Goal: Download file/media

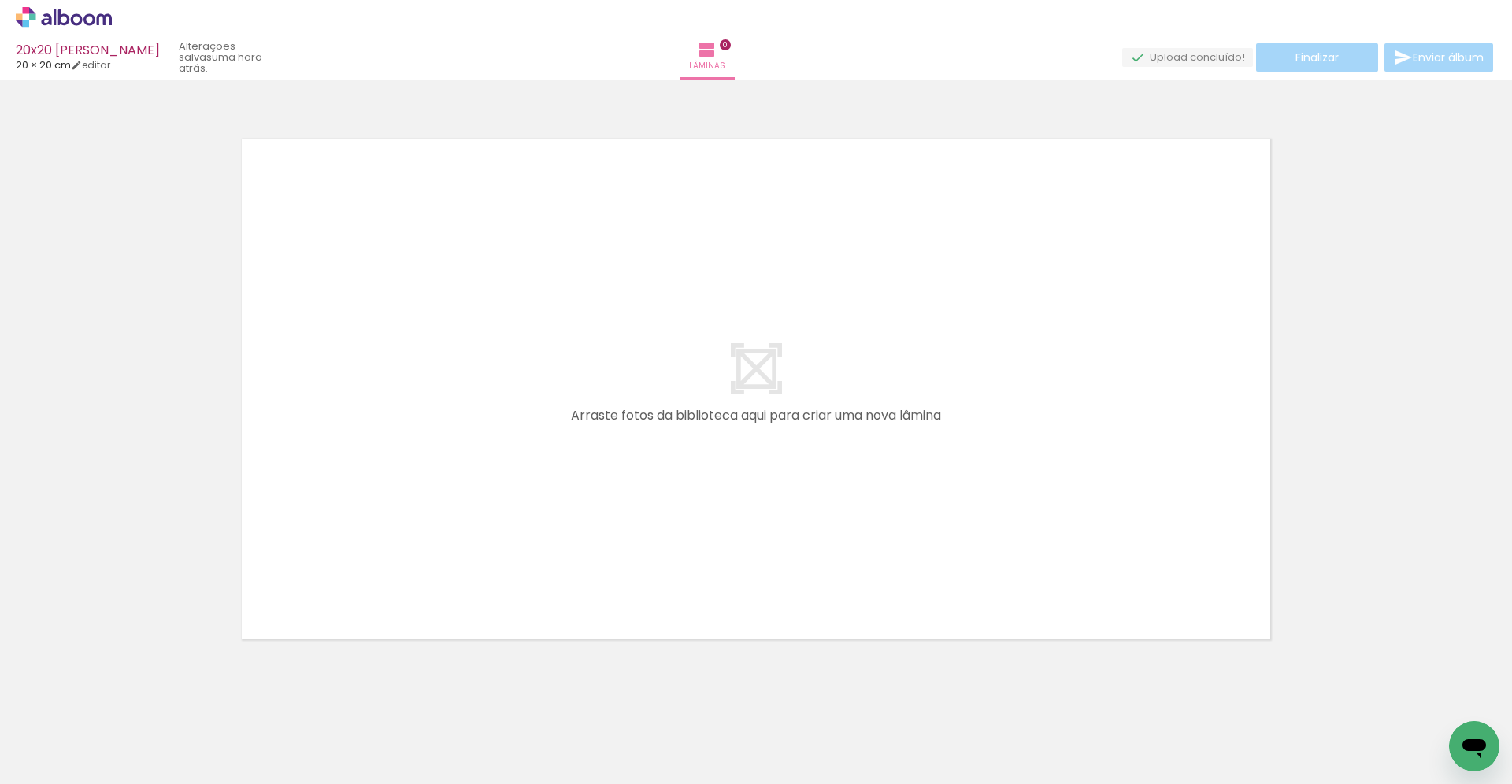
scroll to position [7, 0]
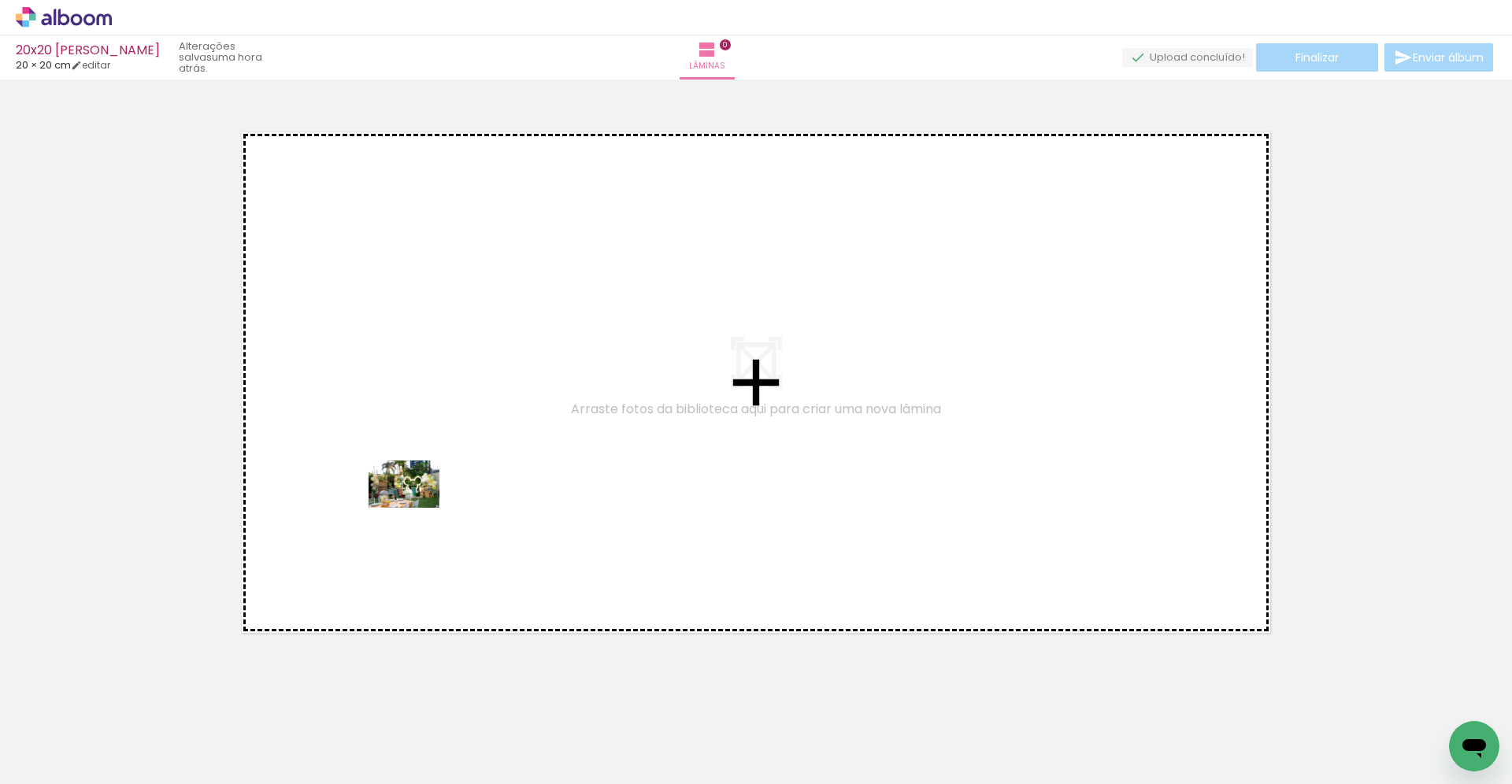
drag, startPoint x: 157, startPoint y: 740, endPoint x: 416, endPoint y: 507, distance: 348.4
click at [416, 507] on quentale-workspace at bounding box center [756, 392] width 1512 height 784
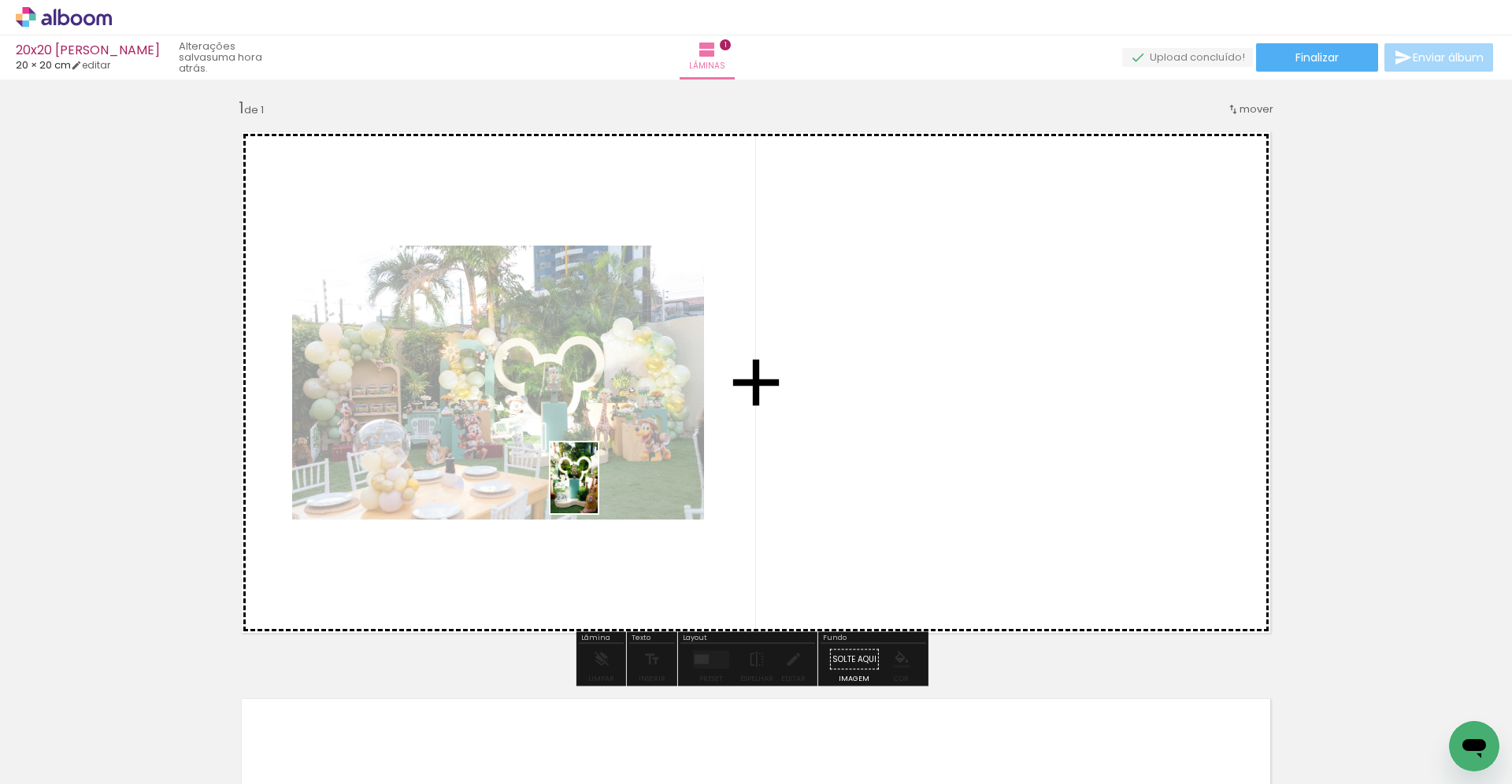
drag, startPoint x: 332, startPoint y: 749, endPoint x: 598, endPoint y: 483, distance: 376.2
click at [598, 482] on quentale-workspace at bounding box center [756, 392] width 1512 height 784
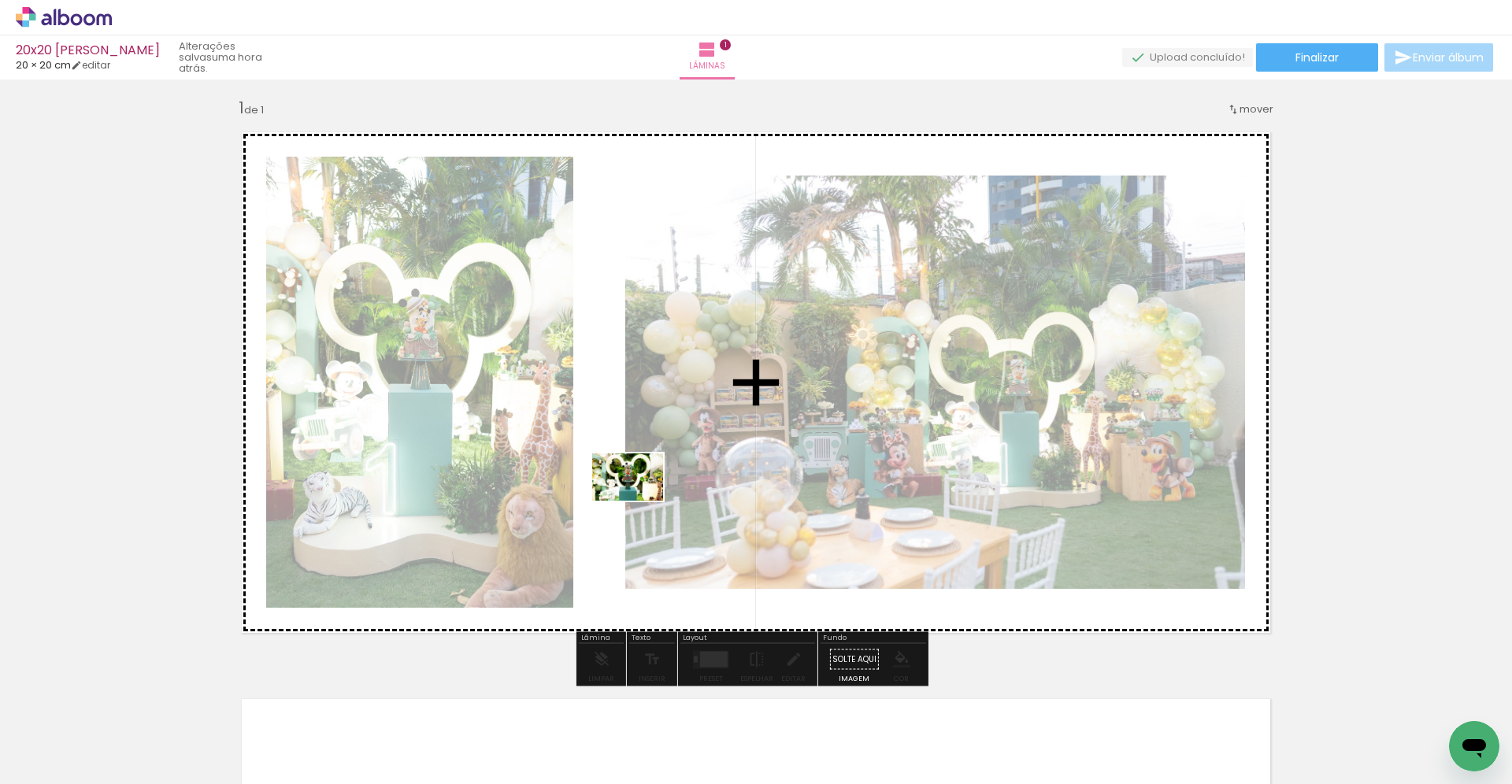
drag, startPoint x: 415, startPoint y: 735, endPoint x: 640, endPoint y: 501, distance: 324.6
click at [640, 501] on quentale-workspace at bounding box center [756, 392] width 1512 height 784
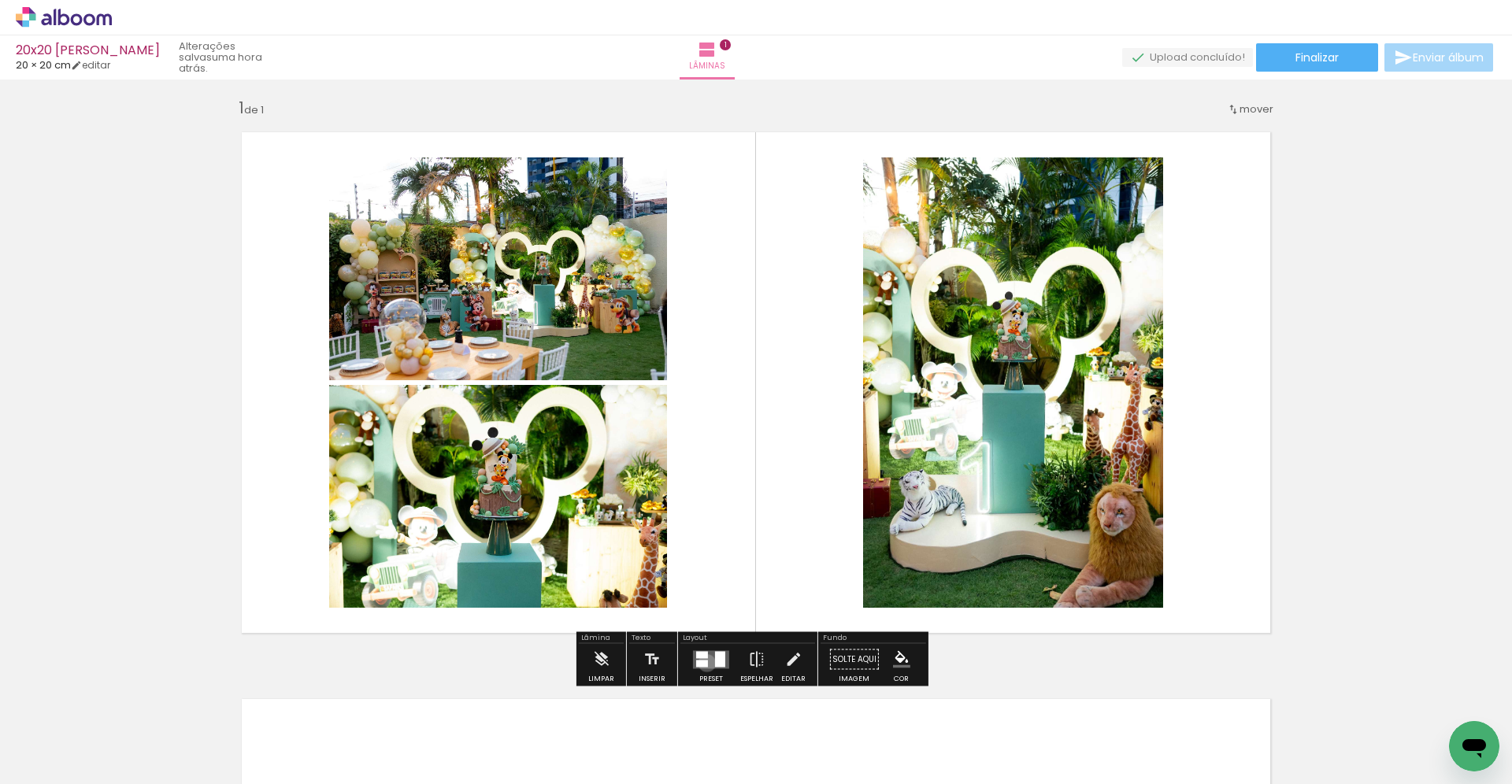
click at [704, 663] on div at bounding box center [702, 663] width 12 height 7
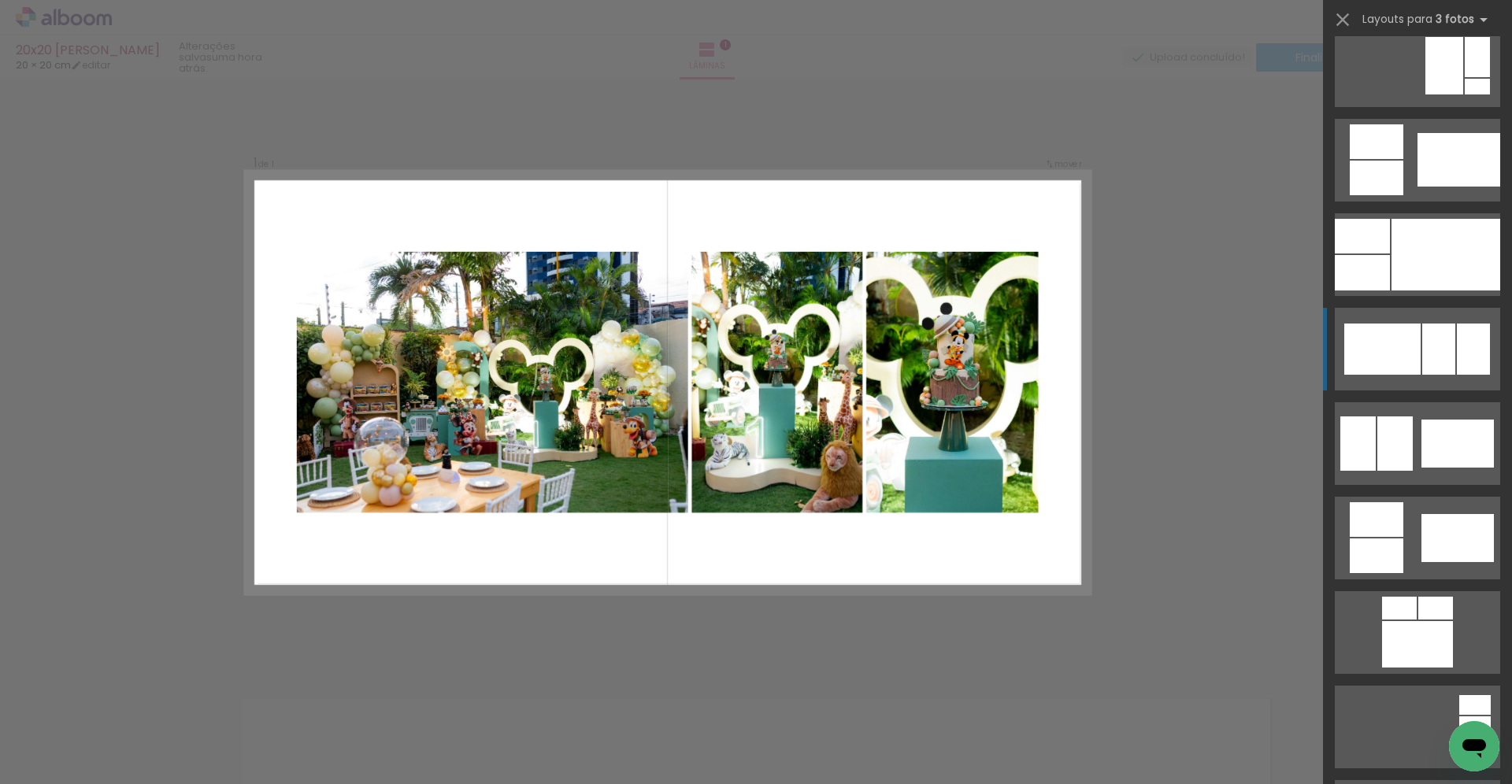
scroll to position [6700, 0]
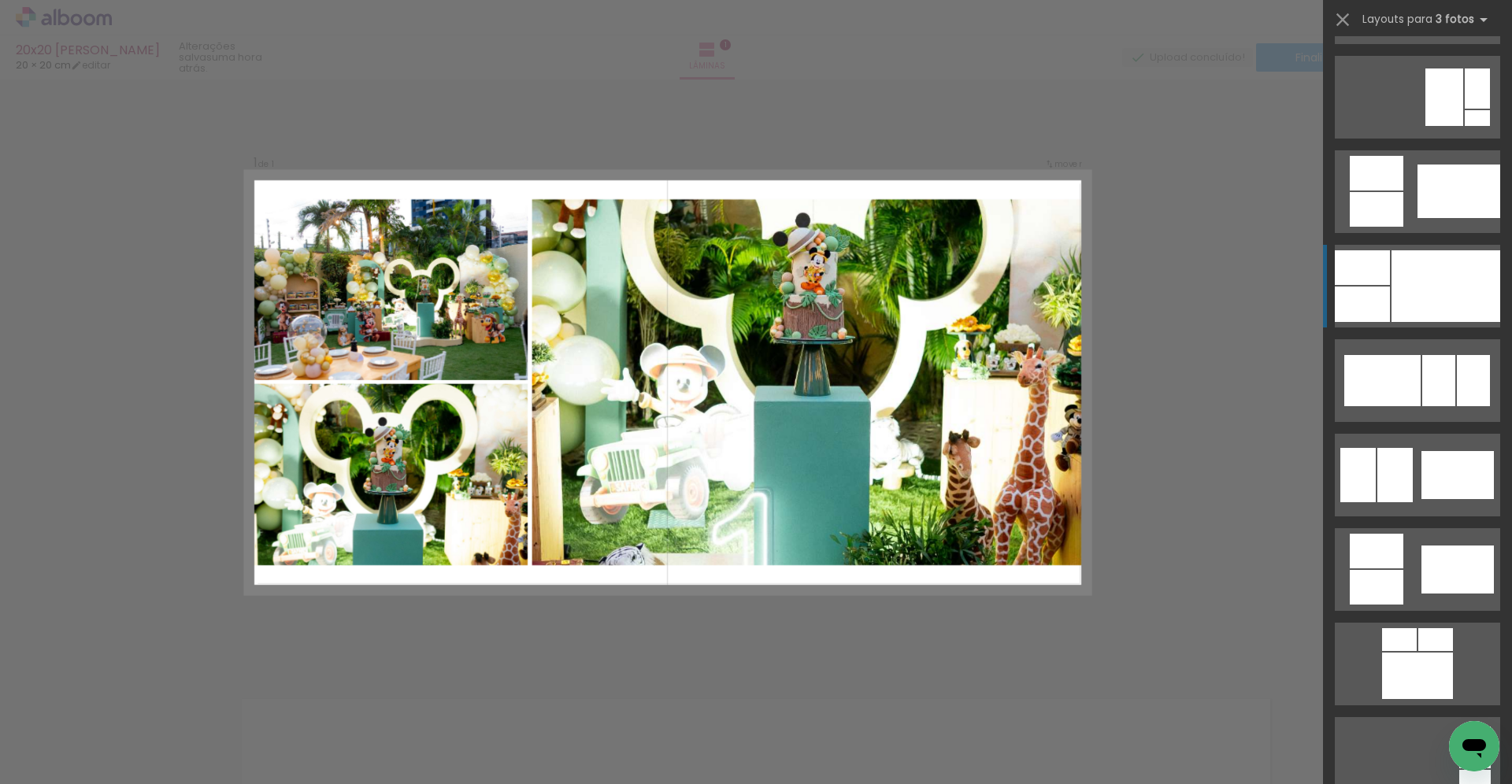
click at [1424, 281] on div at bounding box center [1446, 286] width 109 height 71
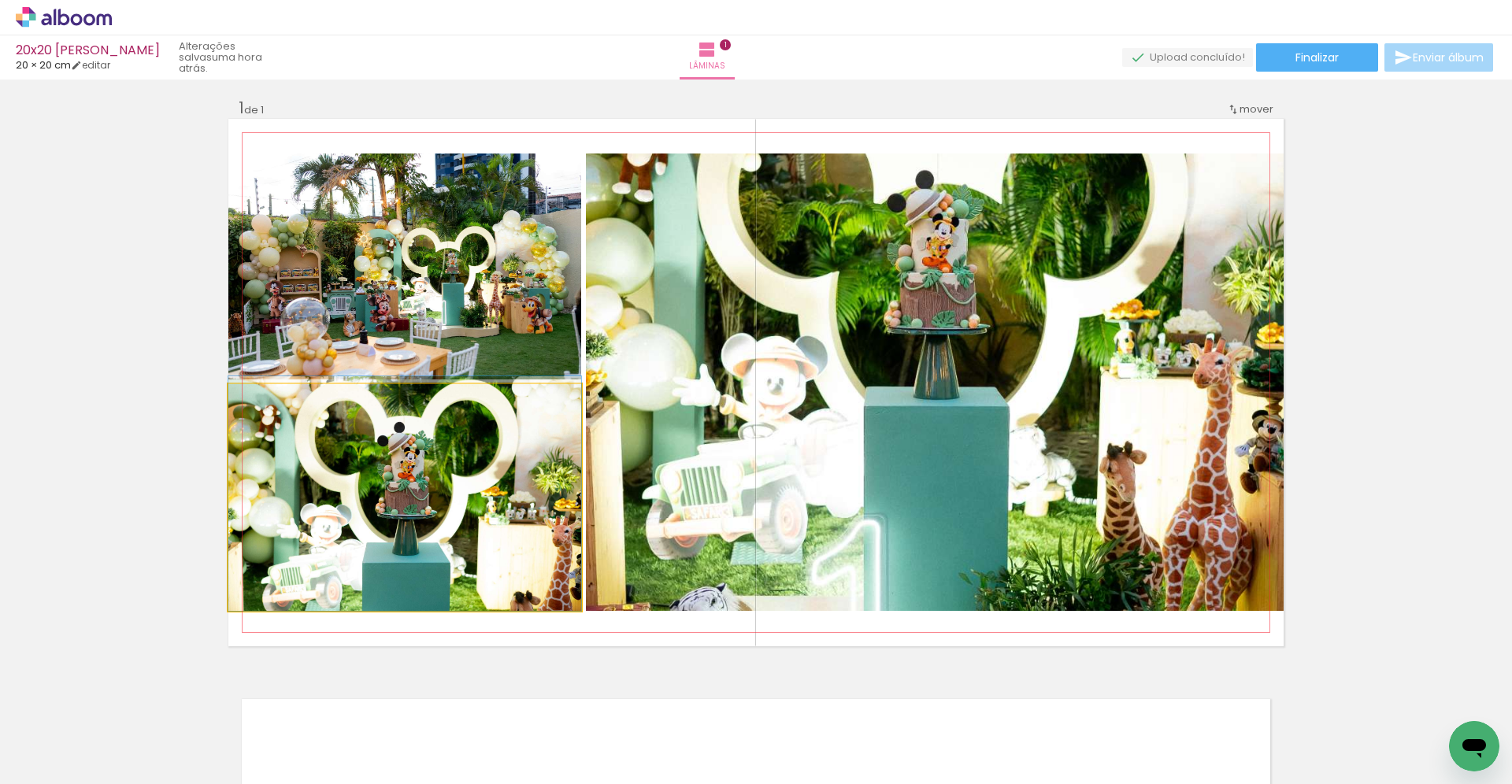
drag, startPoint x: 480, startPoint y: 540, endPoint x: 495, endPoint y: 526, distance: 20.5
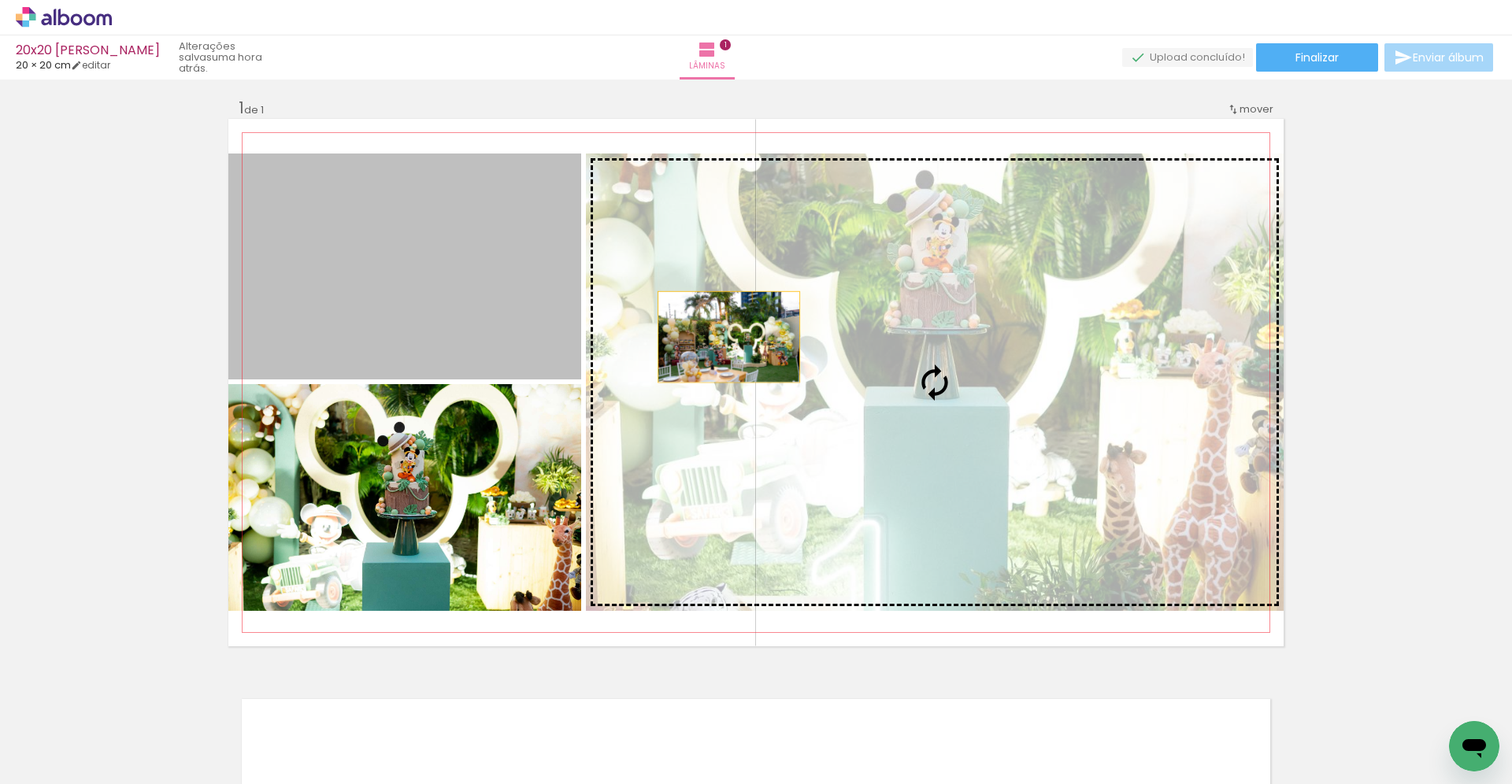
drag, startPoint x: 424, startPoint y: 296, endPoint x: 765, endPoint y: 343, distance: 344.2
click at [0, 0] on slot at bounding box center [0, 0] width 0 height 0
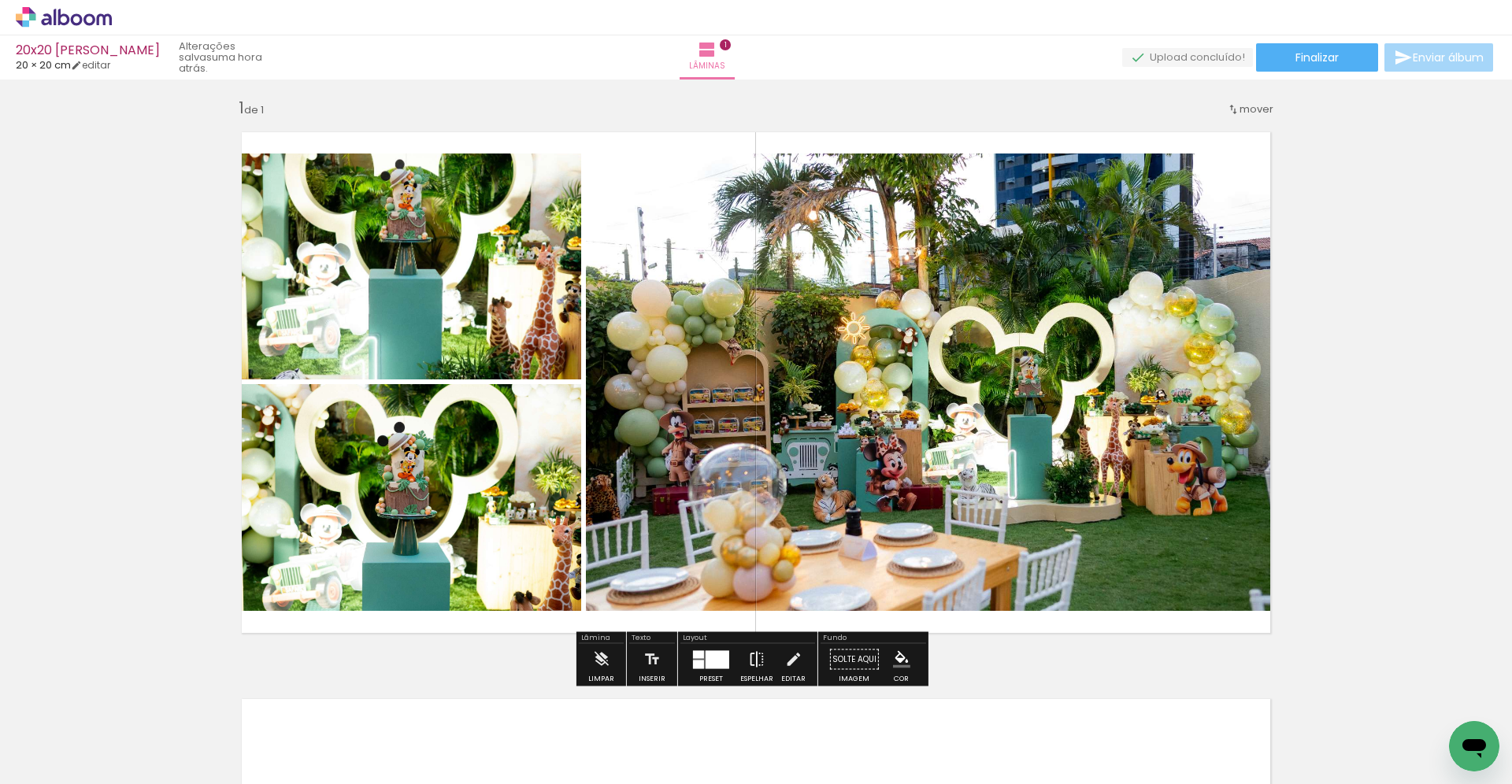
click at [749, 662] on iron-icon at bounding box center [757, 659] width 17 height 32
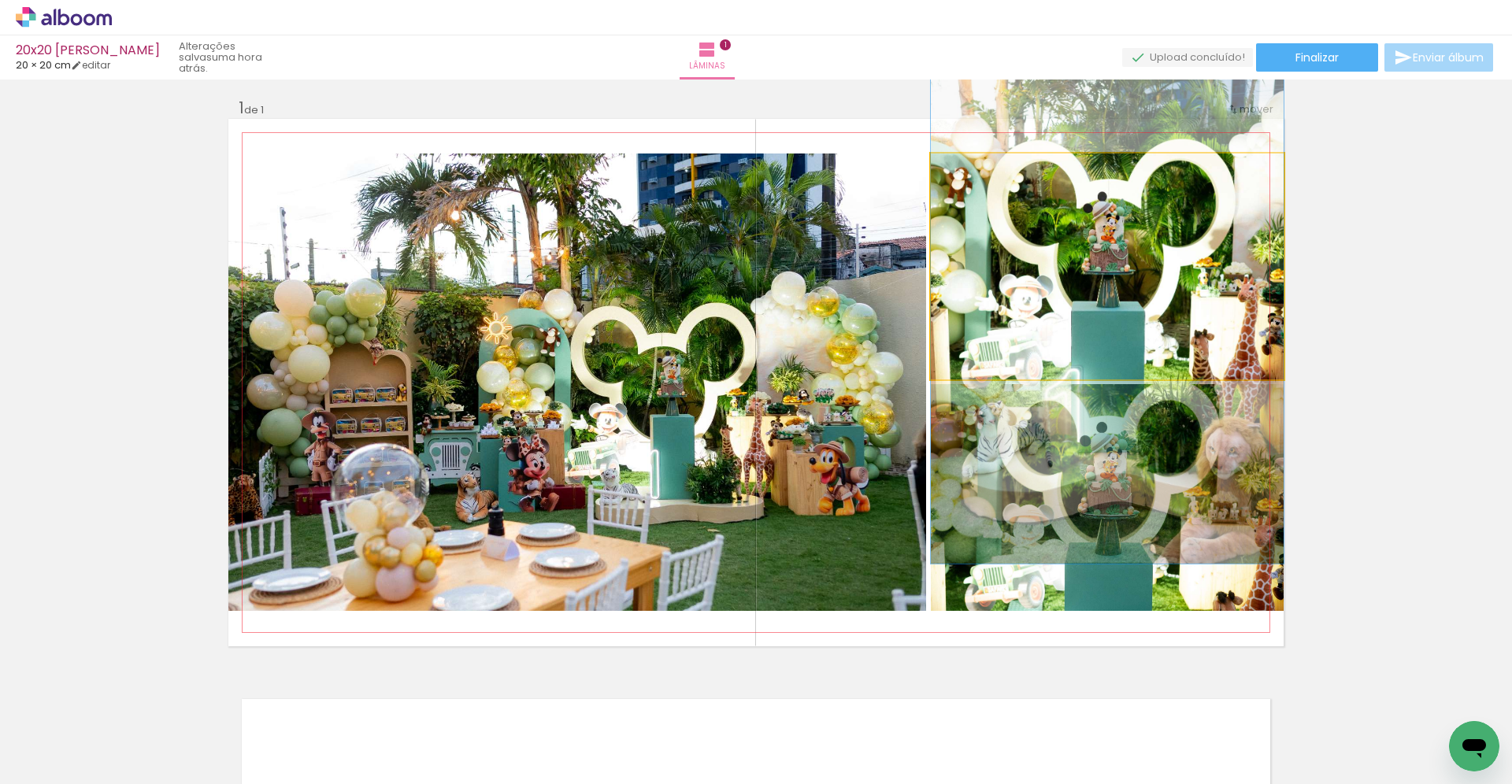
drag, startPoint x: 1183, startPoint y: 252, endPoint x: 1186, endPoint y: 285, distance: 33.1
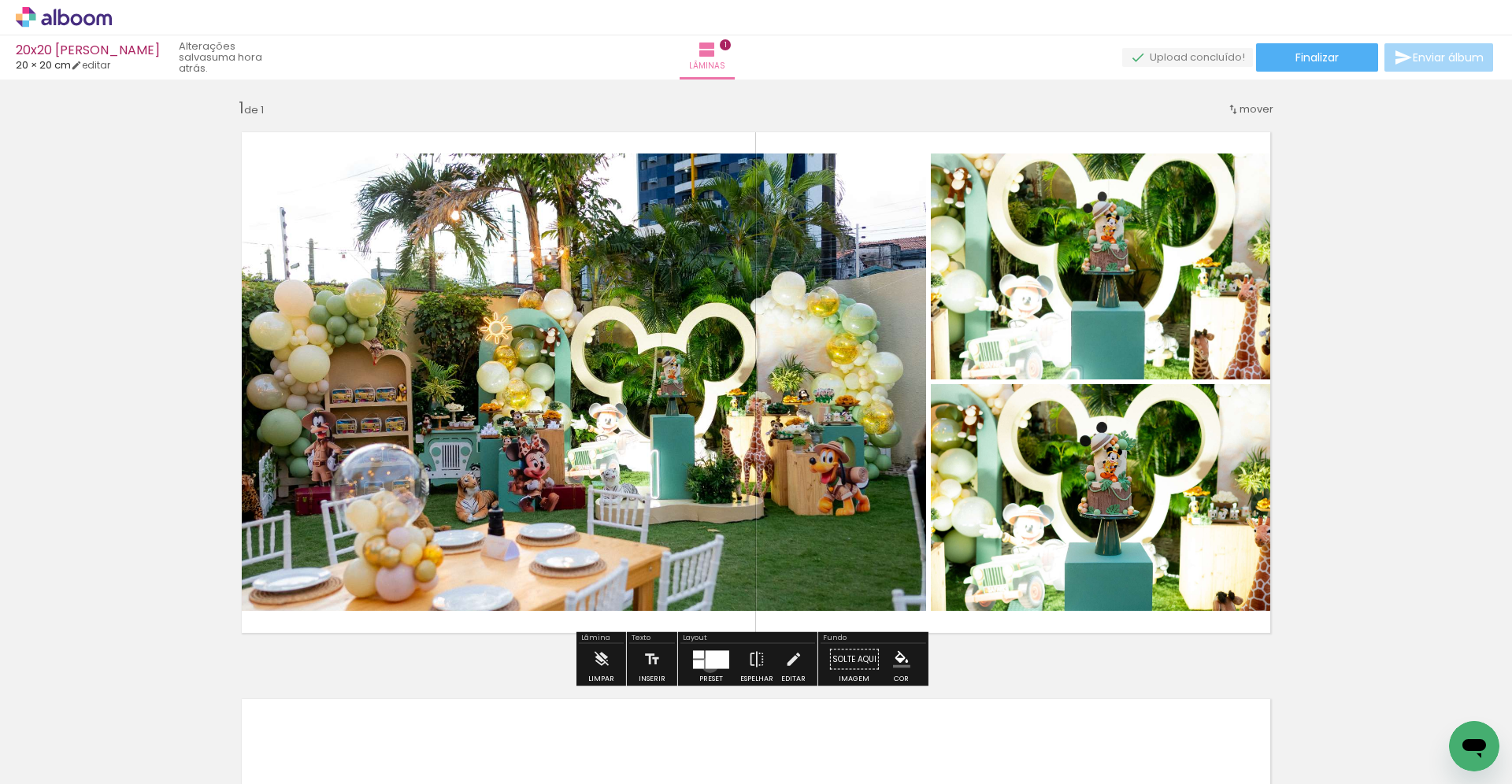
click at [706, 664] on div at bounding box center [717, 659] width 23 height 18
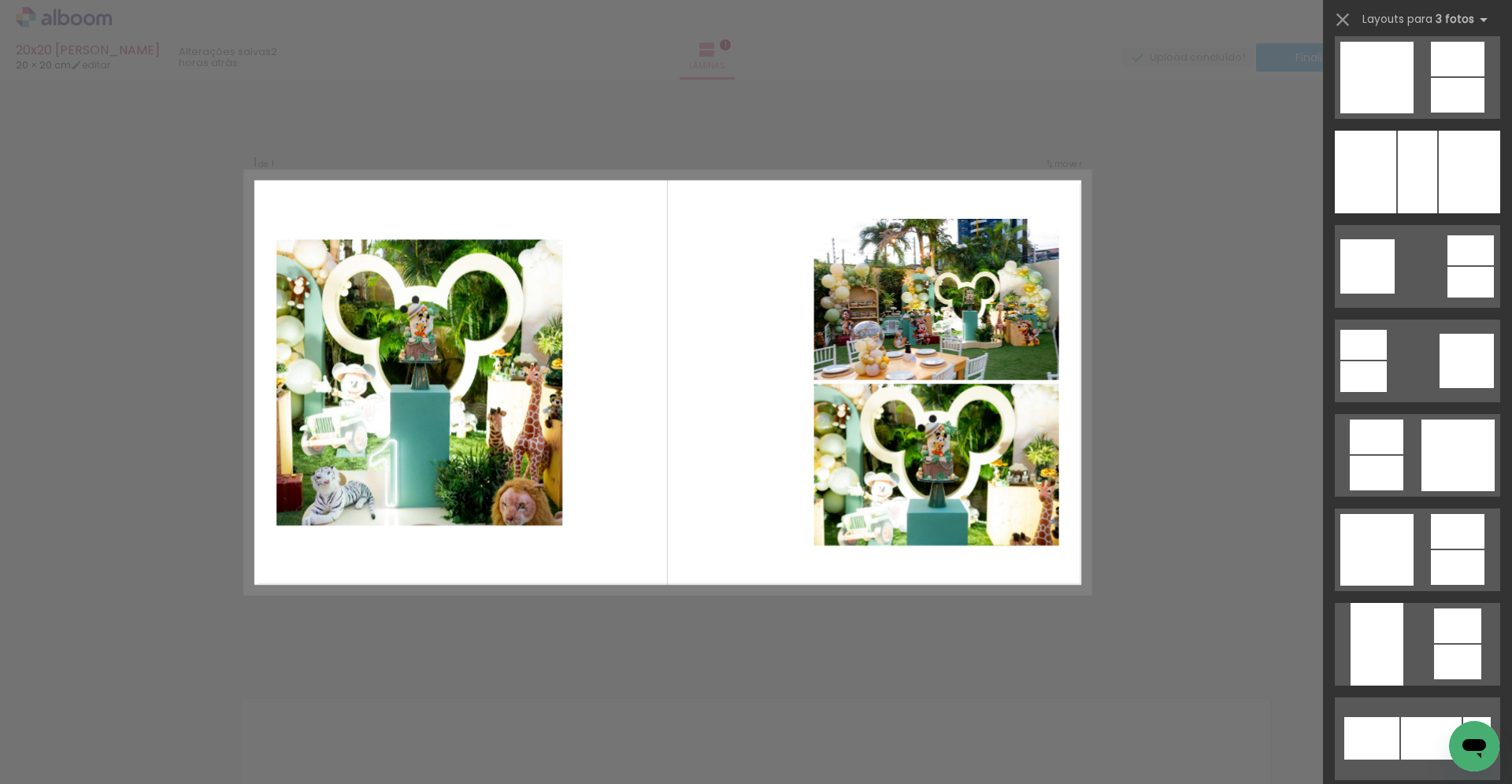
scroll to position [2891, 0]
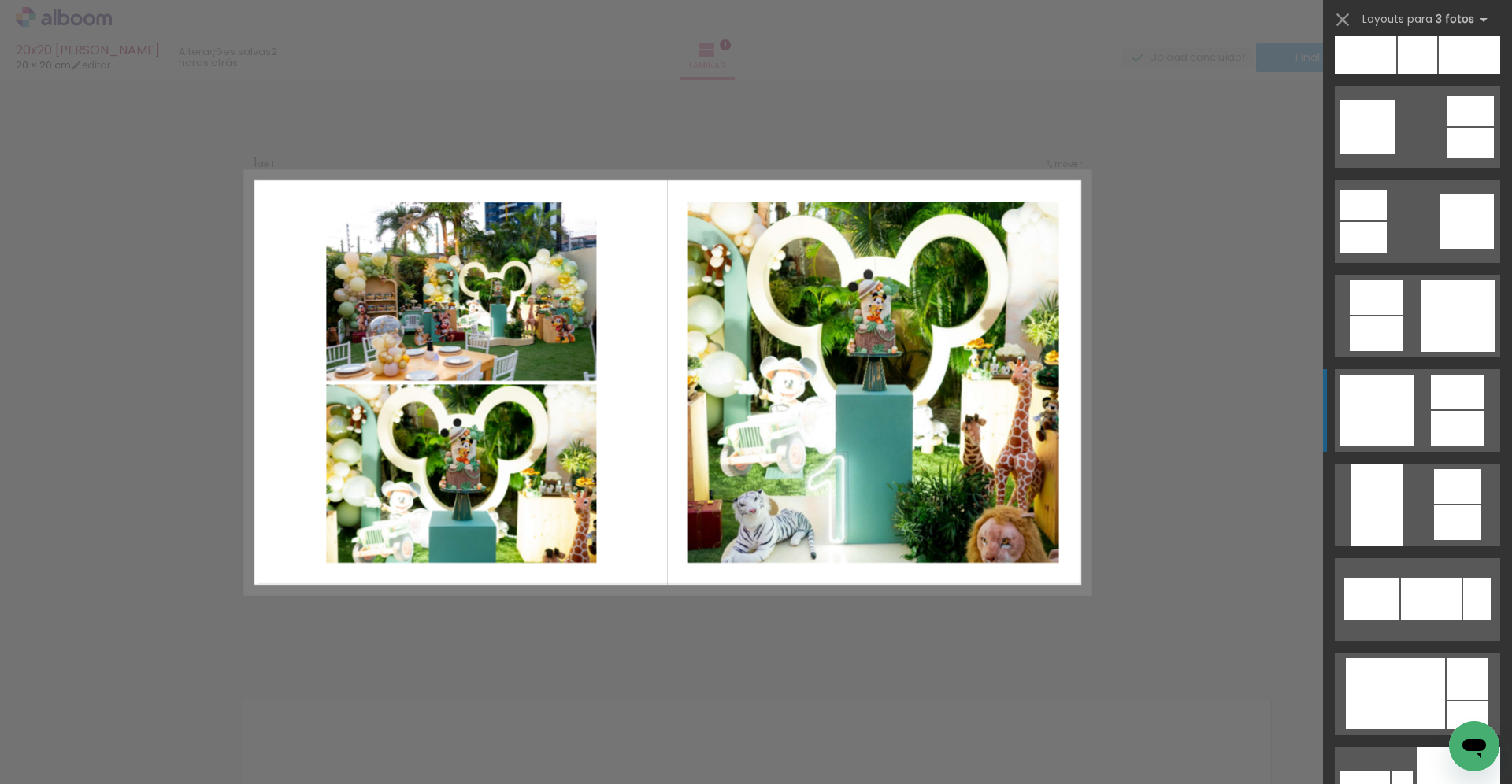
click at [1403, 416] on div at bounding box center [1377, 410] width 73 height 71
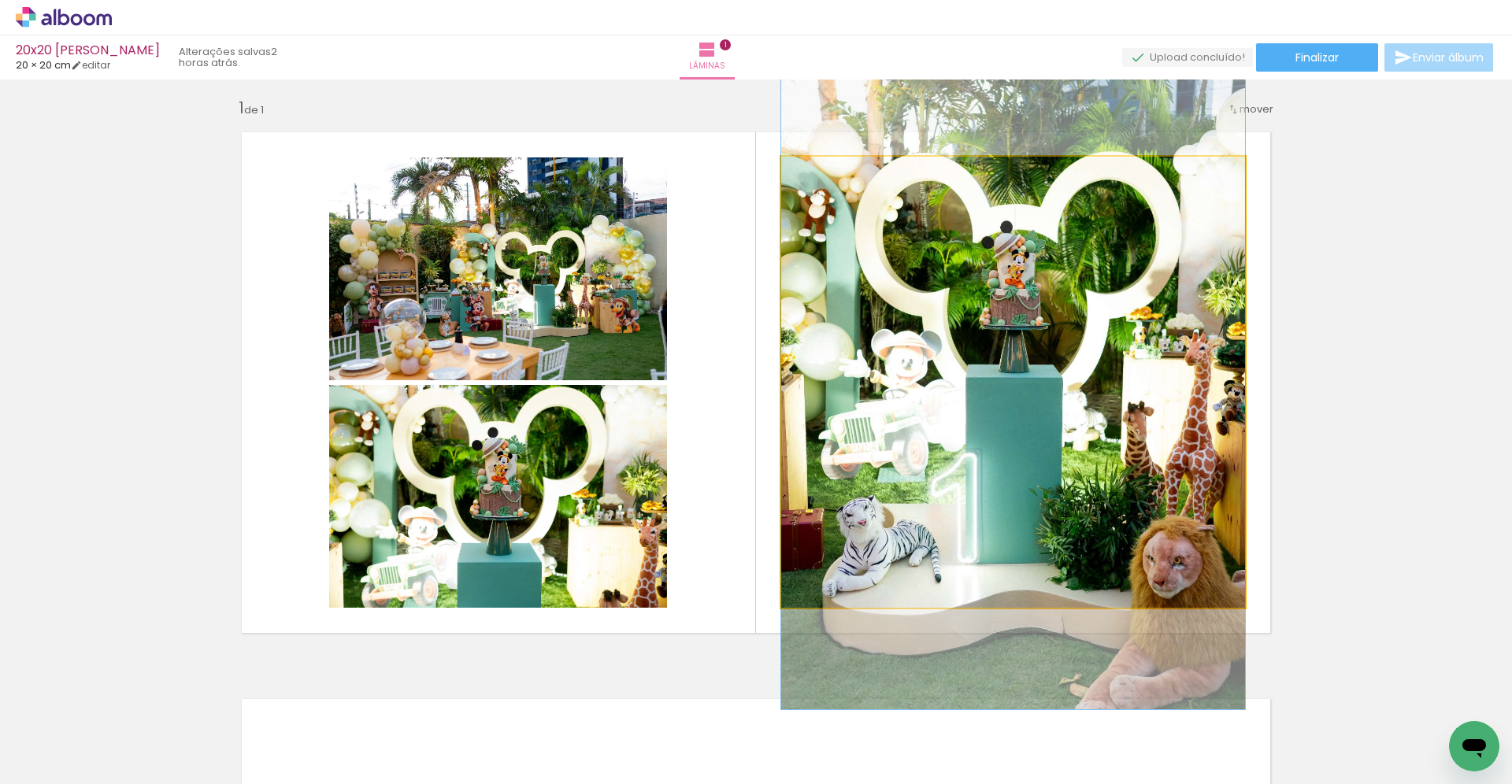
drag, startPoint x: 1013, startPoint y: 440, endPoint x: 1009, endPoint y: 419, distance: 21.4
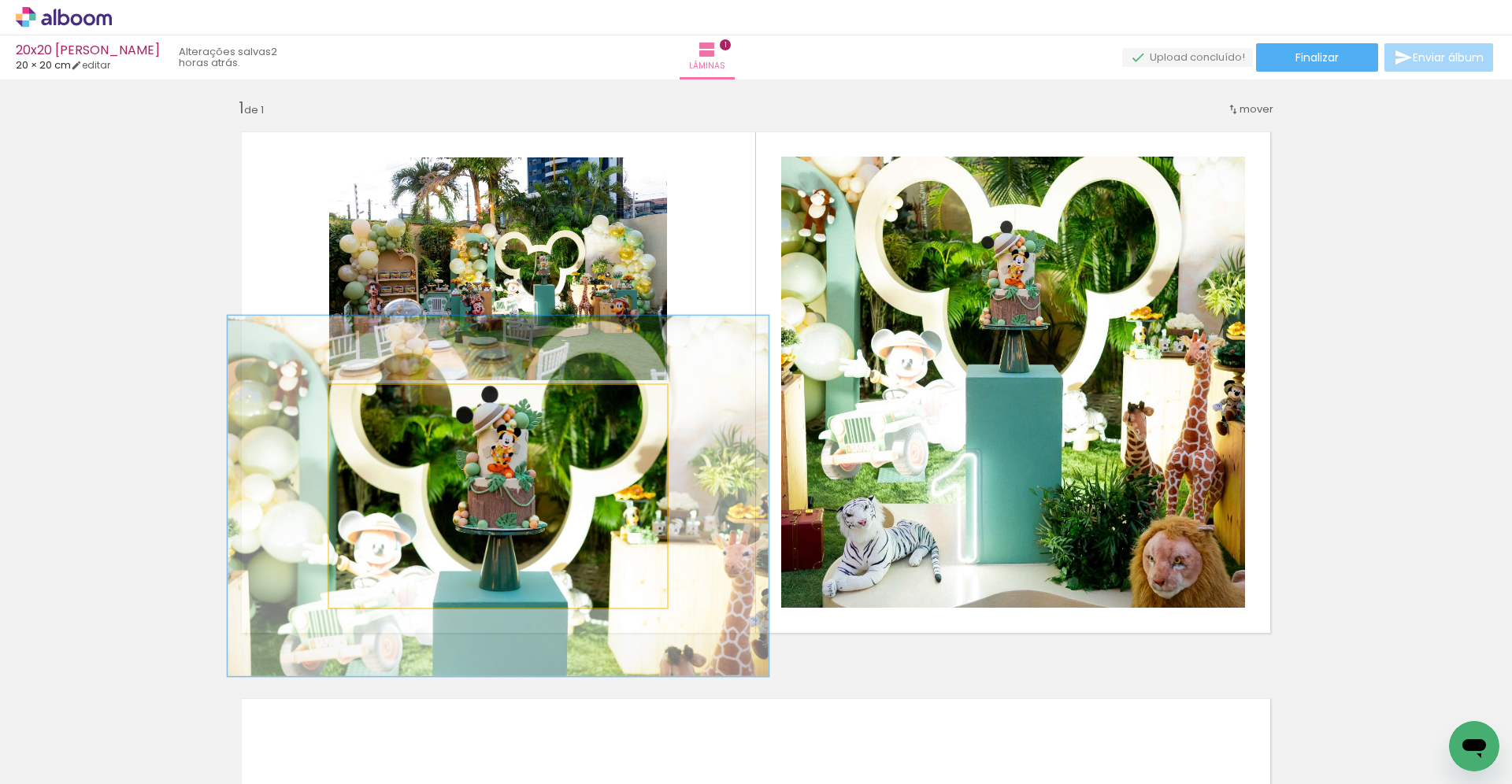
drag, startPoint x: 365, startPoint y: 404, endPoint x: 398, endPoint y: 404, distance: 33.0
type paper-slider "160"
click at [398, 404] on div at bounding box center [399, 401] width 25 height 25
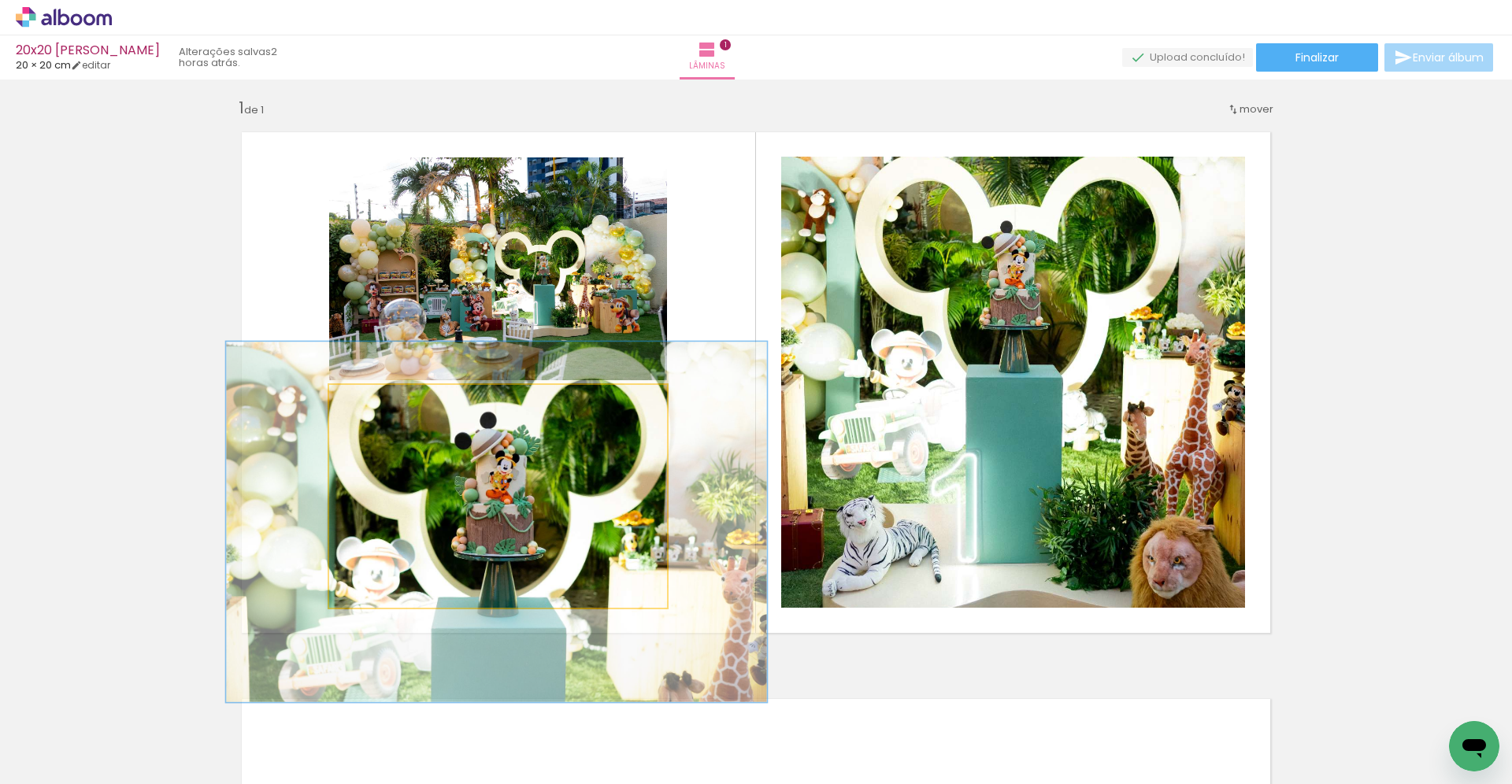
drag, startPoint x: 509, startPoint y: 482, endPoint x: 508, endPoint y: 507, distance: 25.0
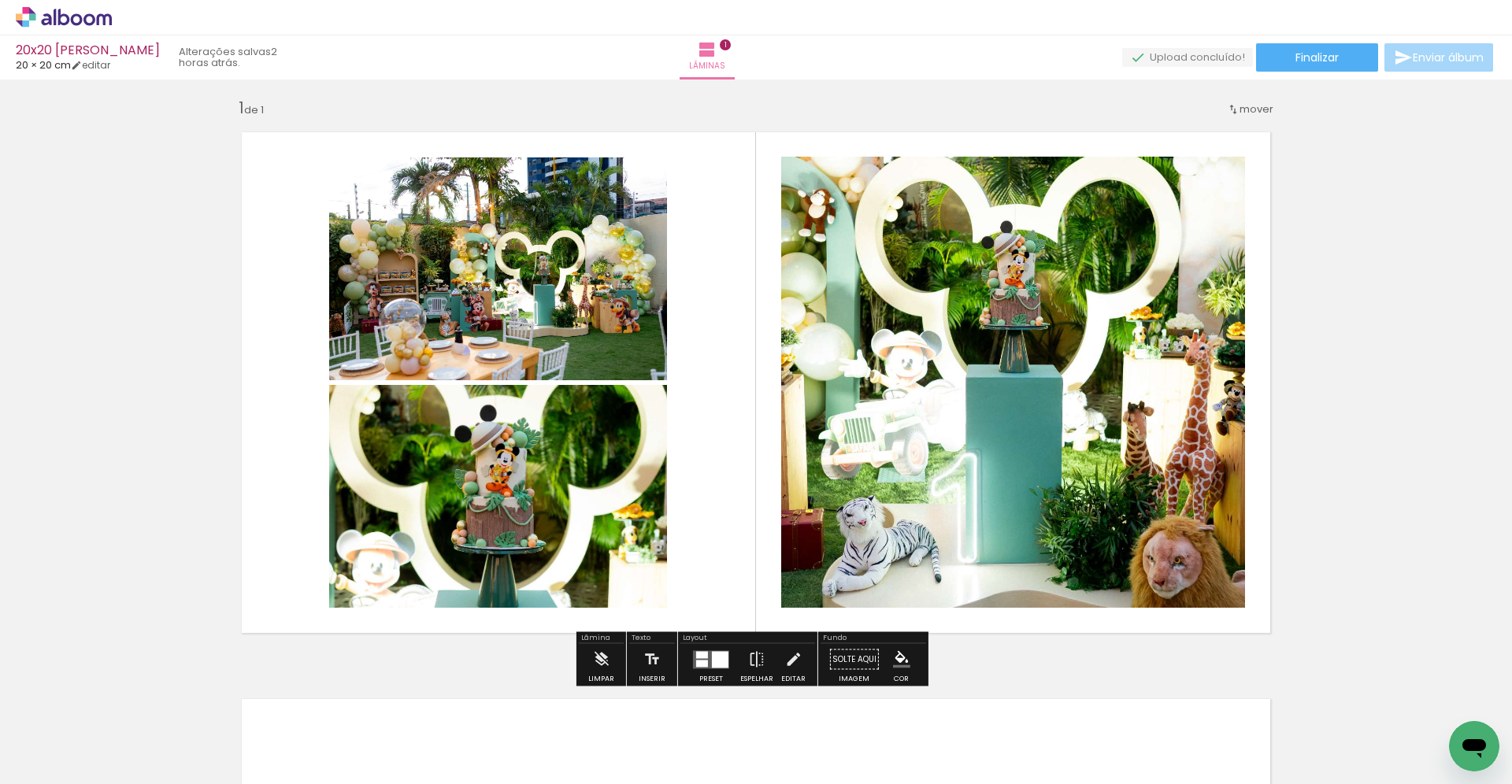
click at [1371, 434] on div "Inserir lâmina 1 de 1" at bounding box center [756, 646] width 1512 height 1134
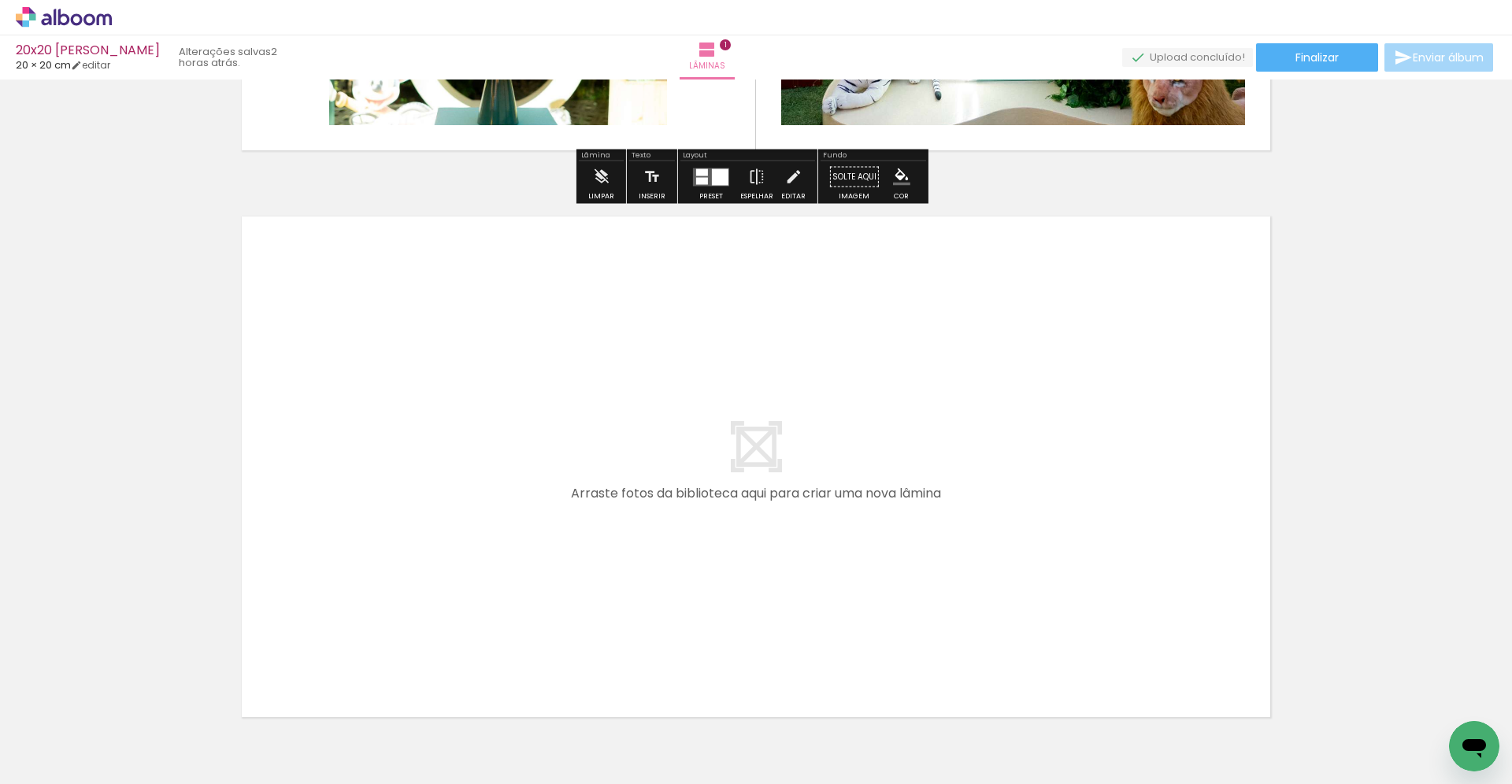
scroll to position [579, 0]
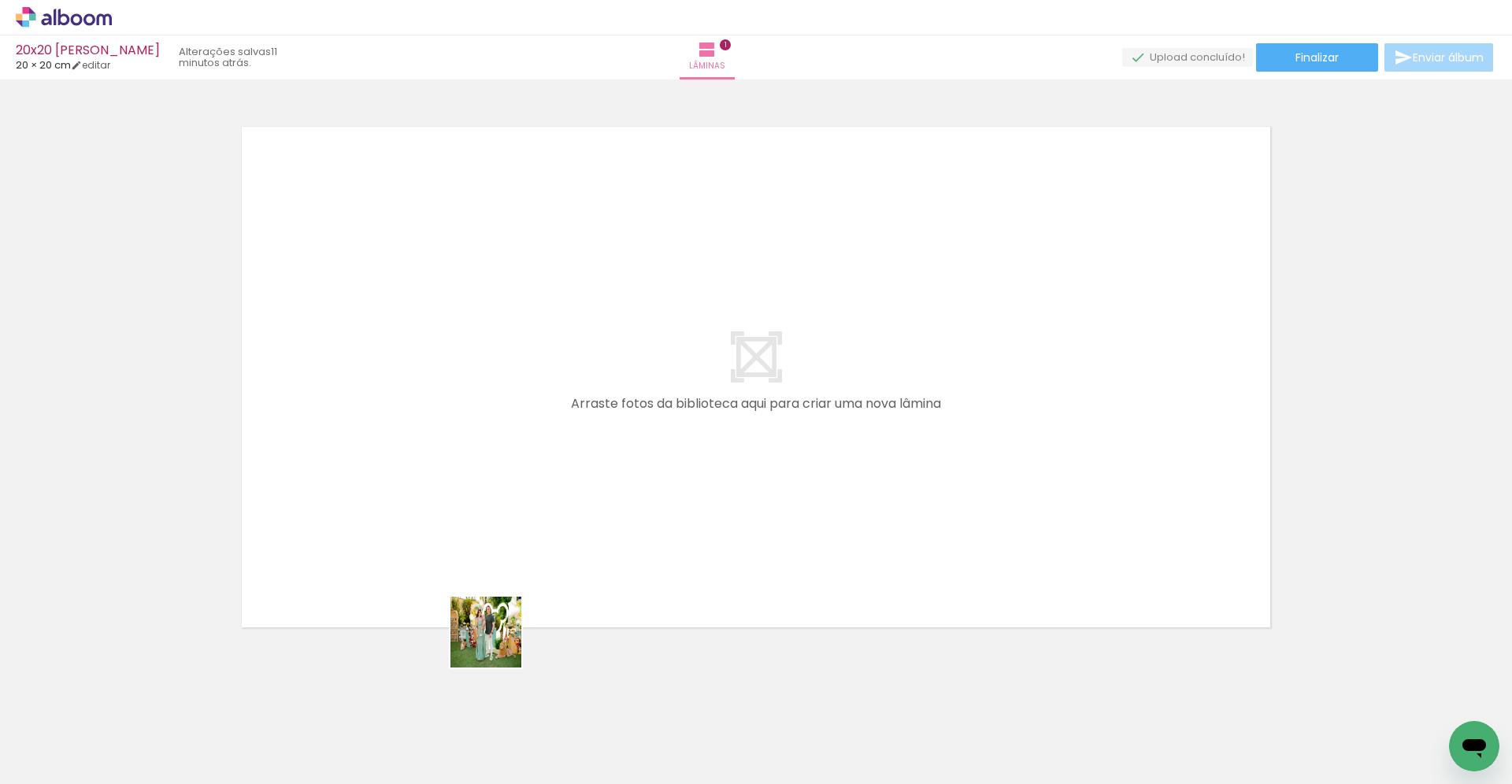
drag, startPoint x: 508, startPoint y: 742, endPoint x: 462, endPoint y: 504, distance: 242.4
click at [462, 504] on quentale-workspace at bounding box center [756, 392] width 1512 height 784
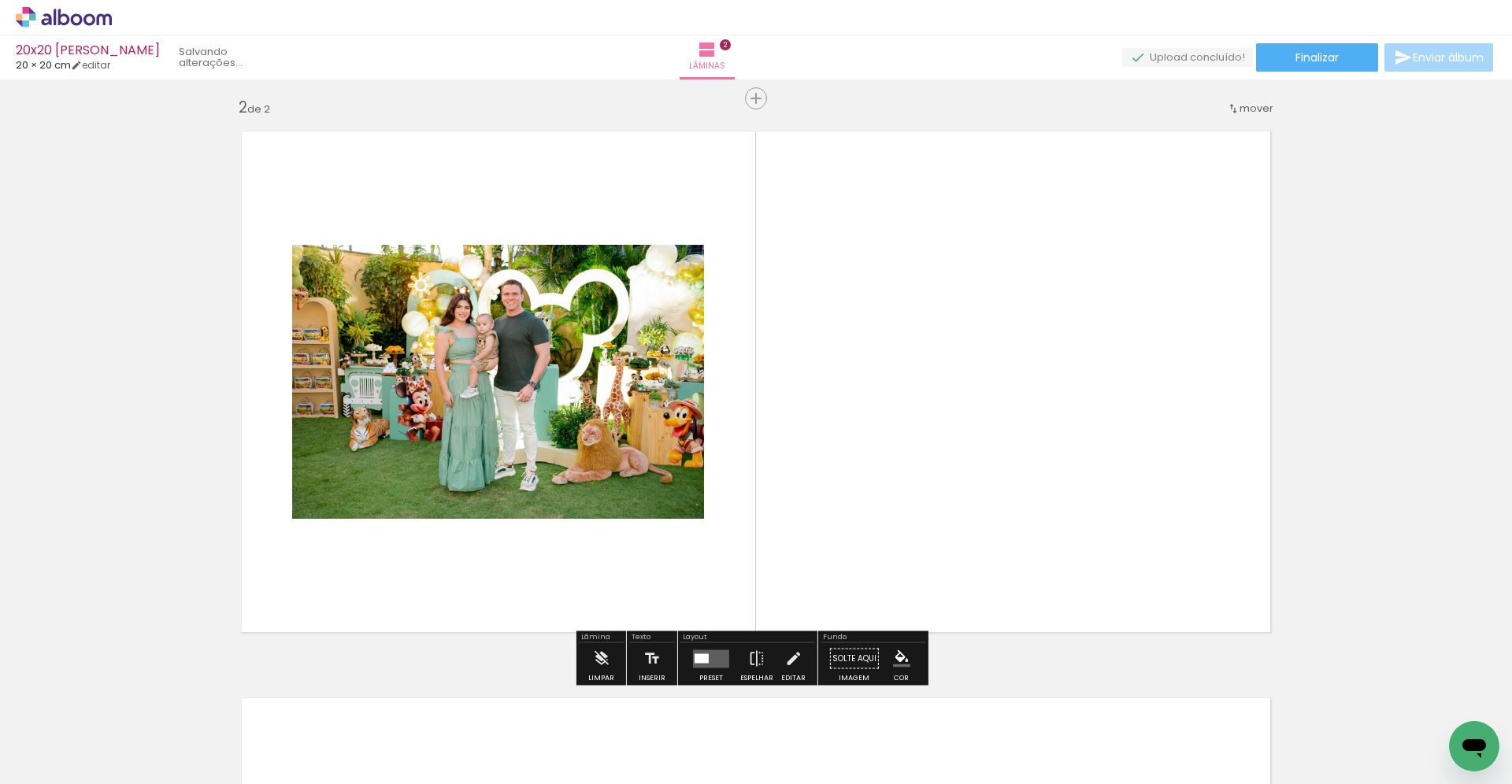
scroll to position [573, 0]
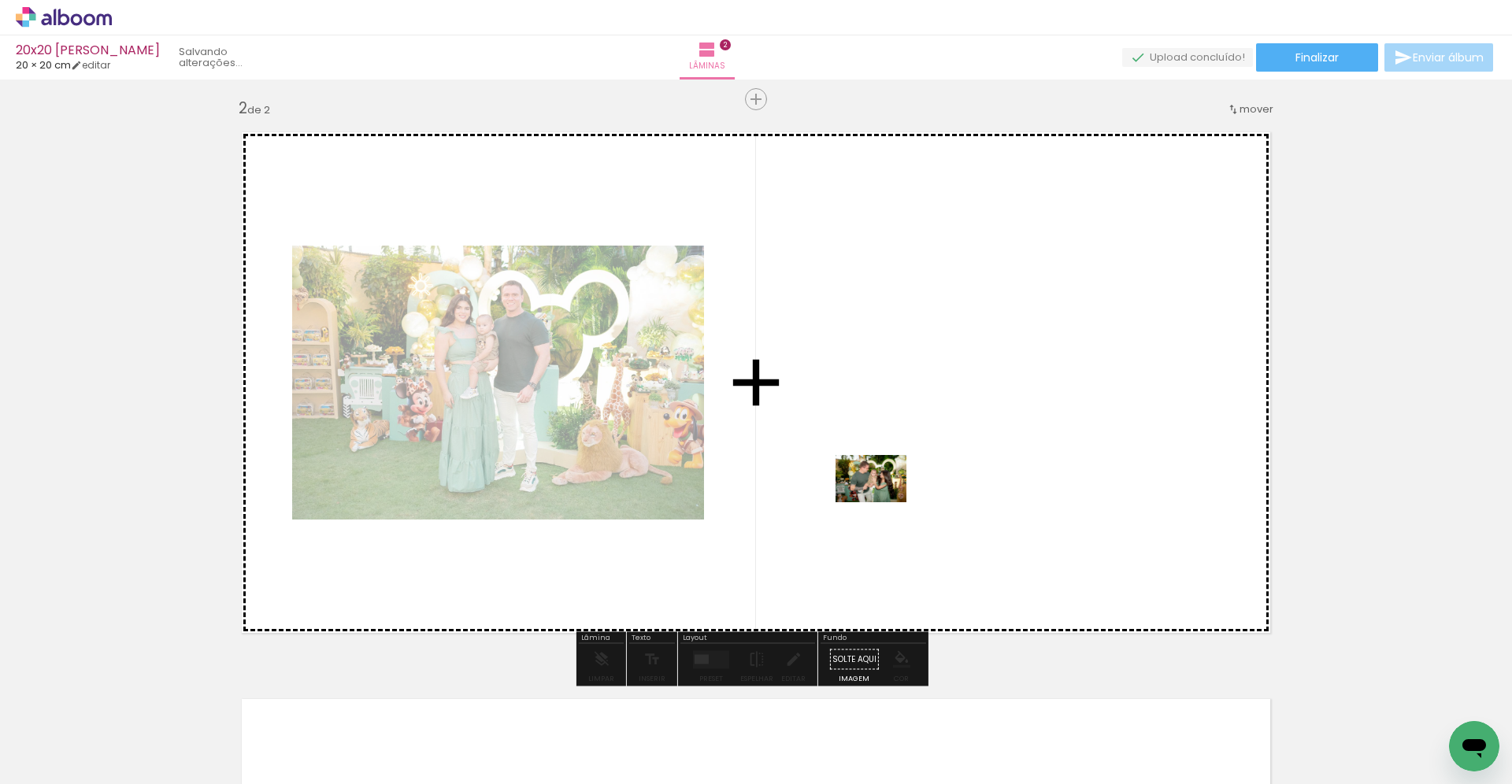
drag, startPoint x: 789, startPoint y: 744, endPoint x: 883, endPoint y: 502, distance: 259.6
click at [883, 502] on quentale-workspace at bounding box center [756, 392] width 1512 height 784
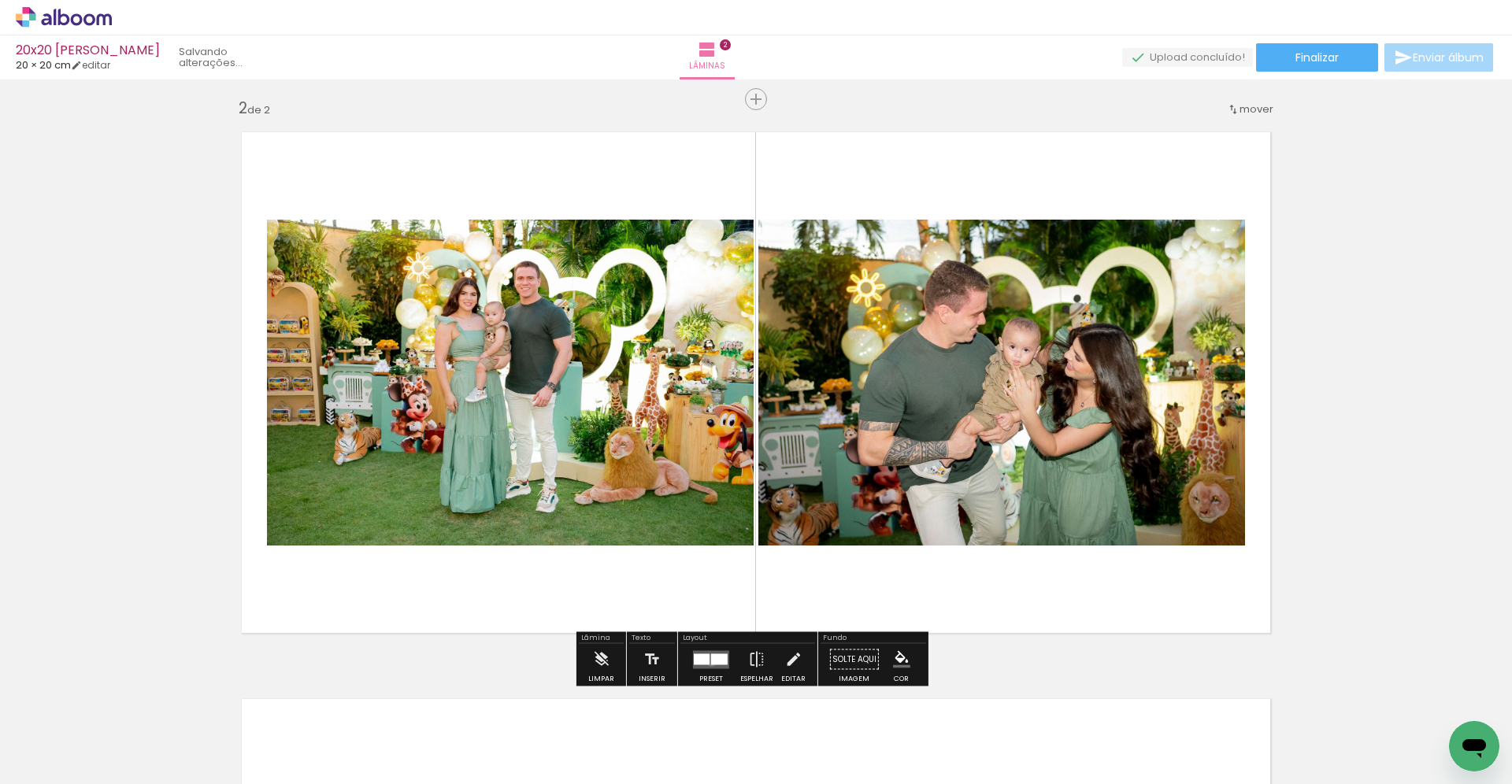
click at [711, 659] on div at bounding box center [719, 659] width 17 height 11
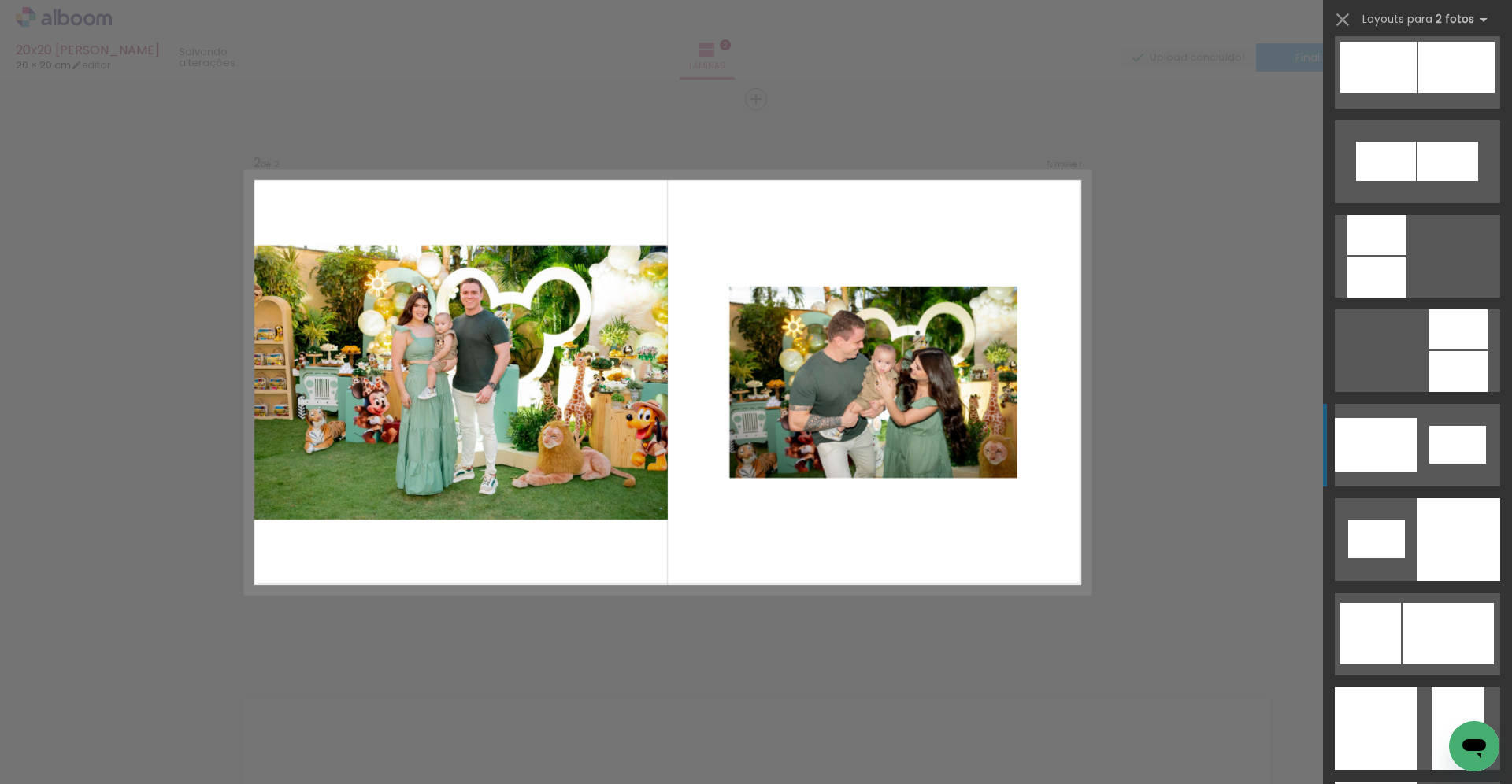
scroll to position [1785, 0]
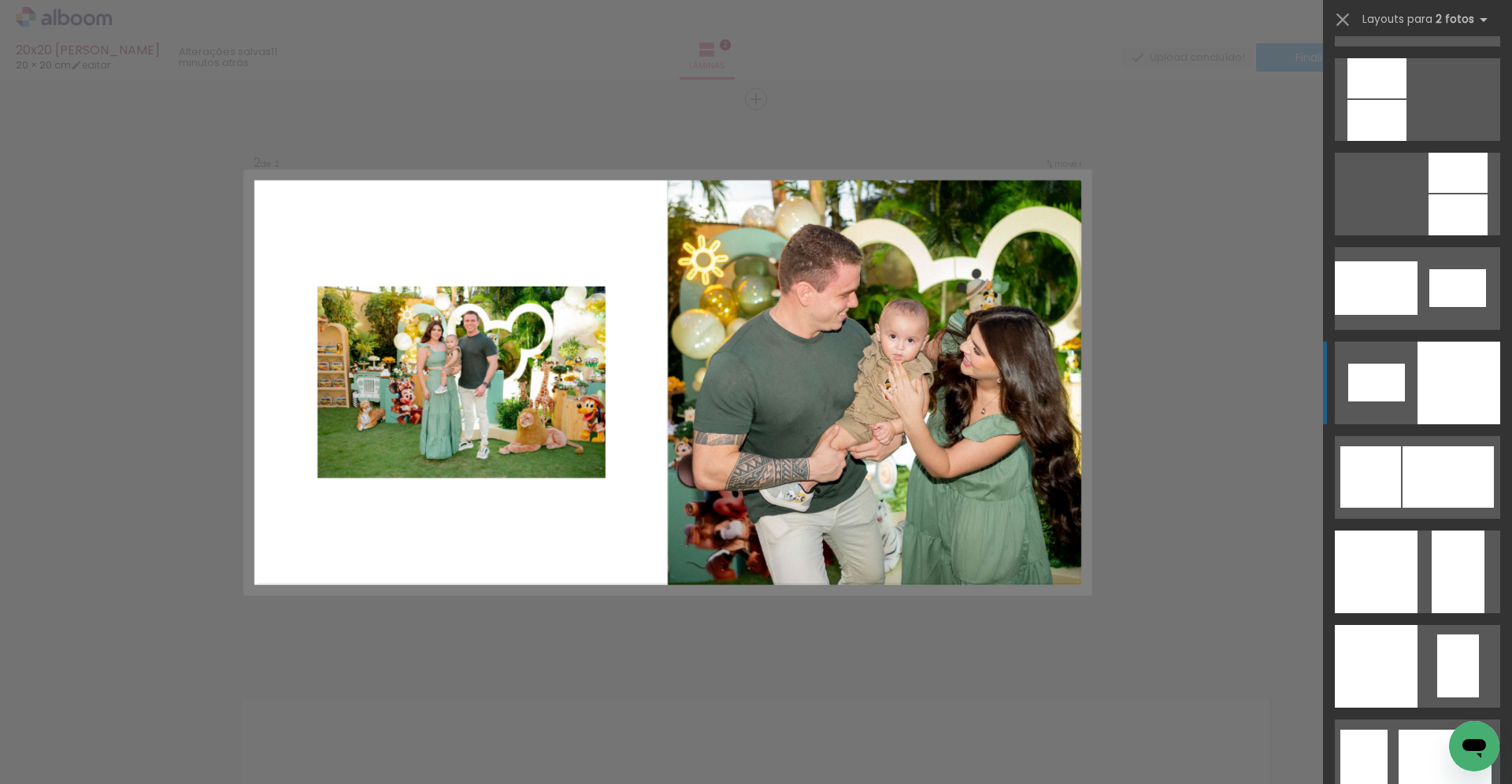
click at [1433, 386] on div at bounding box center [1459, 383] width 83 height 83
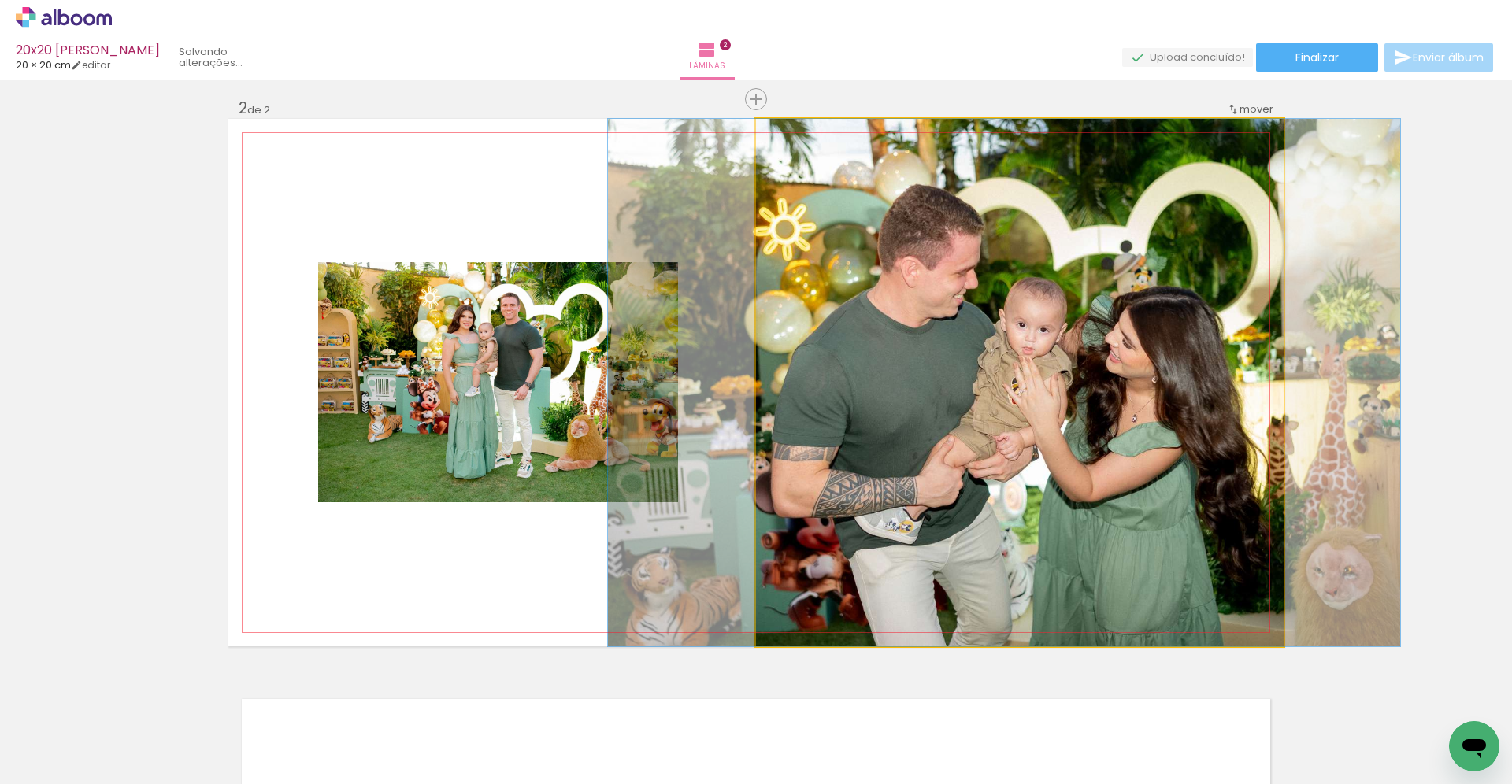
drag, startPoint x: 1054, startPoint y: 412, endPoint x: 1038, endPoint y: 412, distance: 16.0
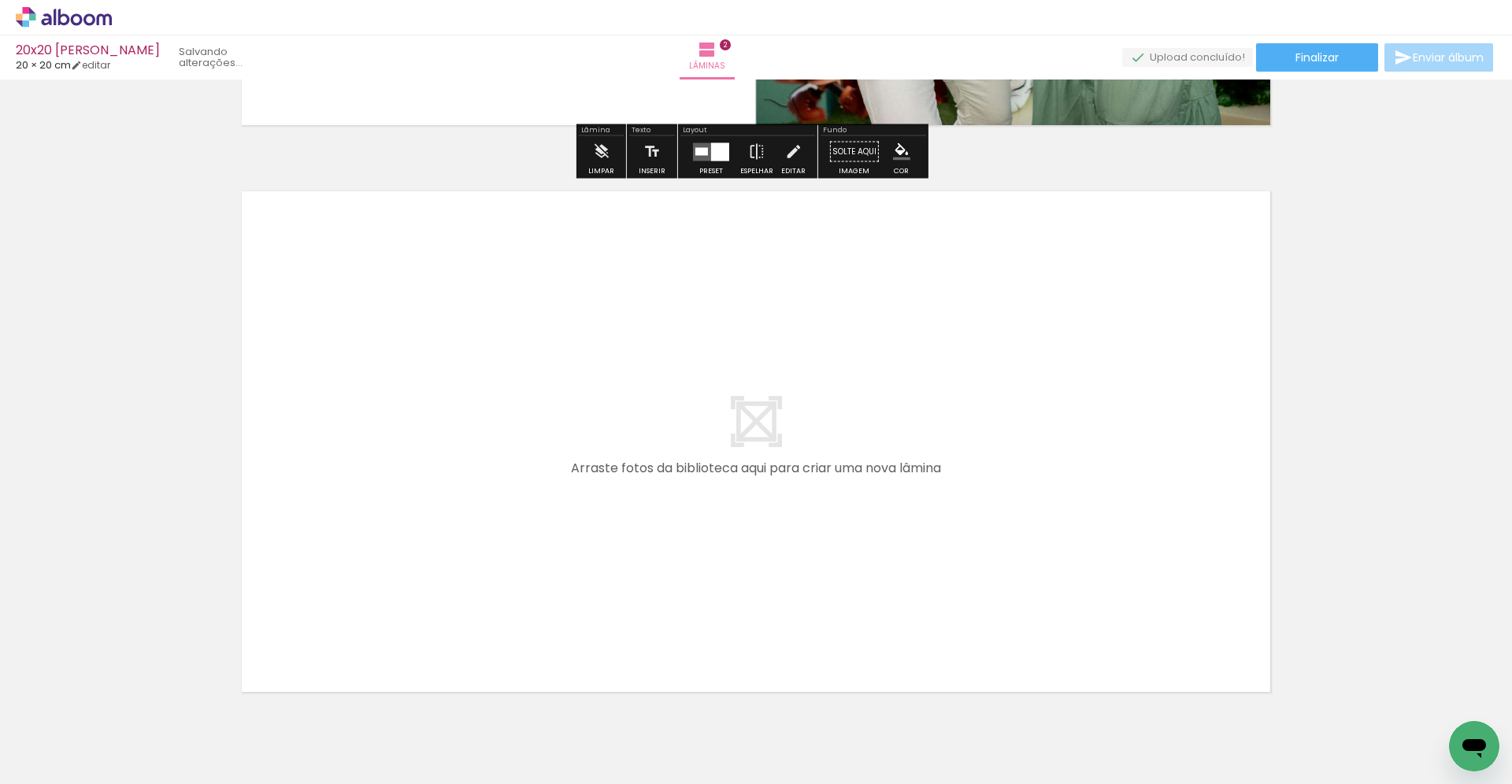
scroll to position [1168, 0]
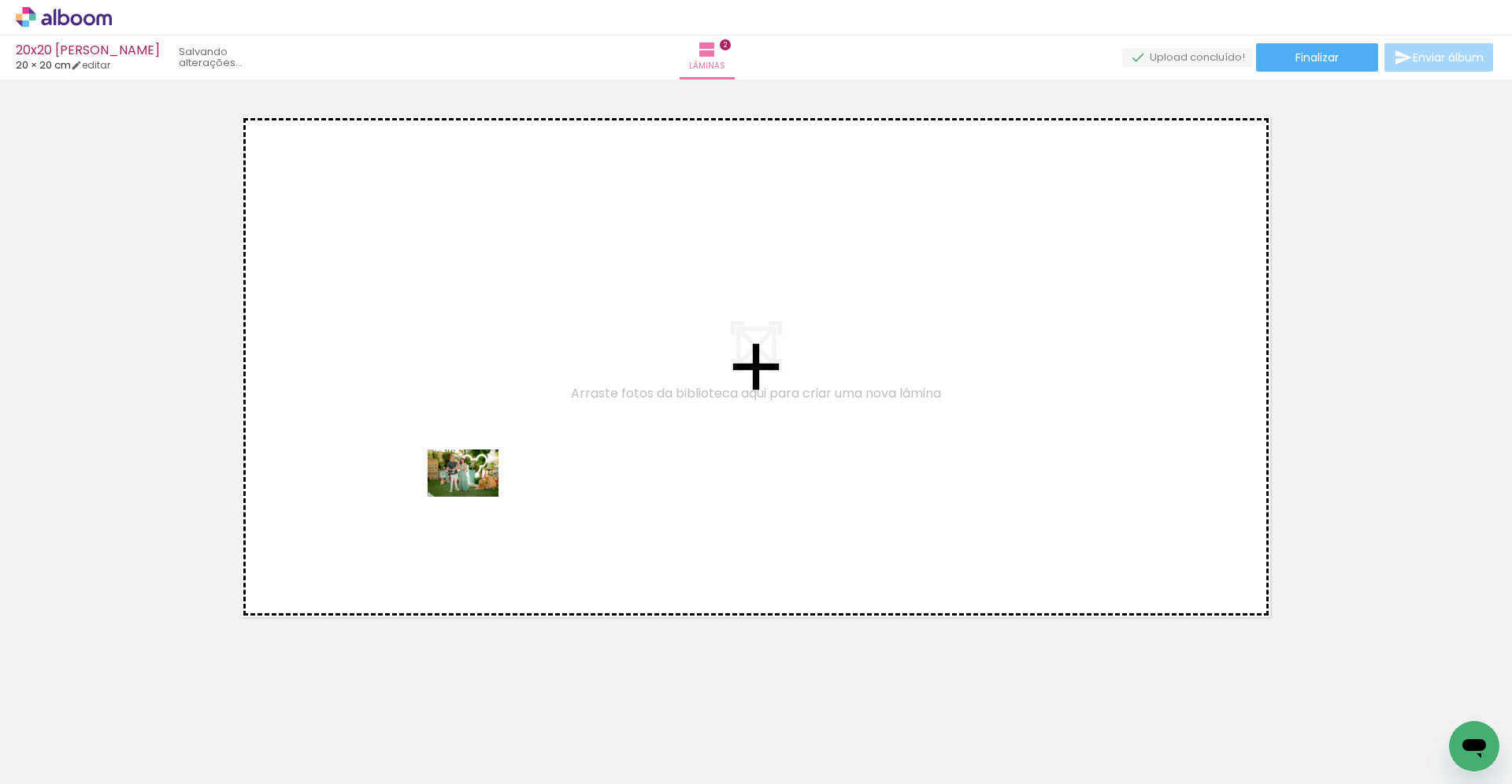
drag, startPoint x: 599, startPoint y: 736, endPoint x: 475, endPoint y: 497, distance: 269.3
click at [475, 497] on quentale-workspace at bounding box center [756, 392] width 1512 height 784
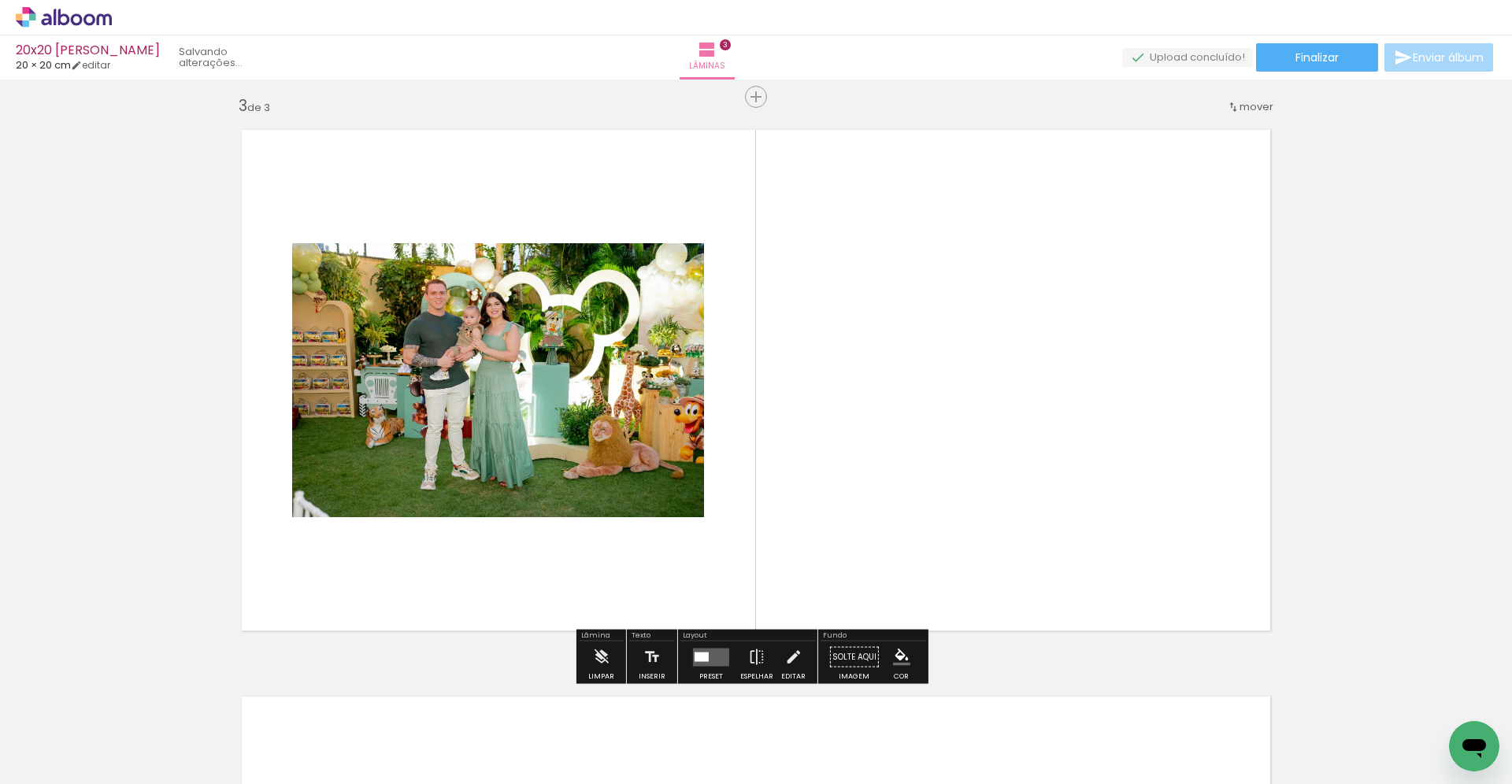
scroll to position [1140, 0]
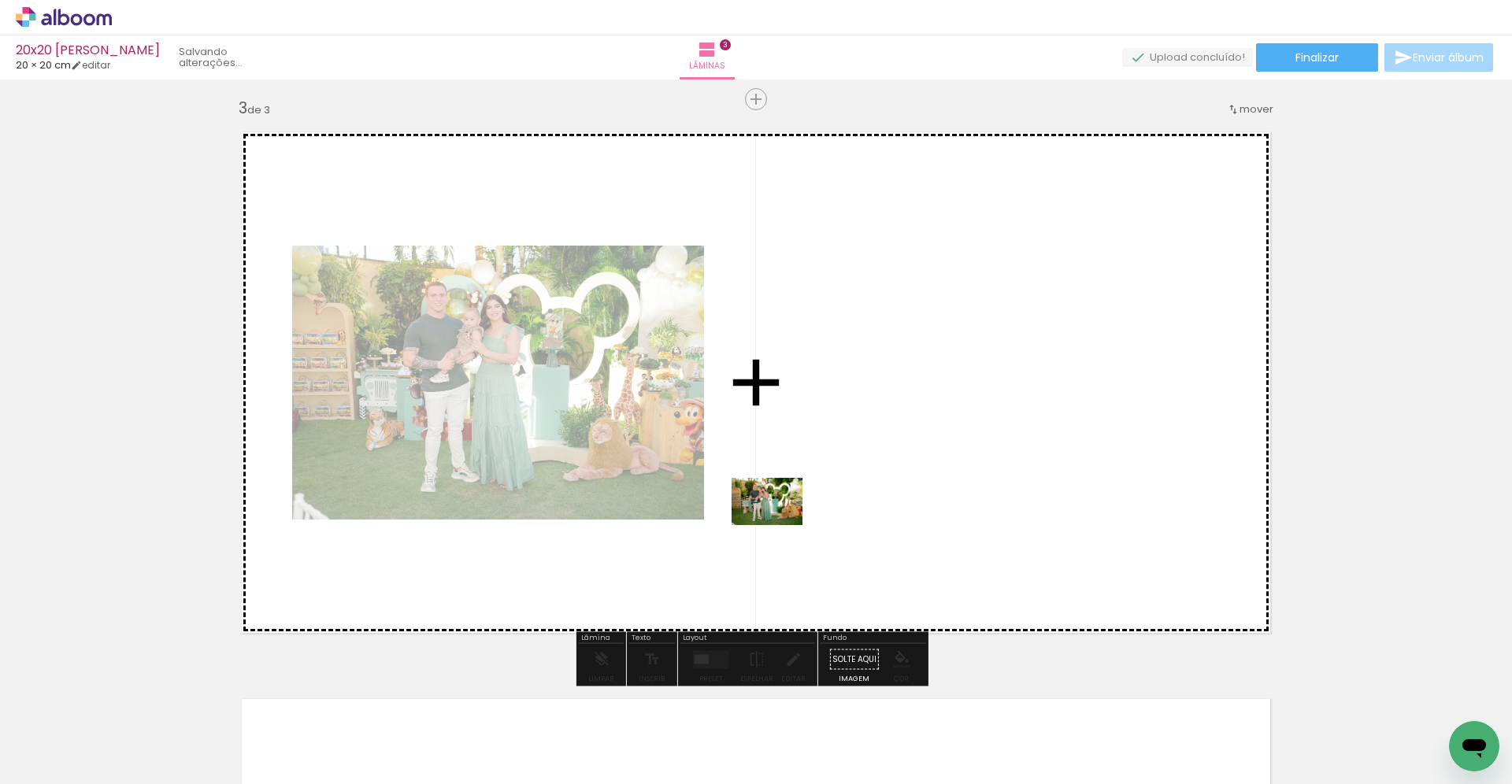
drag, startPoint x: 689, startPoint y: 750, endPoint x: 781, endPoint y: 521, distance: 246.8
click at [781, 521] on quentale-workspace at bounding box center [756, 392] width 1512 height 784
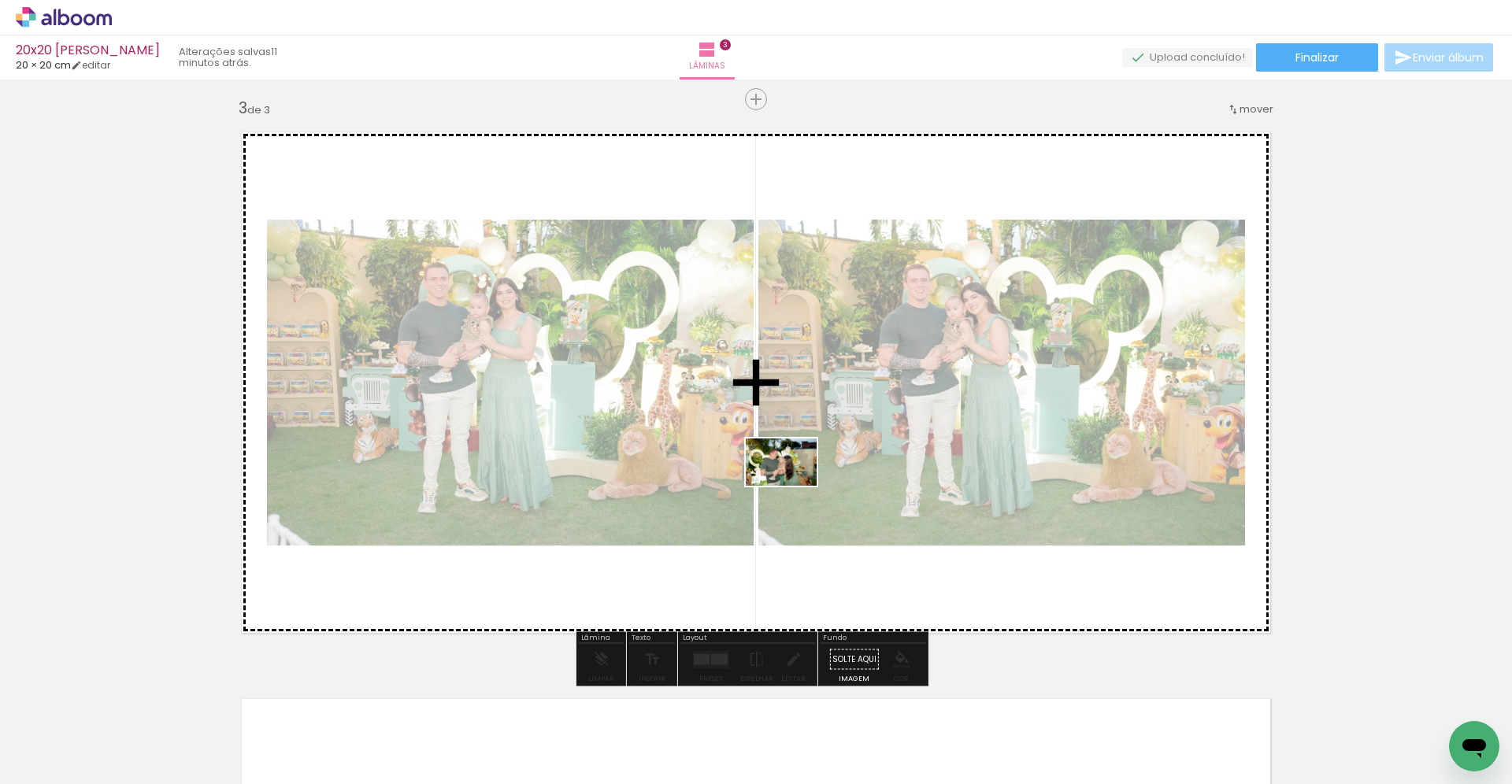
drag, startPoint x: 865, startPoint y: 729, endPoint x: 793, endPoint y: 486, distance: 253.4
click at [793, 486] on quentale-workspace at bounding box center [756, 392] width 1512 height 784
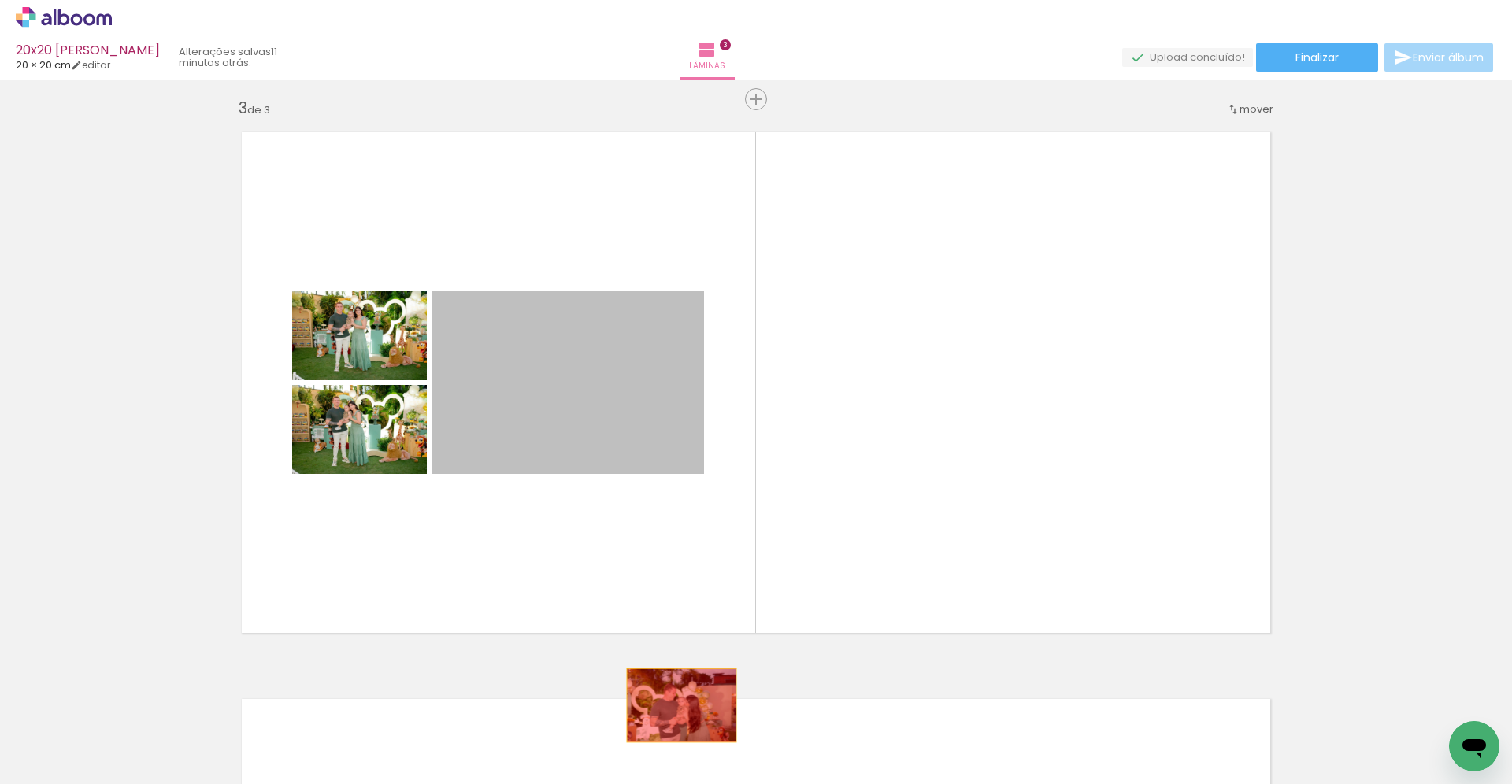
drag, startPoint x: 589, startPoint y: 399, endPoint x: 674, endPoint y: 710, distance: 322.4
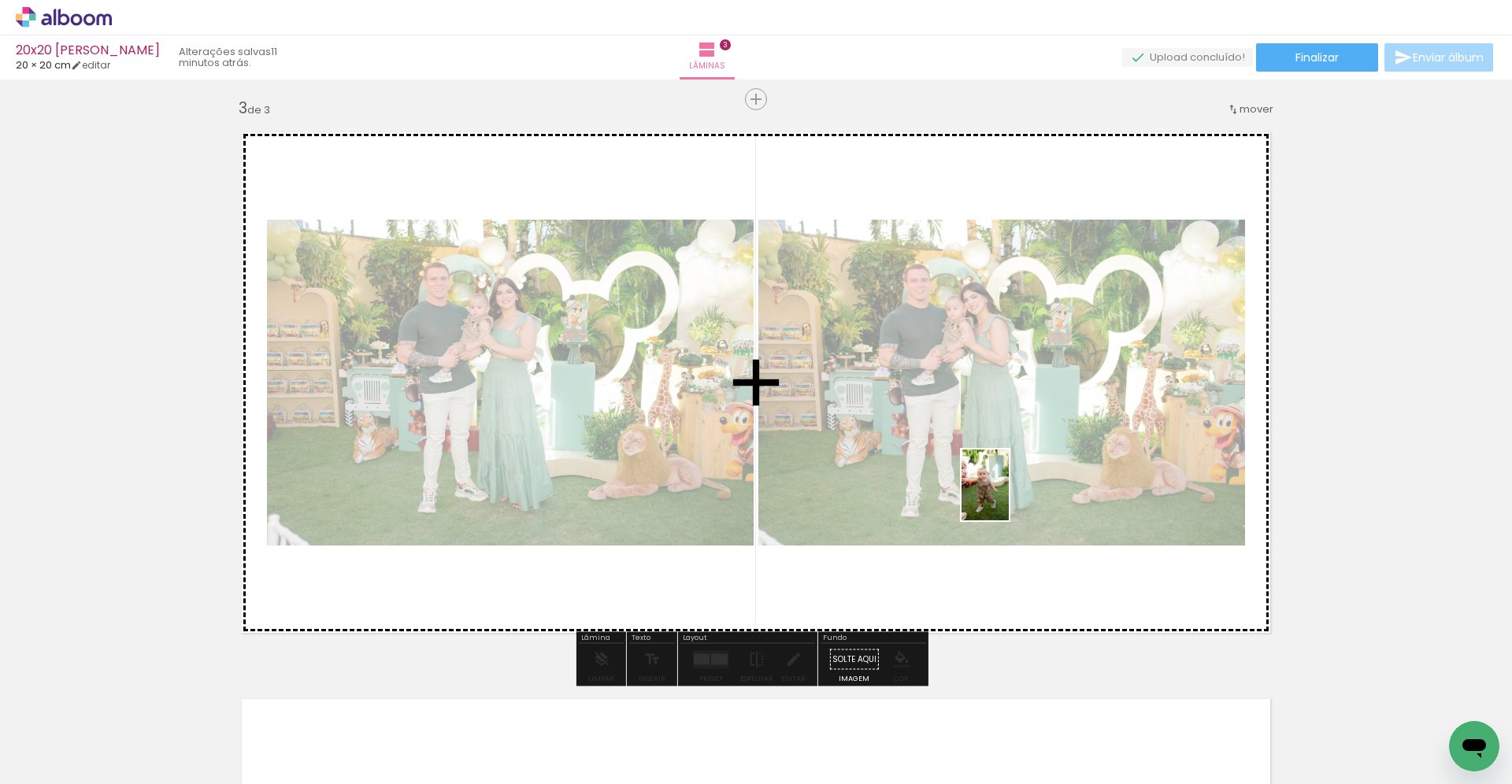
drag, startPoint x: 1215, startPoint y: 737, endPoint x: 1009, endPoint y: 497, distance: 316.3
click at [1009, 497] on quentale-workspace at bounding box center [756, 392] width 1512 height 784
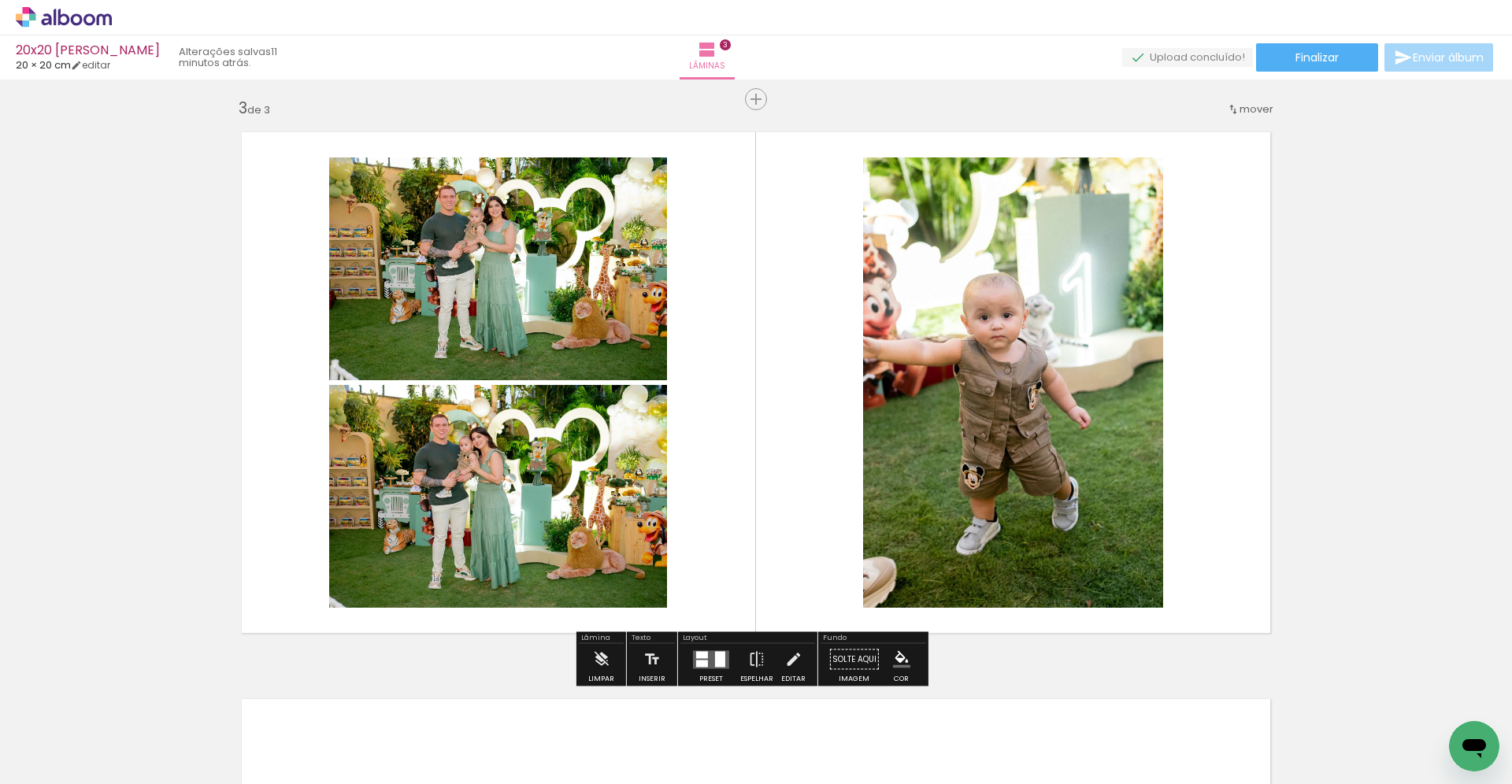
click at [704, 661] on div at bounding box center [702, 663] width 12 height 7
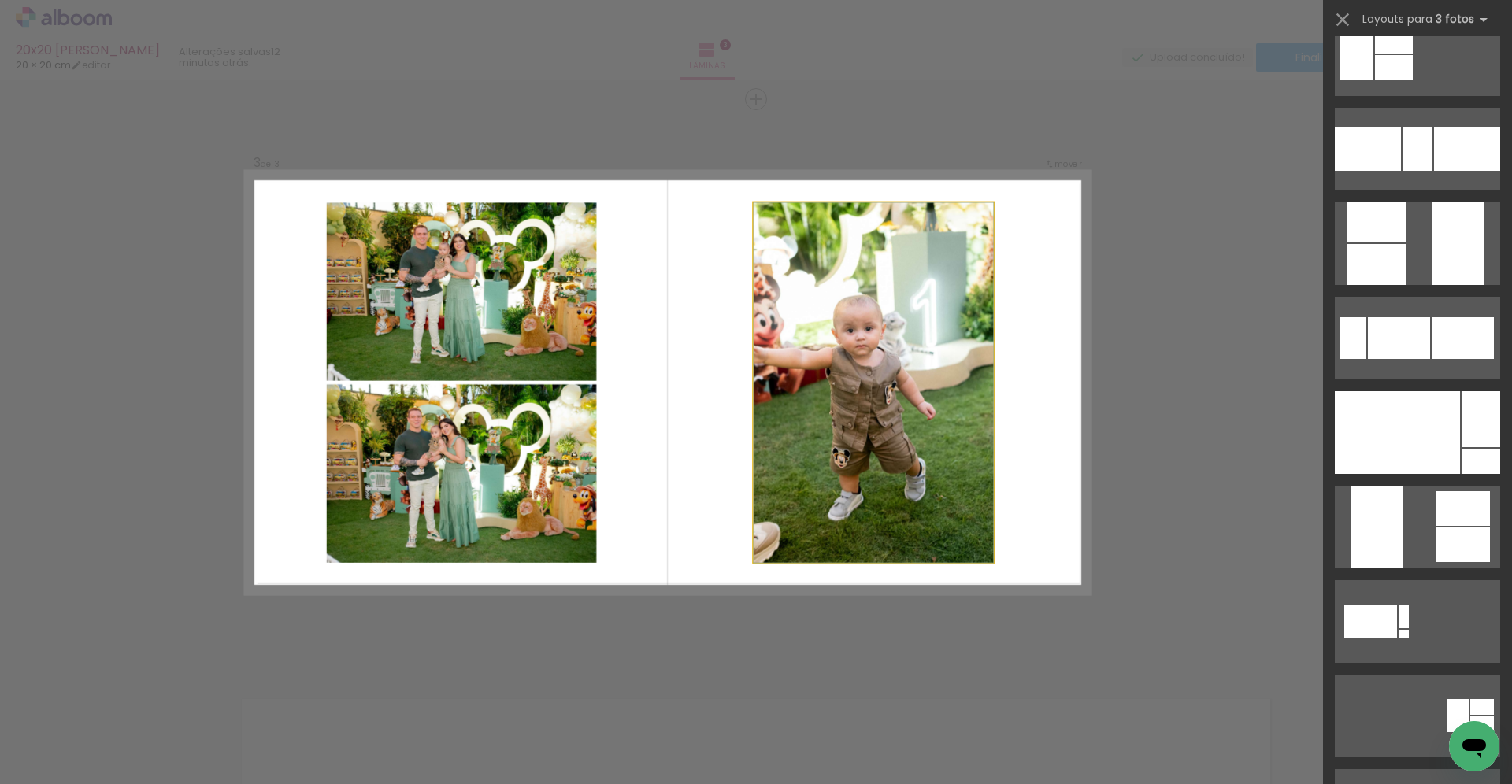
scroll to position [0, 0]
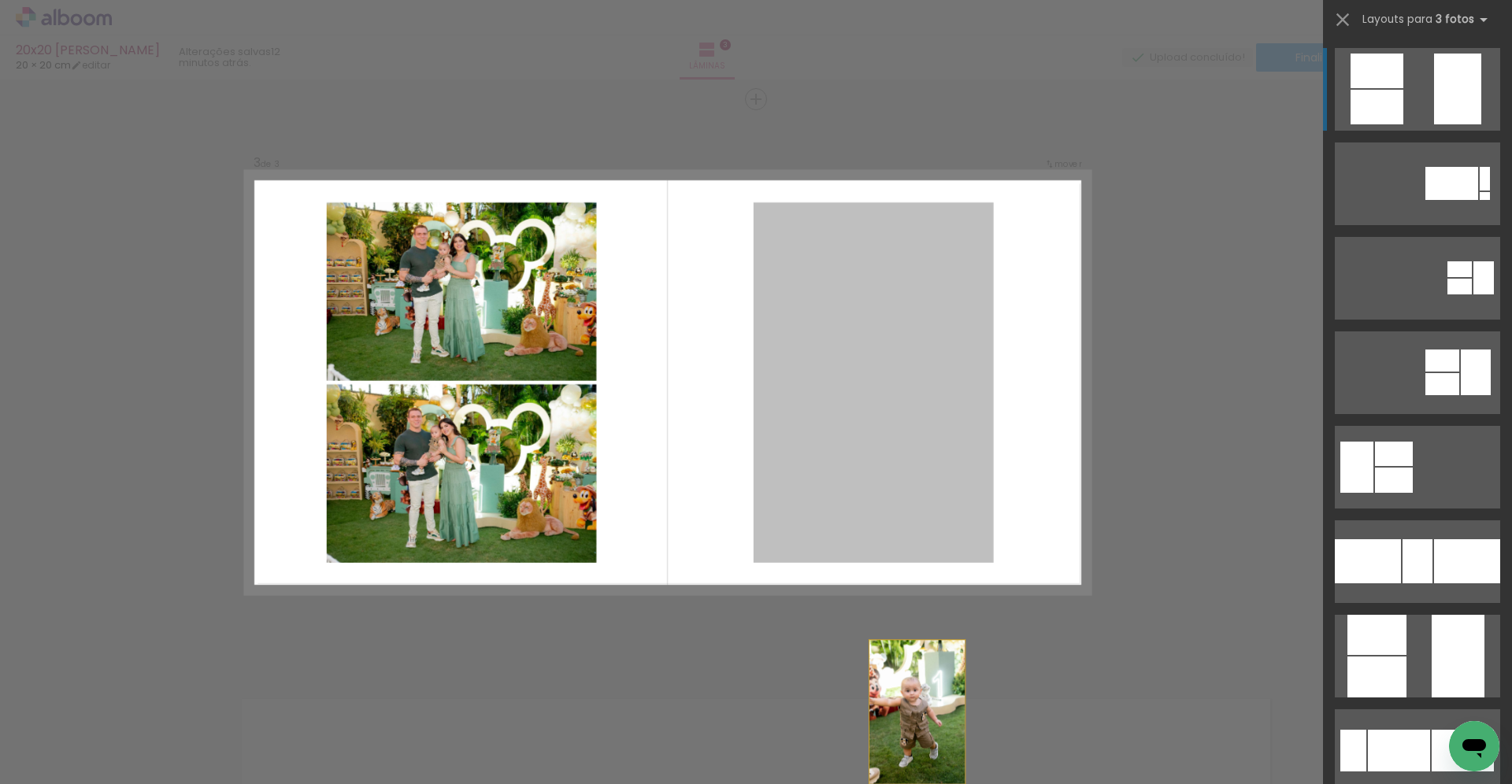
drag, startPoint x: 849, startPoint y: 379, endPoint x: 922, endPoint y: 795, distance: 422.4
click at [922, 783] on html "link( href="../../bower_components/polymer/polymer.html" rel="import" ) picture…" at bounding box center [756, 392] width 1512 height 784
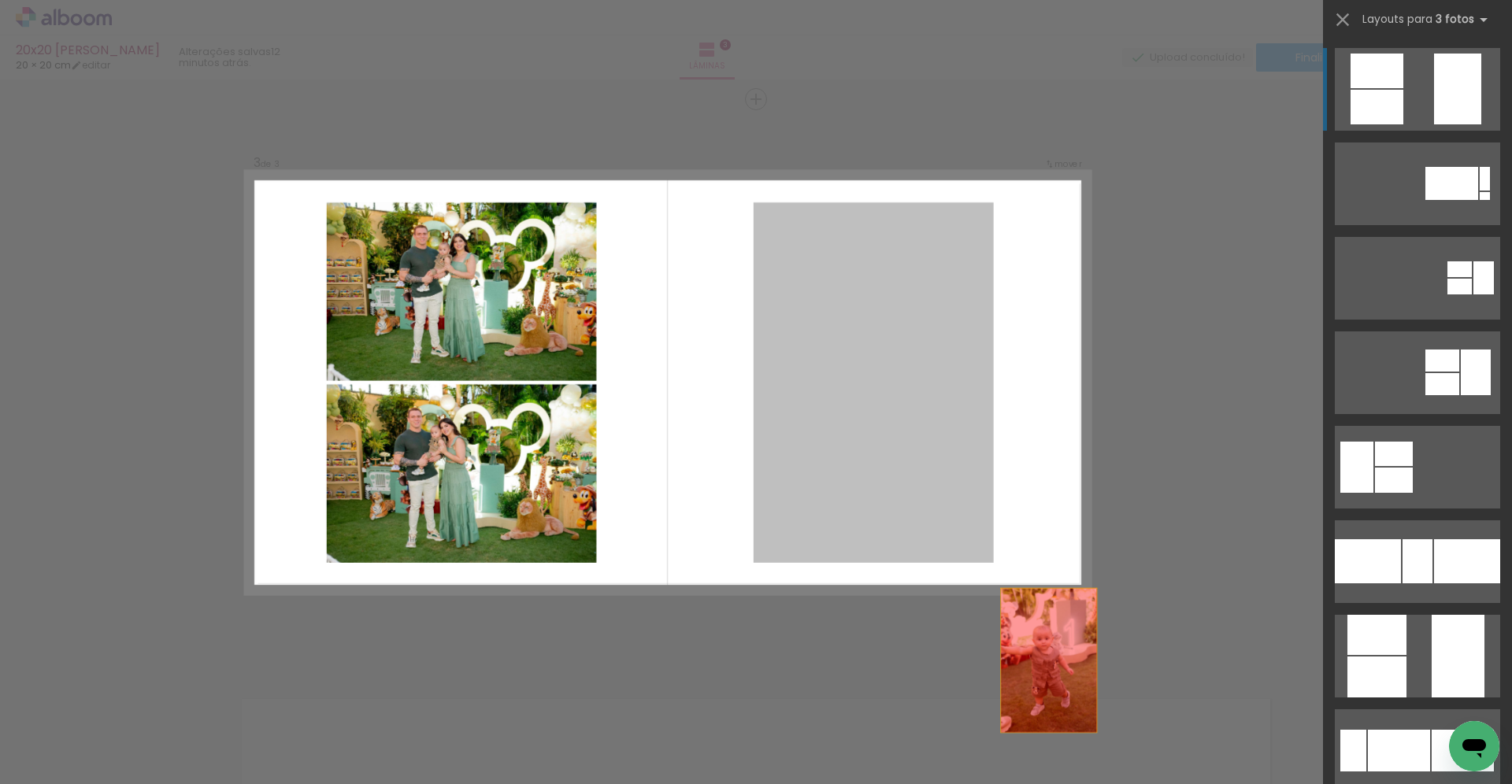
drag, startPoint x: 913, startPoint y: 464, endPoint x: 1087, endPoint y: 730, distance: 317.9
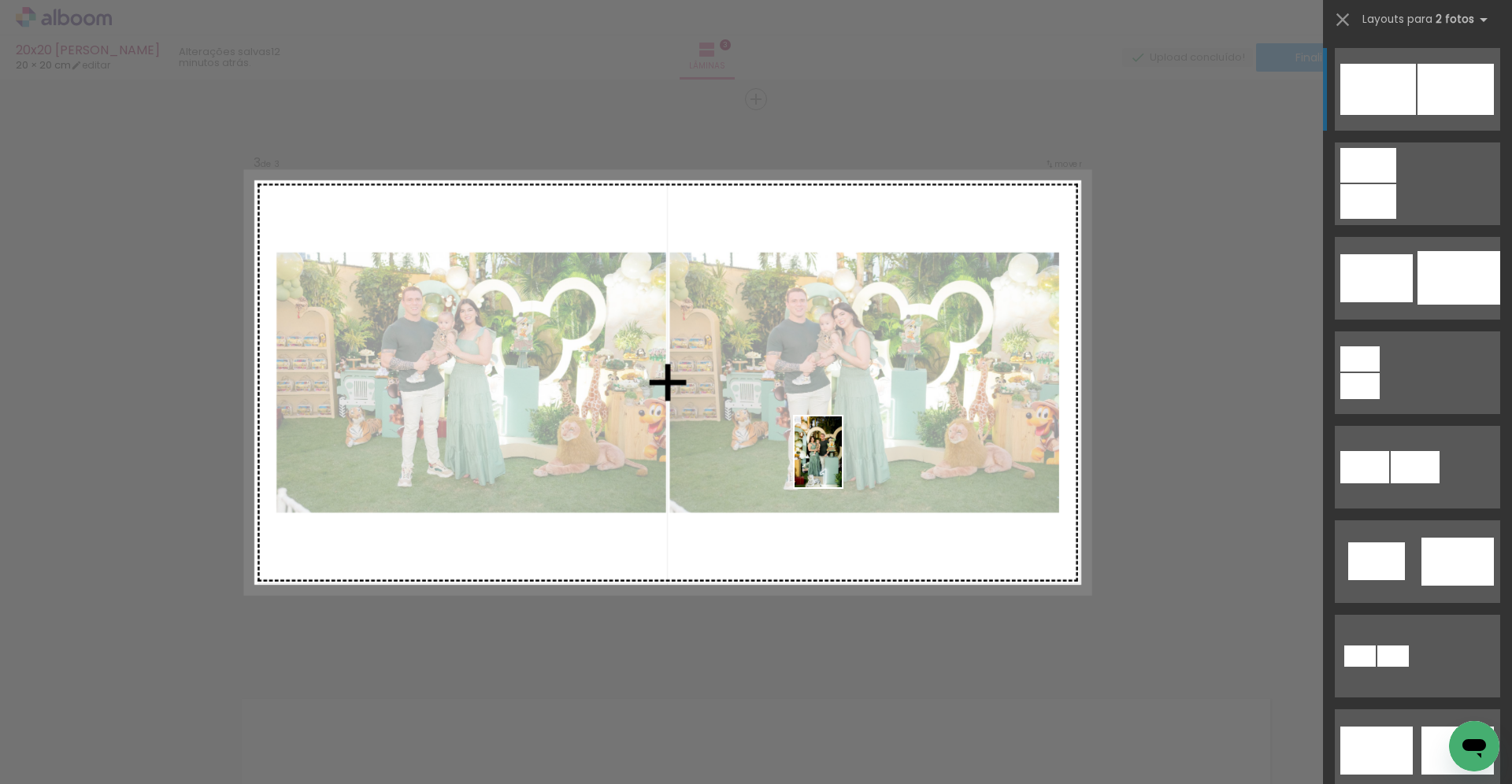
drag, startPoint x: 1308, startPoint y: 733, endPoint x: 836, endPoint y: 457, distance: 546.8
click at [836, 457] on quentale-workspace at bounding box center [756, 392] width 1512 height 784
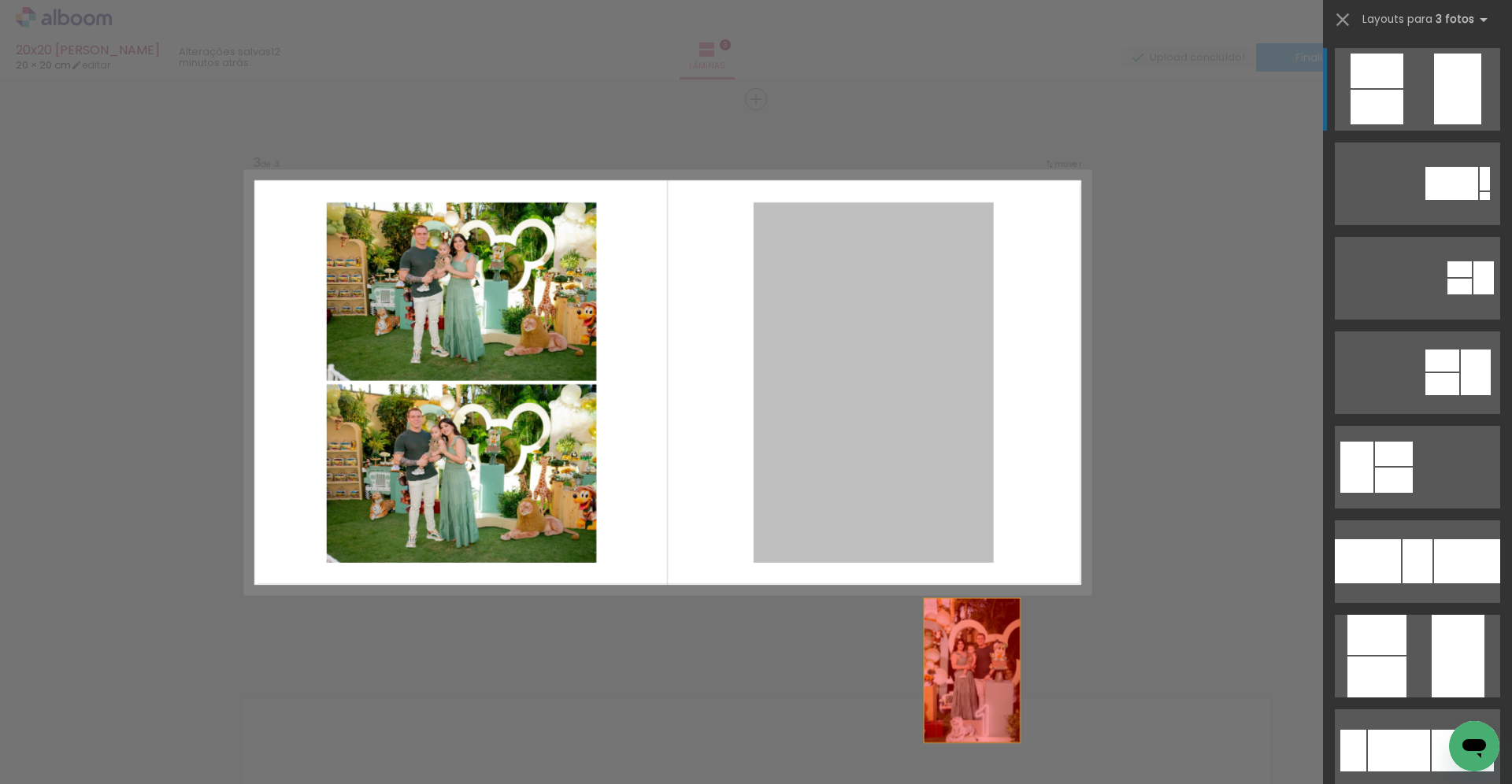
drag, startPoint x: 884, startPoint y: 434, endPoint x: 991, endPoint y: 742, distance: 326.1
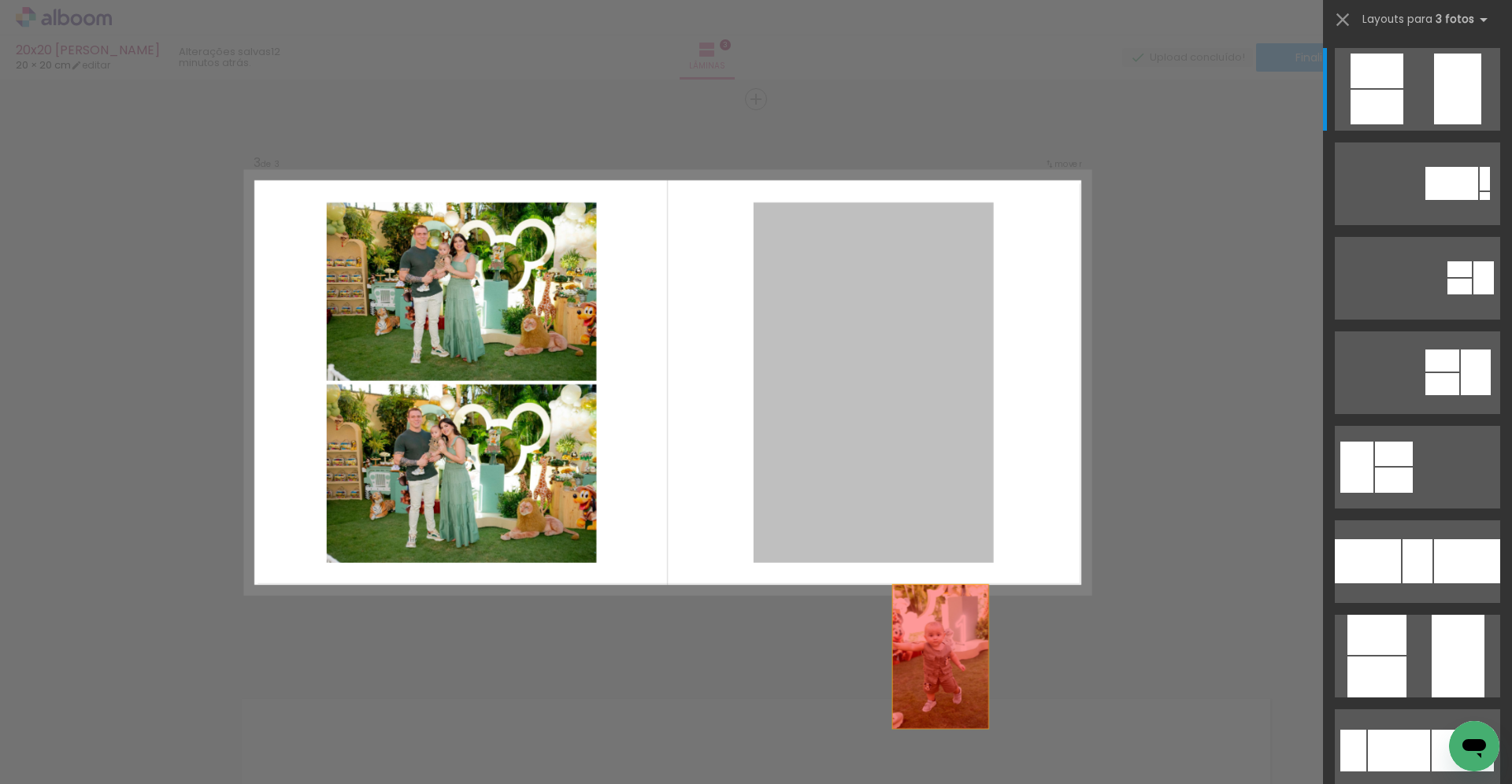
drag, startPoint x: 875, startPoint y: 385, endPoint x: 952, endPoint y: 726, distance: 349.6
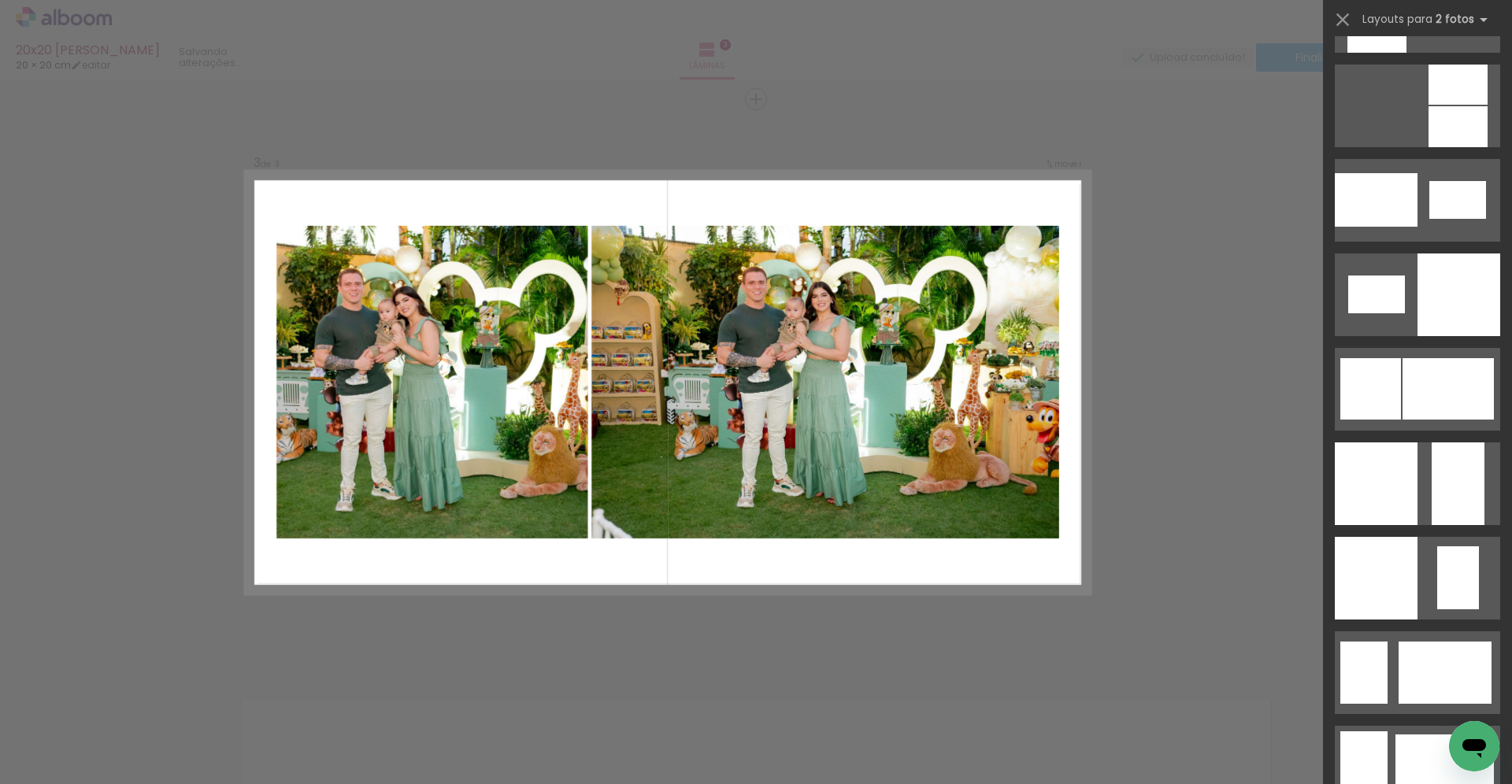
scroll to position [1903, 0]
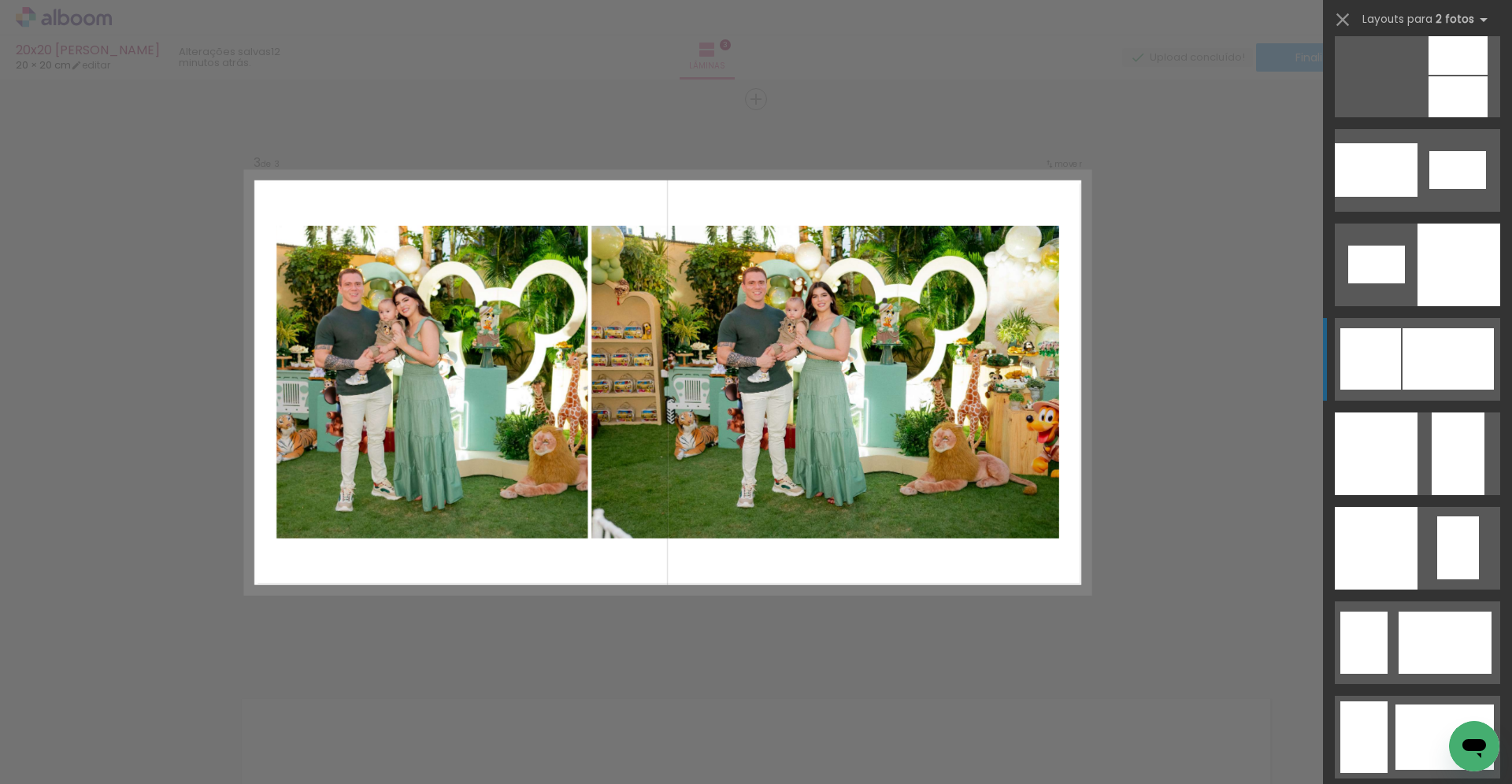
click at [1426, 355] on div at bounding box center [1448, 359] width 91 height 61
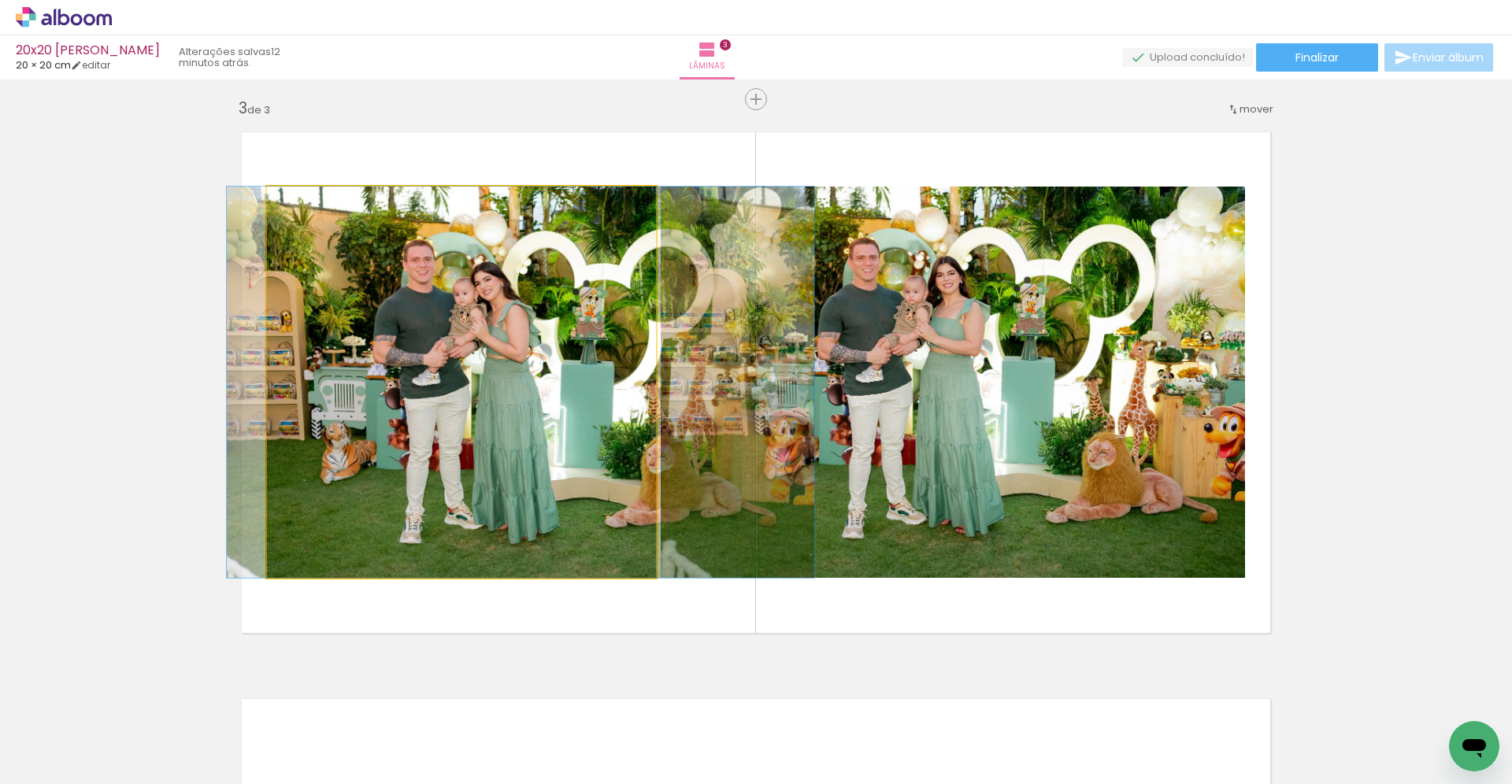
drag, startPoint x: 443, startPoint y: 388, endPoint x: 502, endPoint y: 390, distance: 59.0
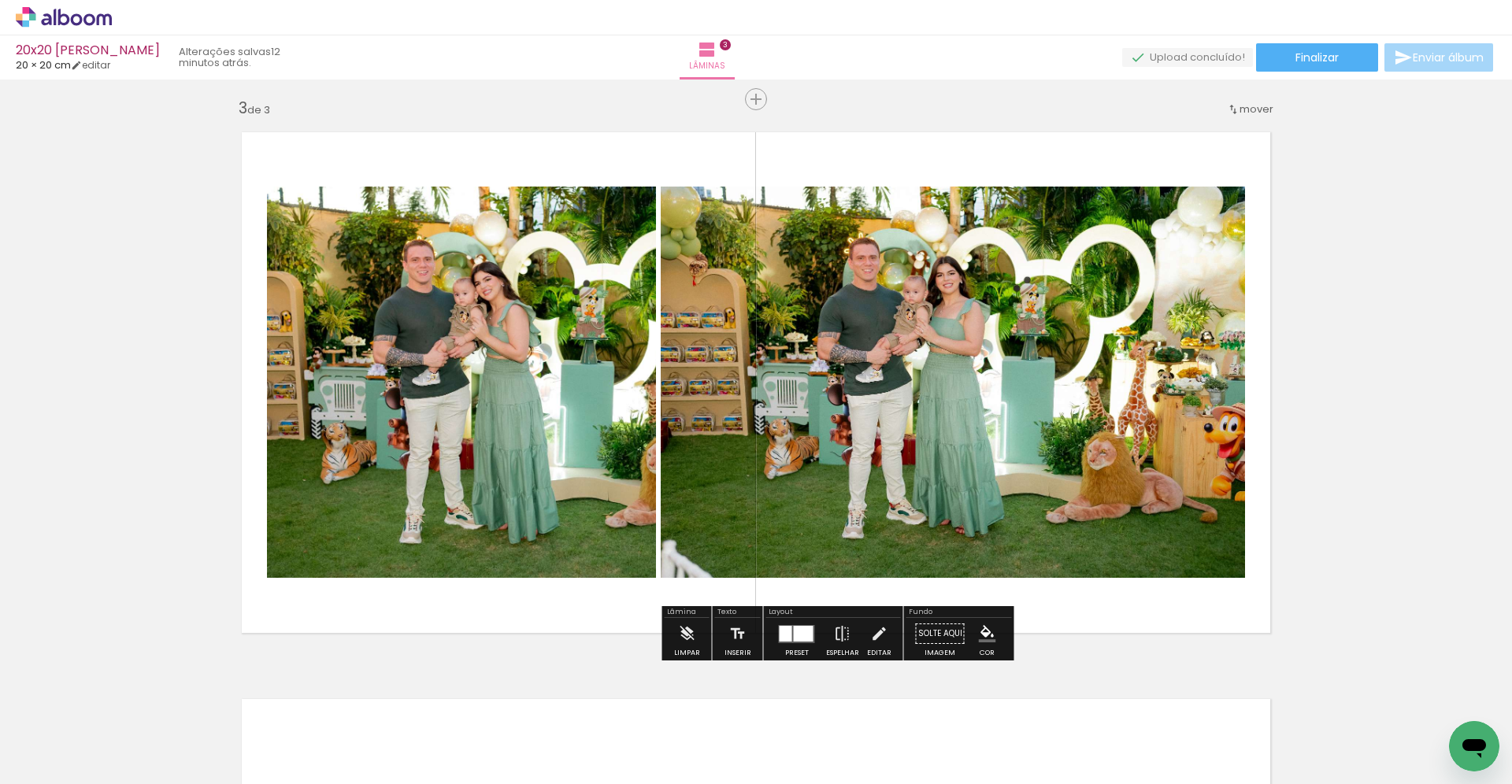
click at [1354, 387] on div "Inserir lâmina 1 de 3 Inserir lâmina 2 de 3 Inserir lâmina 3 de 3" at bounding box center [756, 79] width 1512 height 2268
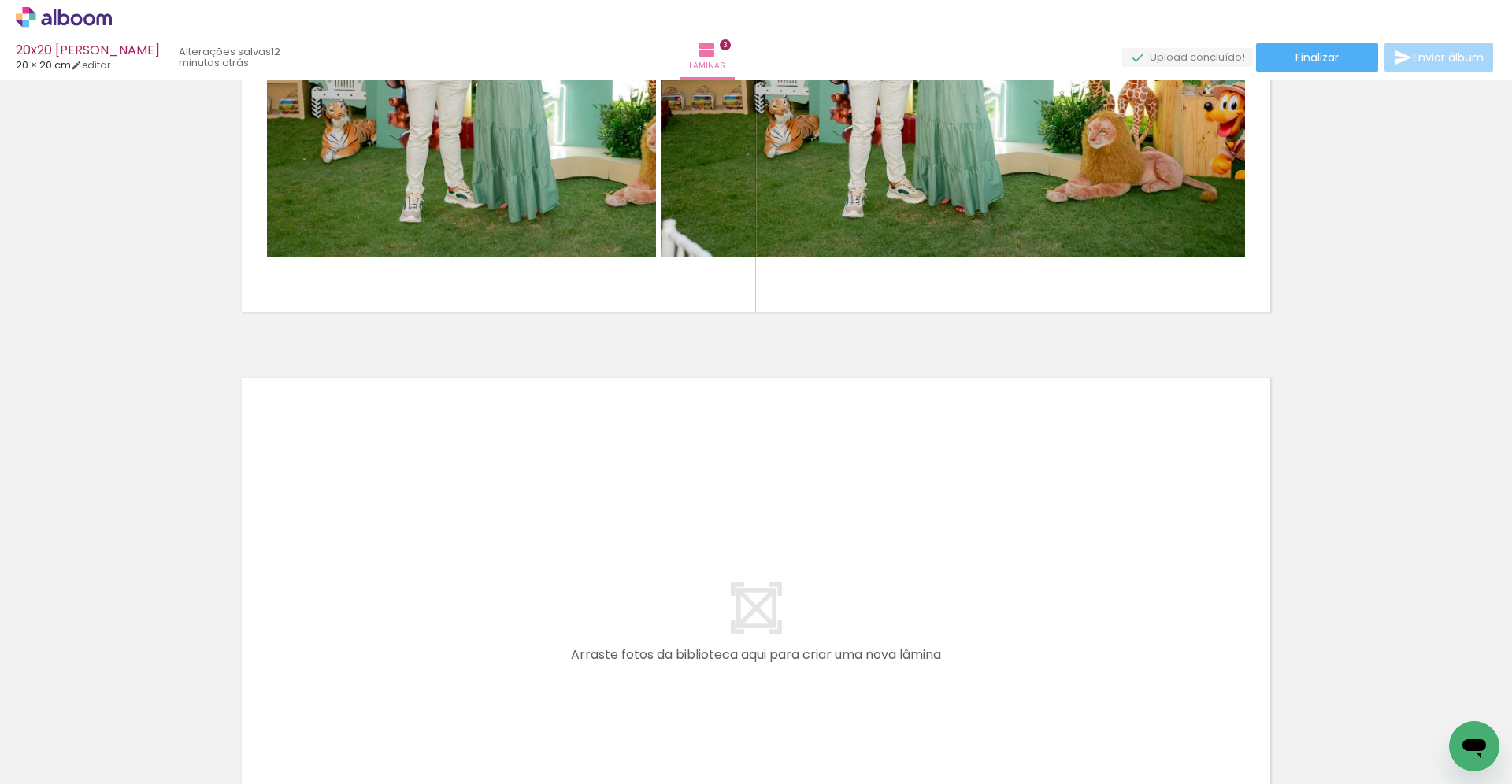
scroll to position [1685, 0]
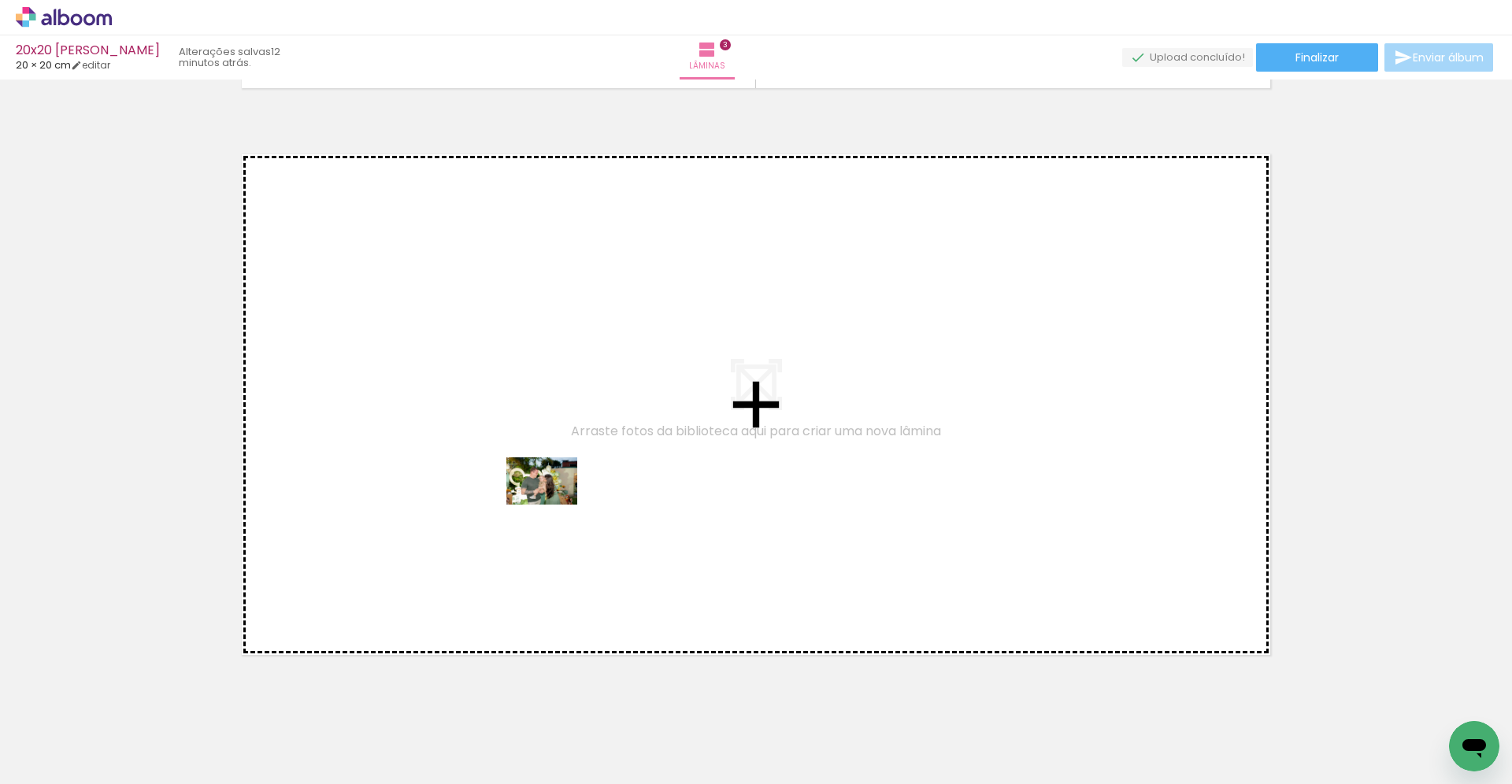
drag, startPoint x: 883, startPoint y: 743, endPoint x: 552, endPoint y: 500, distance: 410.6
click at [552, 500] on quentale-workspace at bounding box center [756, 392] width 1512 height 784
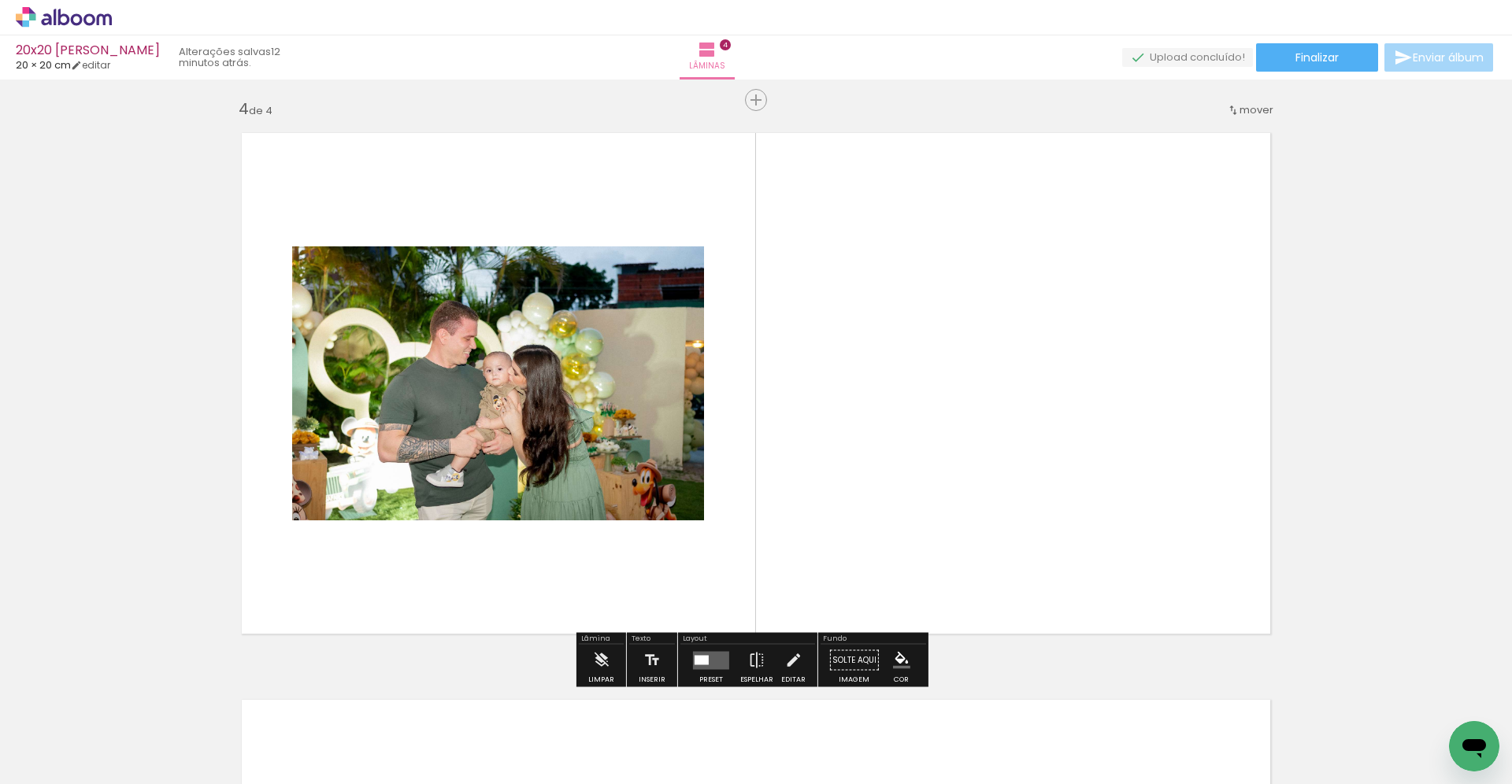
scroll to position [1707, 0]
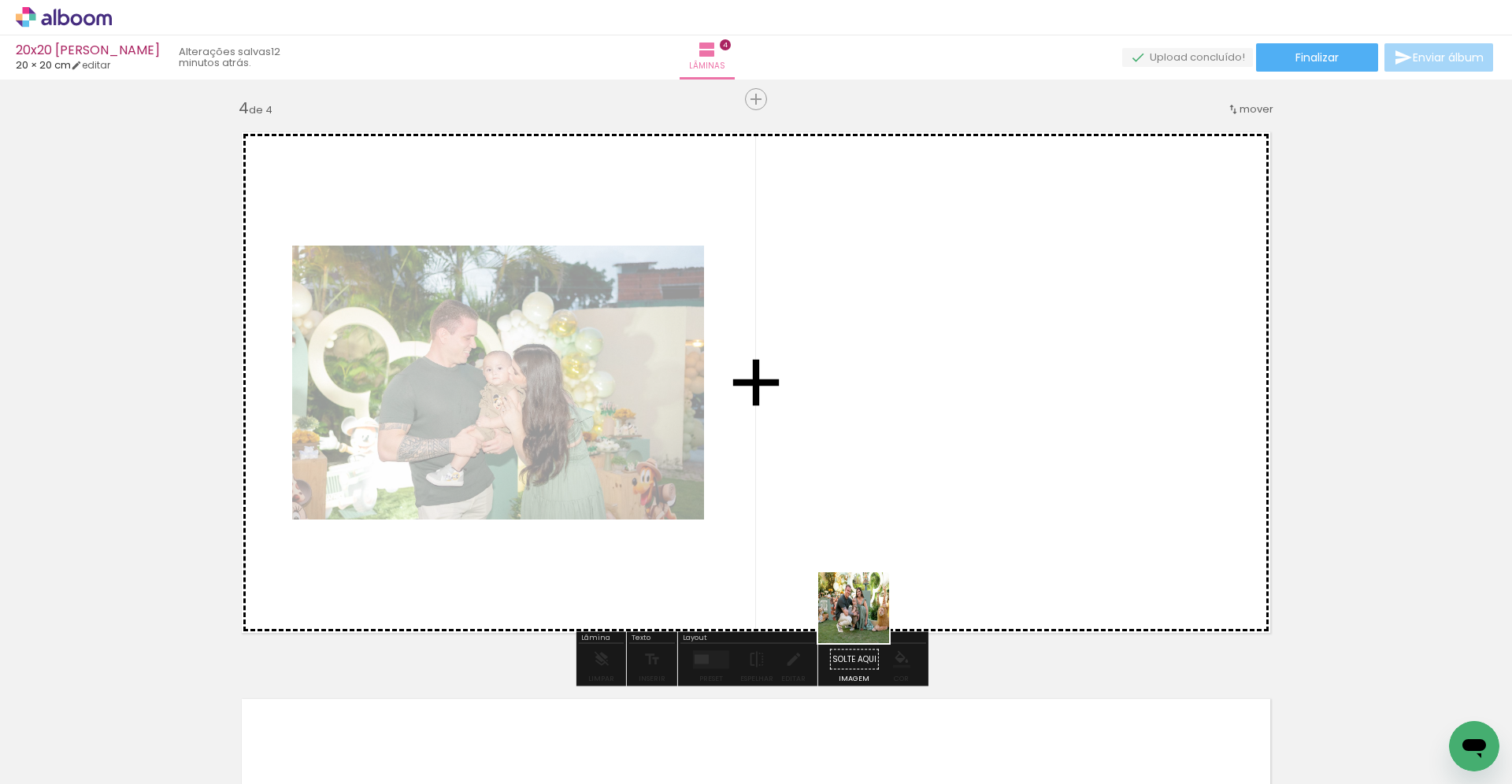
drag, startPoint x: 943, startPoint y: 718, endPoint x: 769, endPoint y: 474, distance: 299.7
click at [769, 474] on quentale-workspace at bounding box center [756, 392] width 1512 height 784
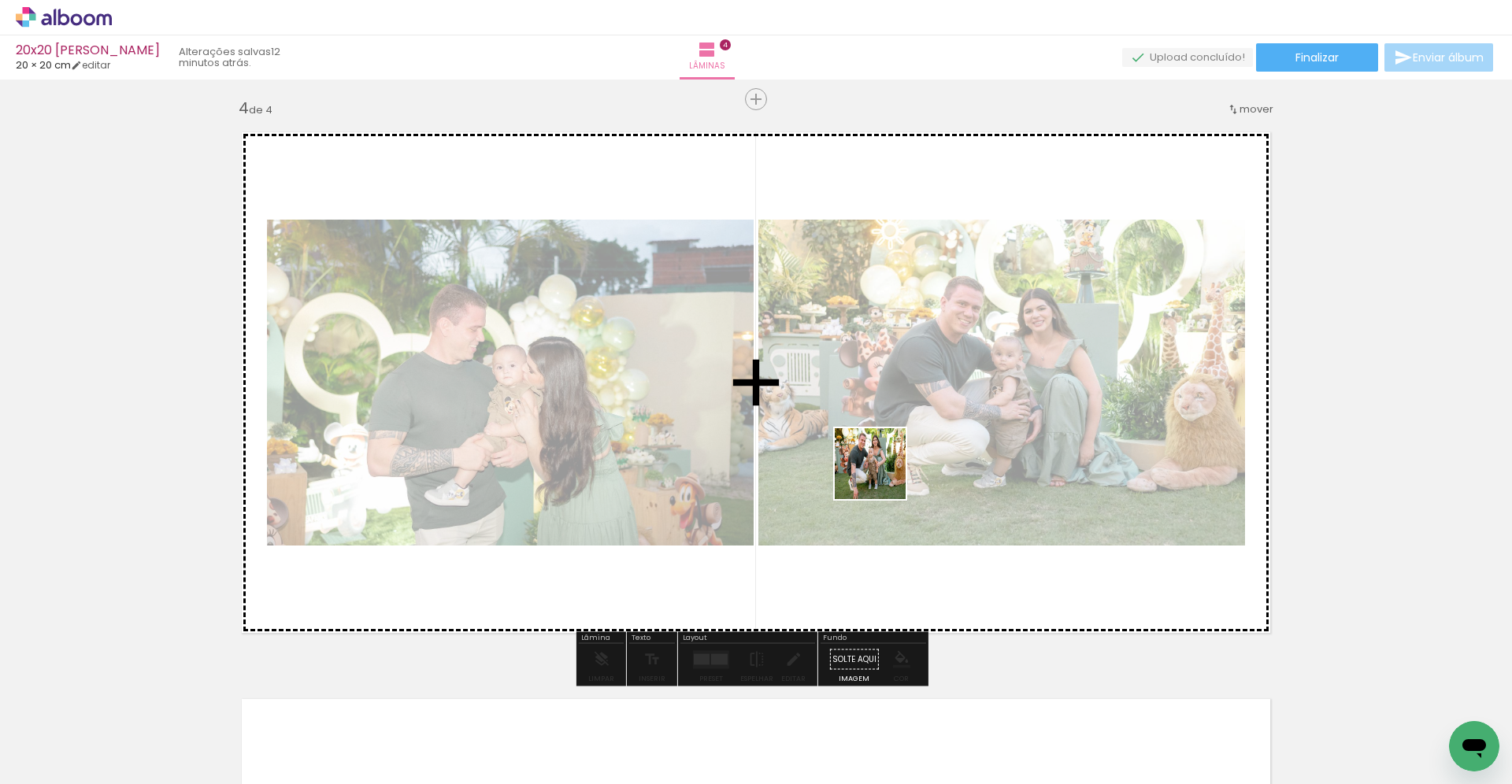
drag, startPoint x: 1050, startPoint y: 741, endPoint x: 882, endPoint y: 476, distance: 313.8
click at [882, 476] on quentale-workspace at bounding box center [756, 392] width 1512 height 784
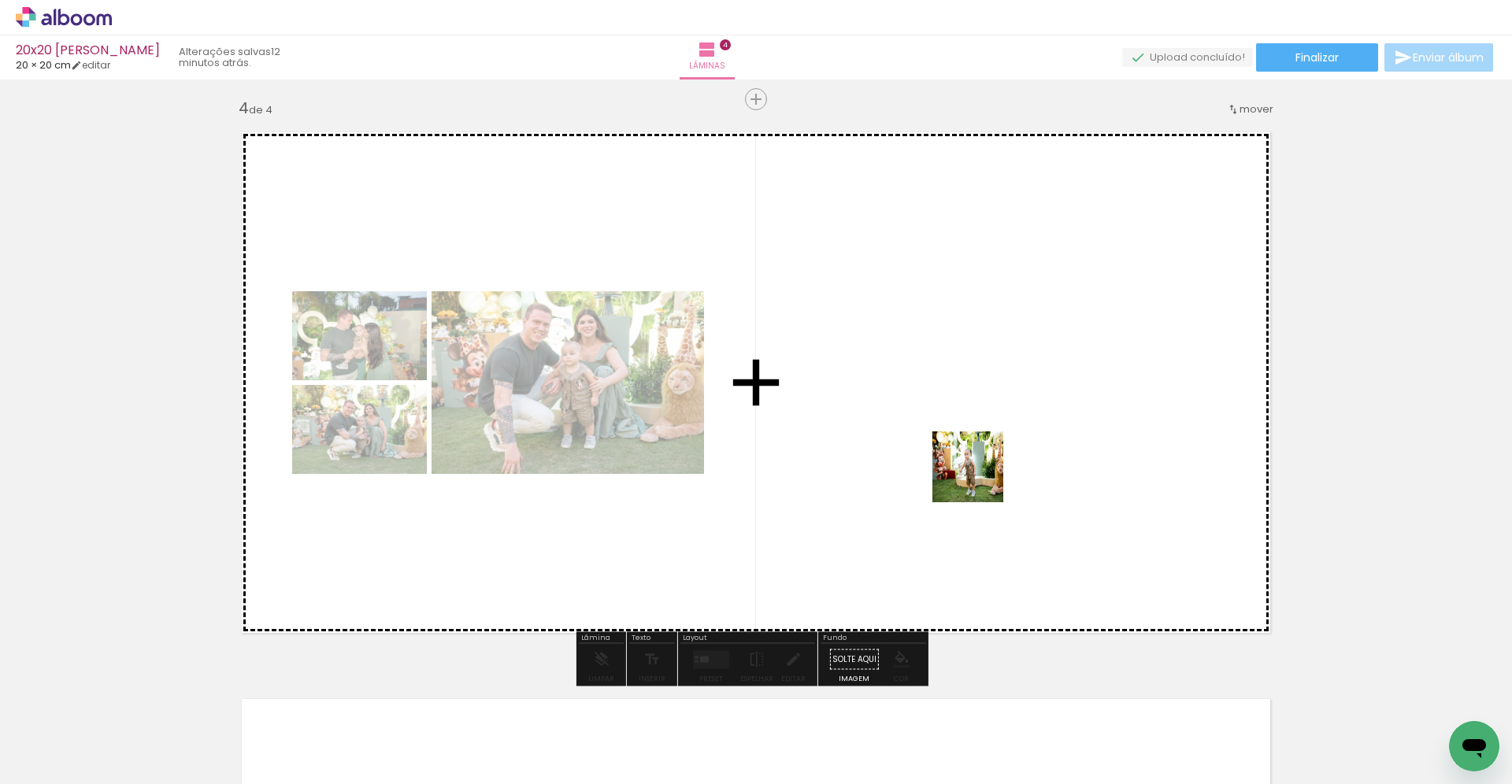
drag, startPoint x: 1120, startPoint y: 727, endPoint x: 977, endPoint y: 473, distance: 291.5
click at [977, 473] on quentale-workspace at bounding box center [756, 392] width 1512 height 784
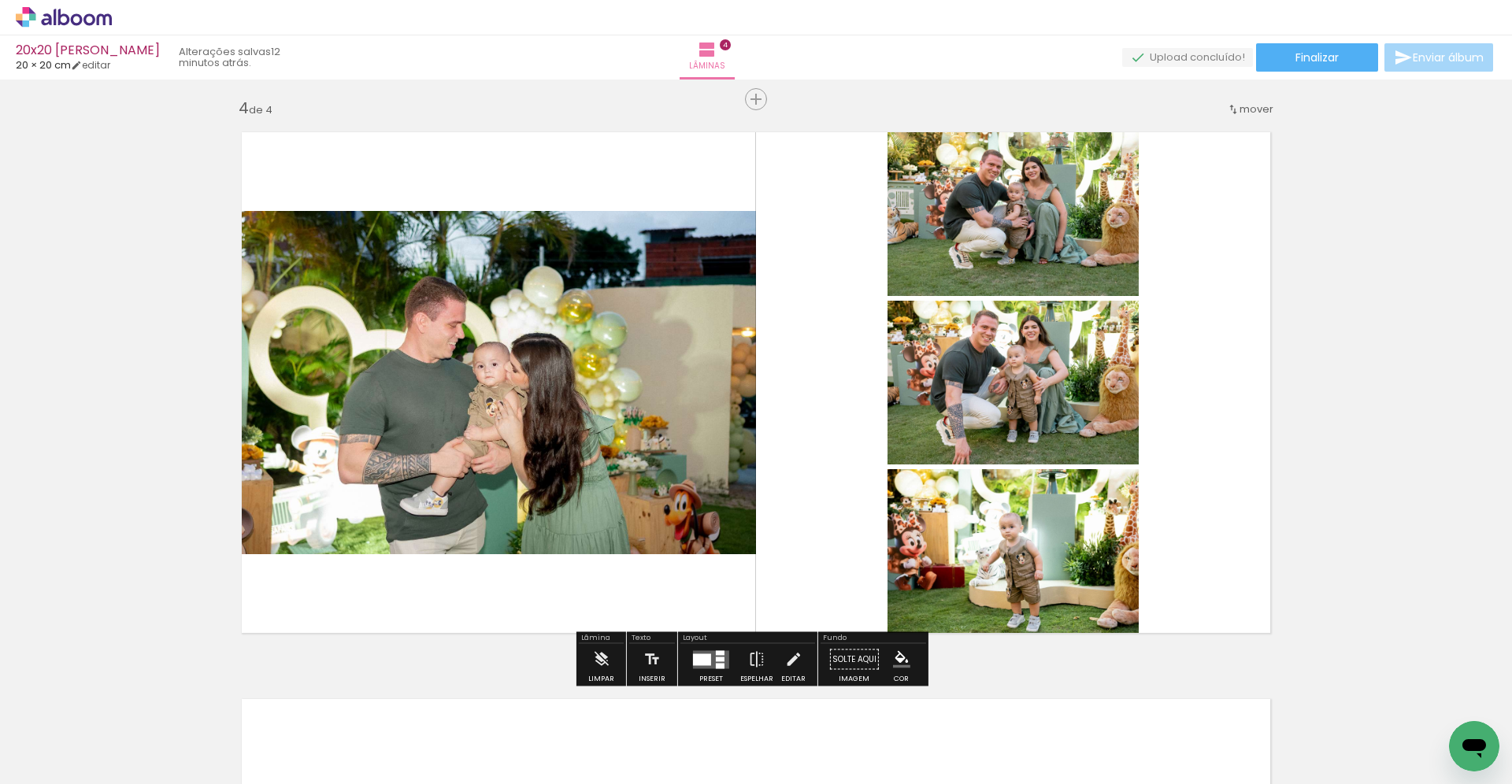
click at [699, 661] on div at bounding box center [702, 659] width 18 height 12
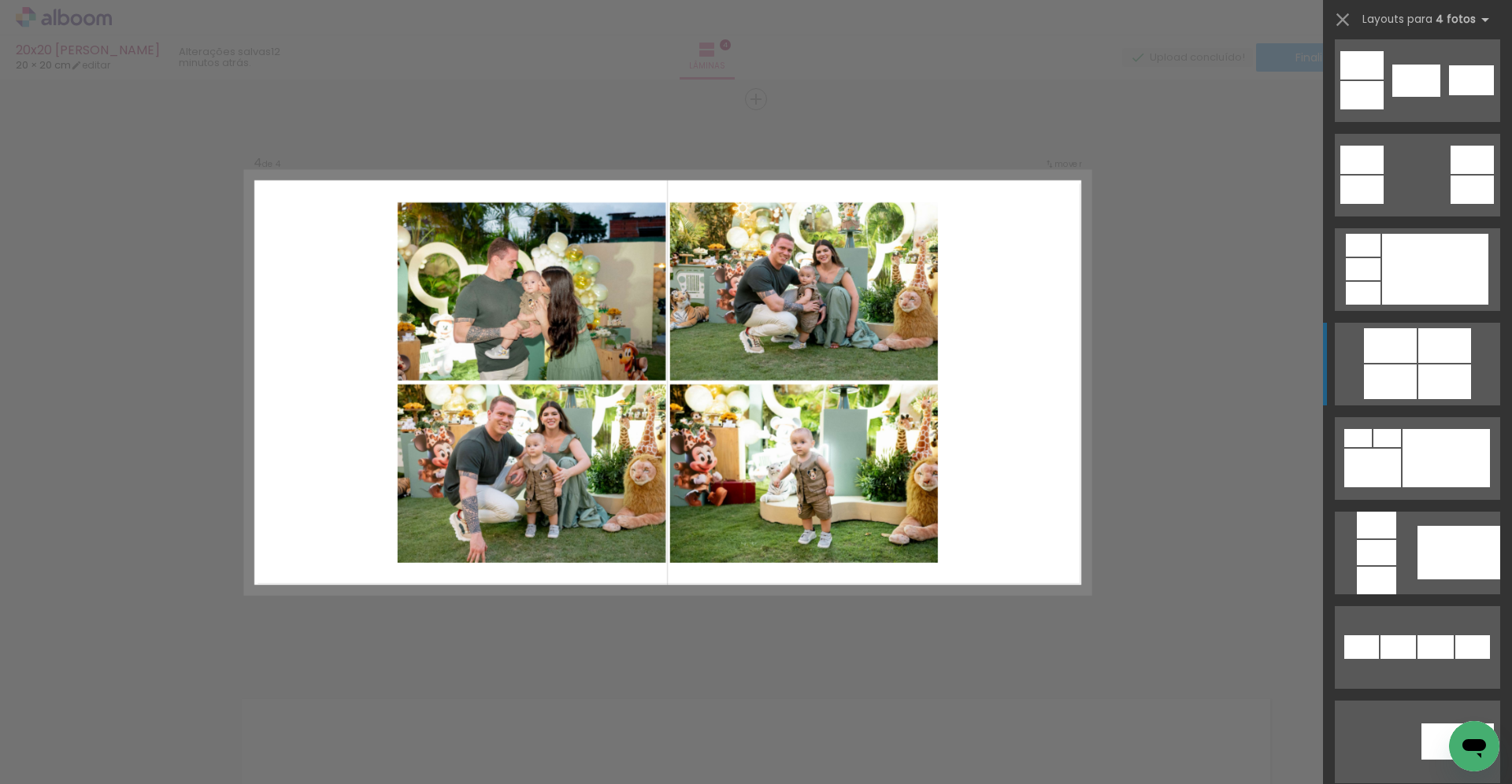
scroll to position [607, 0]
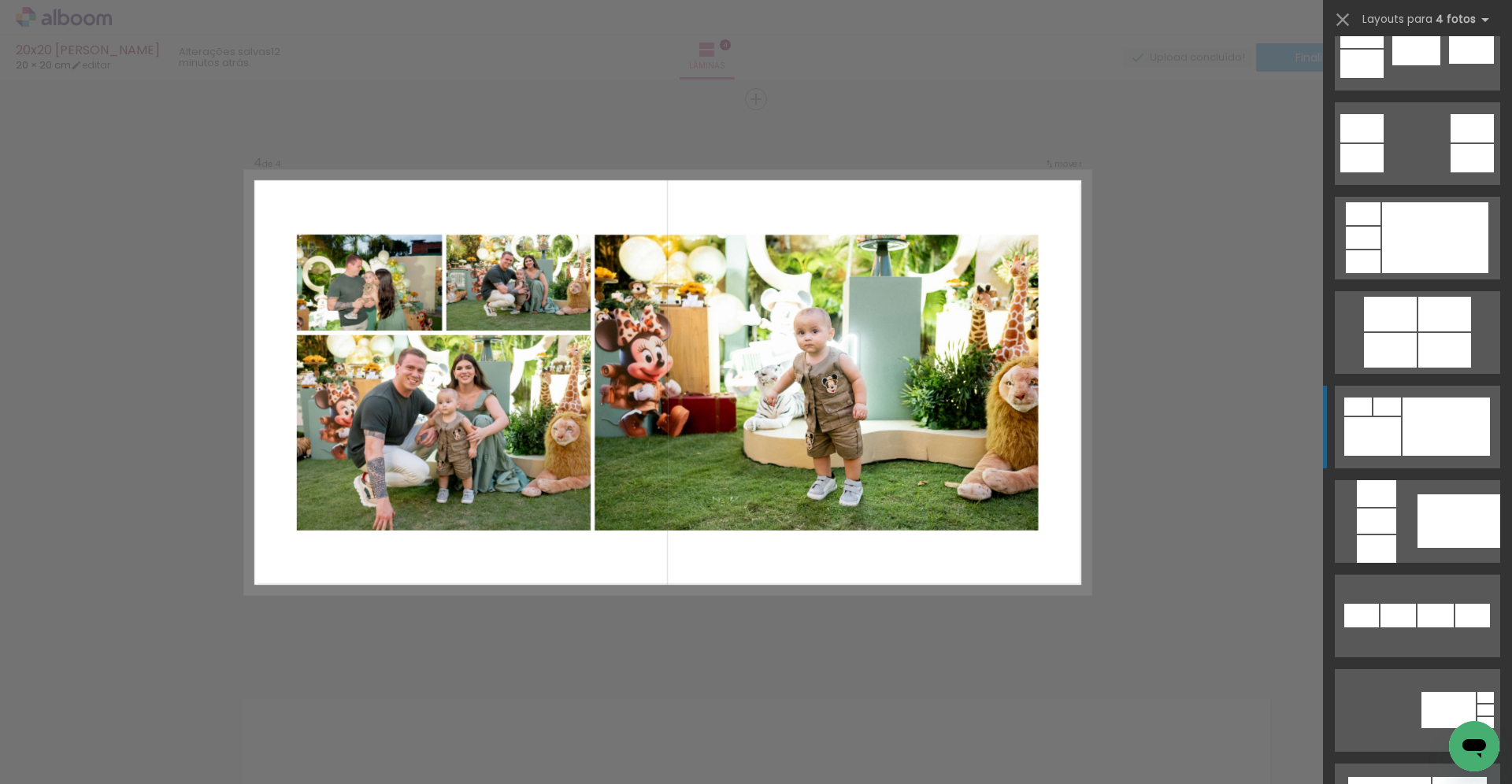
click at [1408, 428] on div at bounding box center [1446, 427] width 87 height 58
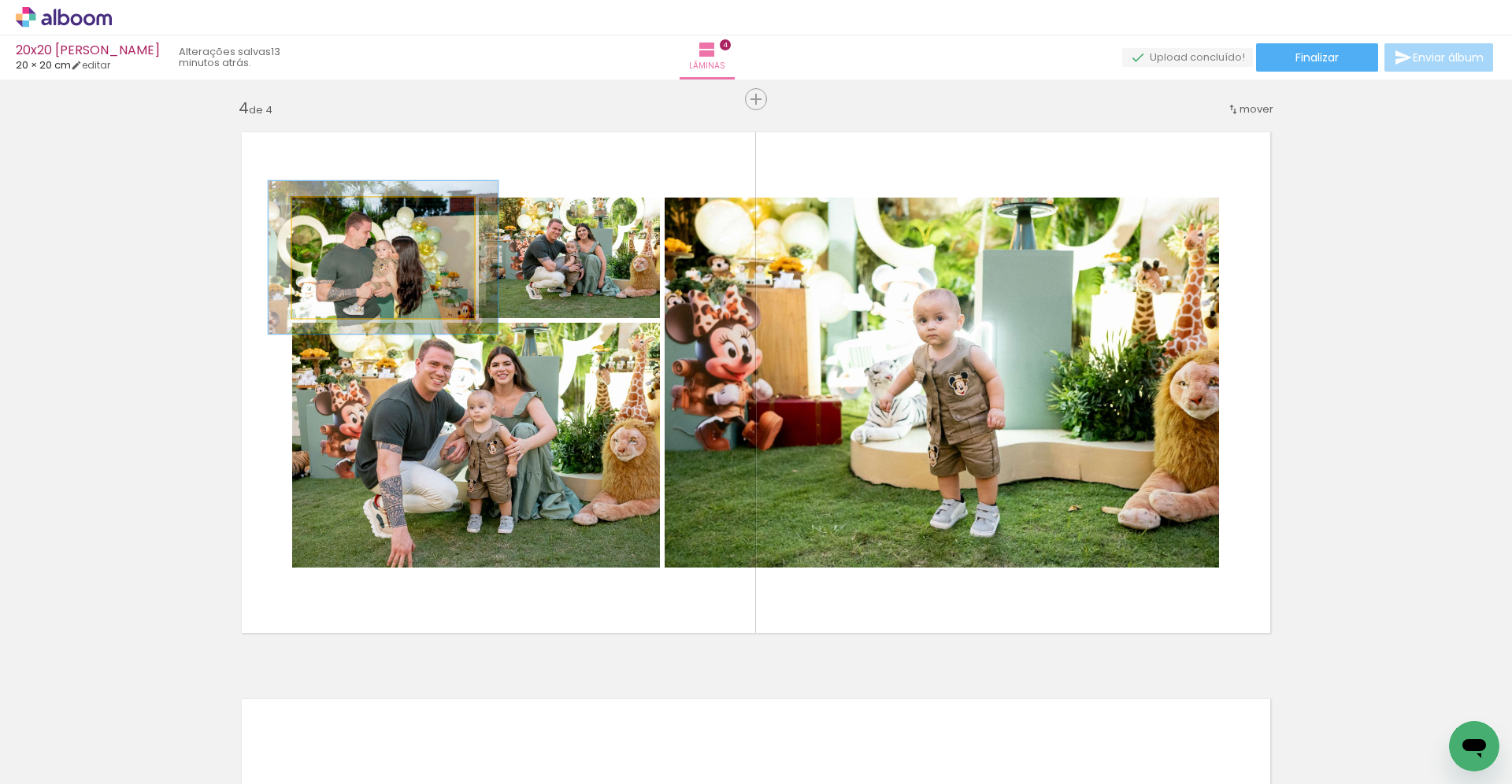
type paper-slider "131"
click at [343, 212] on div at bounding box center [344, 213] width 14 height 14
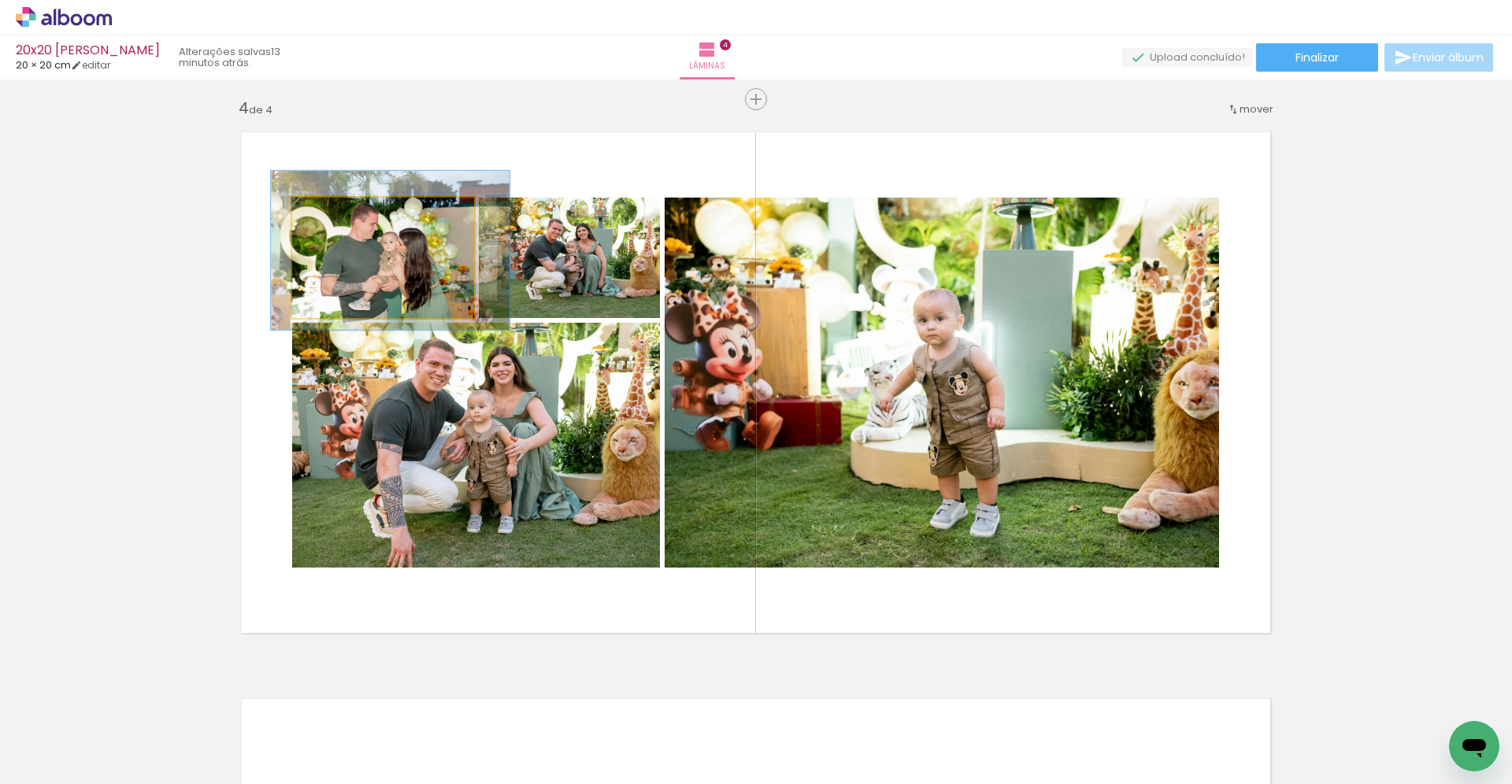
drag, startPoint x: 365, startPoint y: 277, endPoint x: 371, endPoint y: 271, distance: 8.5
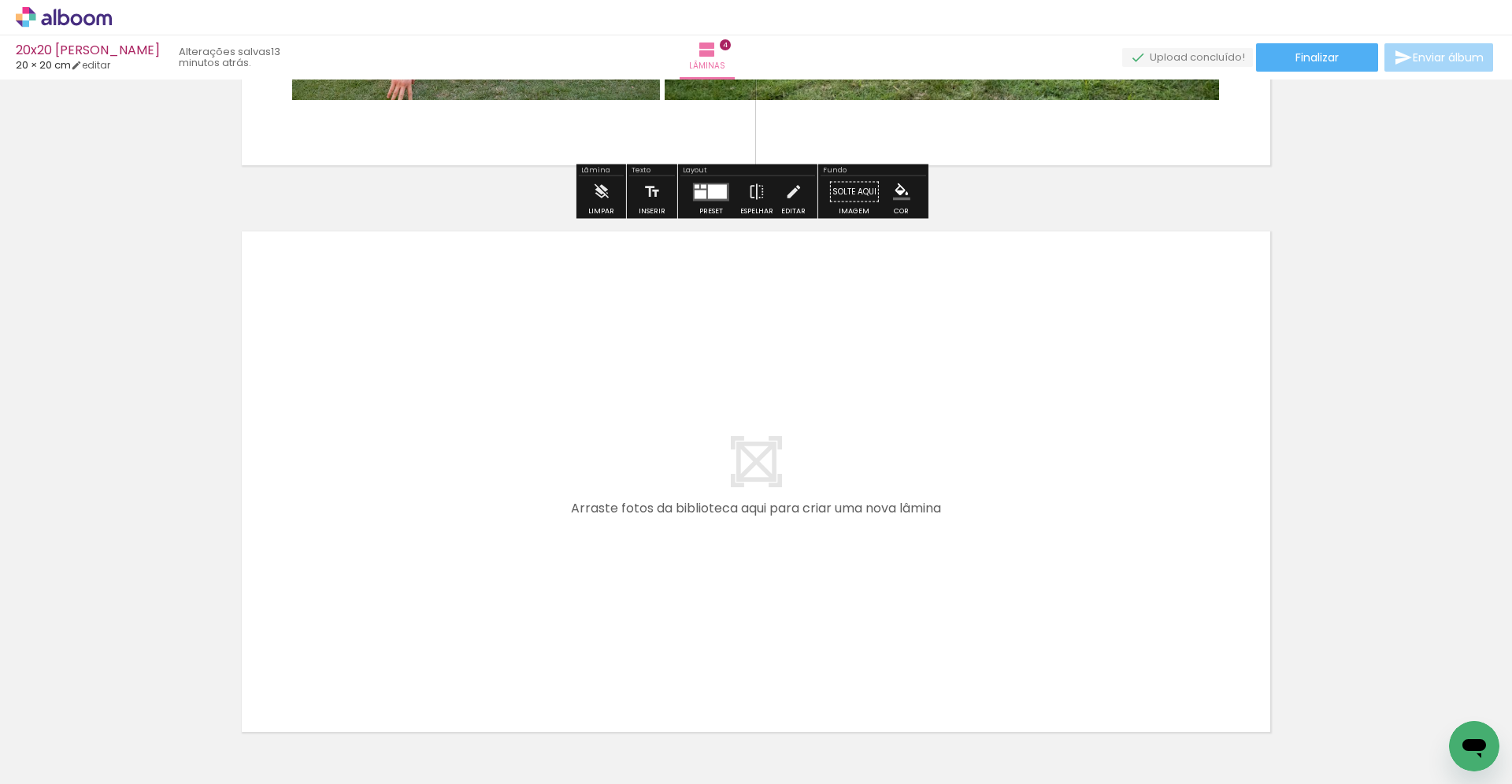
scroll to position [2301, 0]
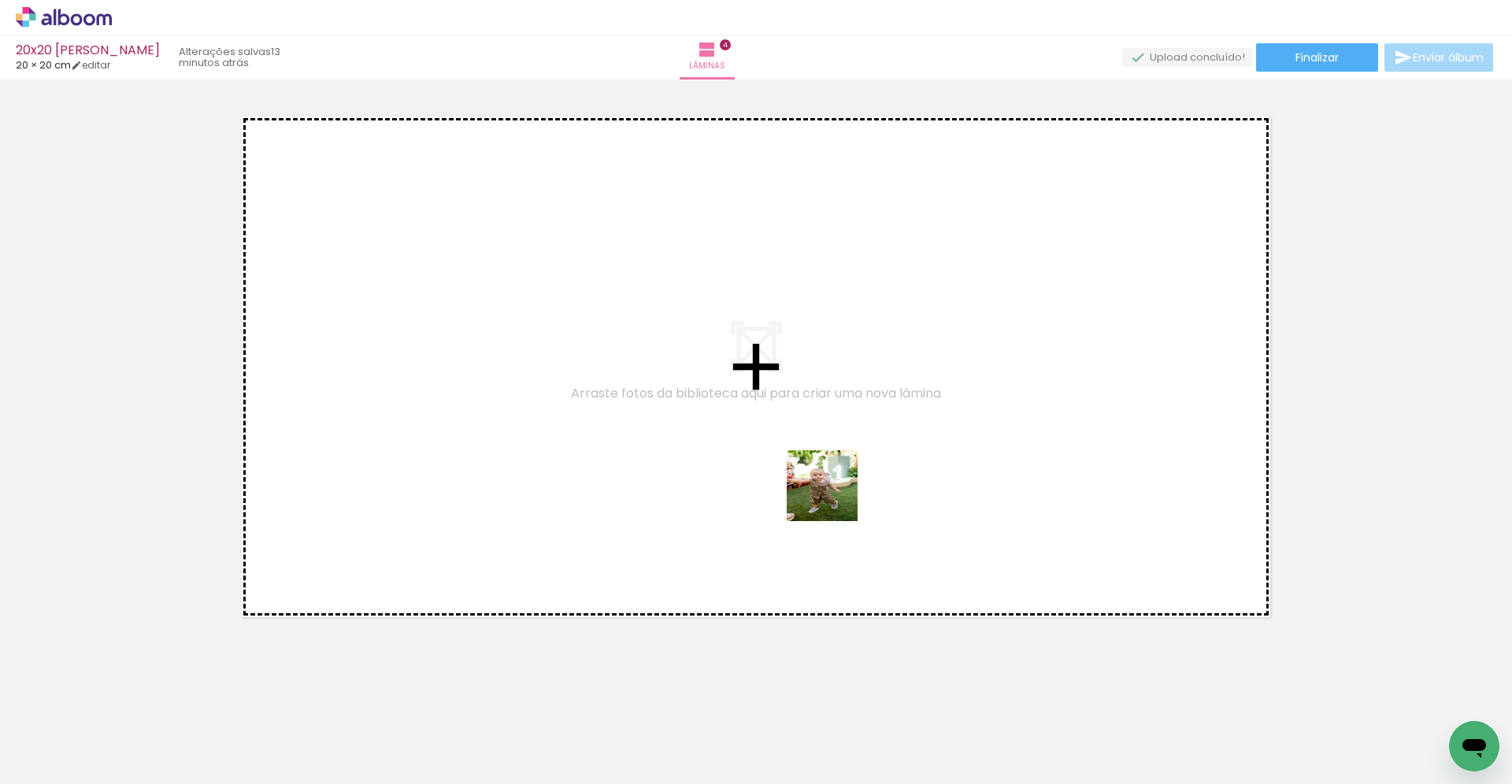
drag, startPoint x: 1220, startPoint y: 738, endPoint x: 901, endPoint y: 542, distance: 374.4
click at [739, 443] on quentale-workspace at bounding box center [756, 392] width 1512 height 784
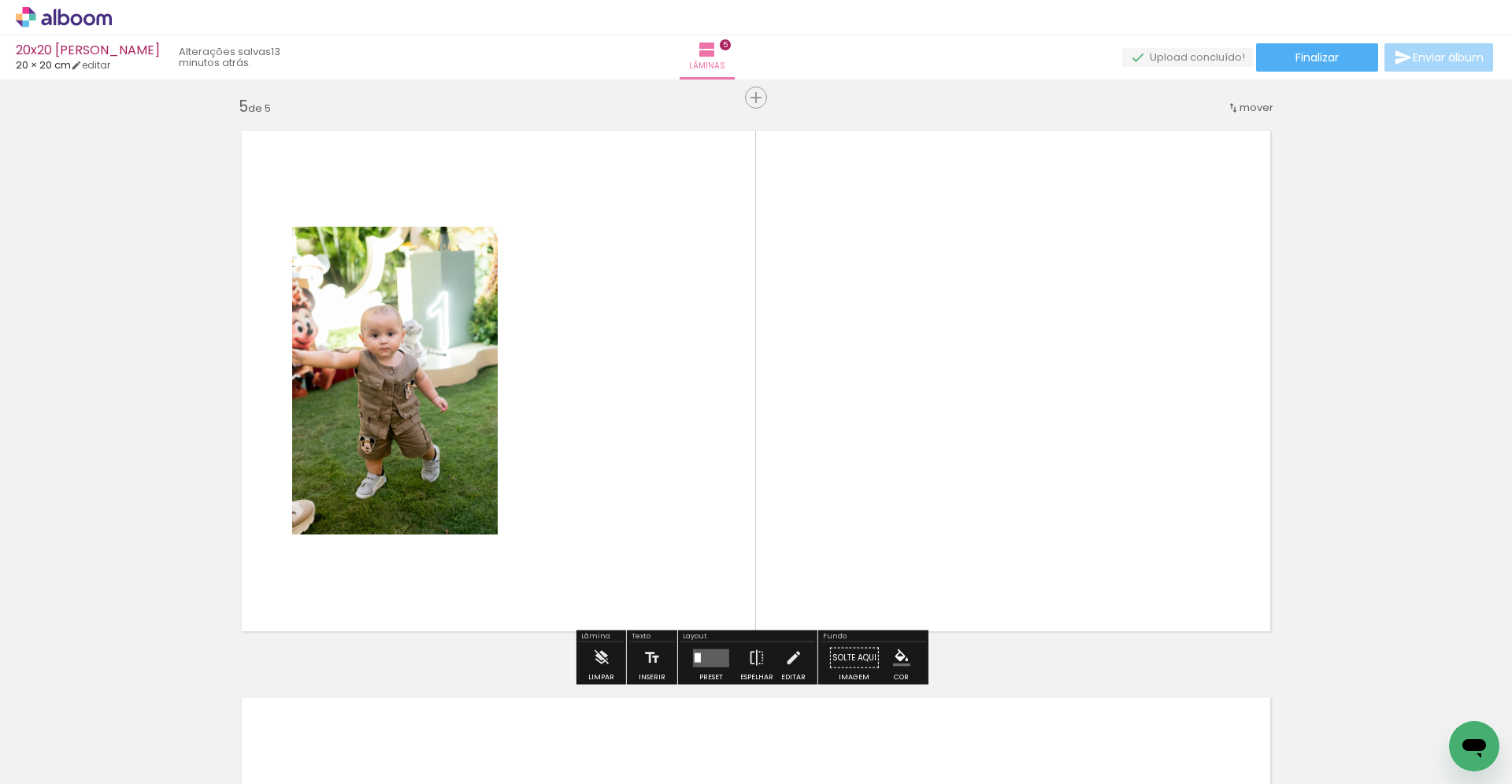
scroll to position [2274, 0]
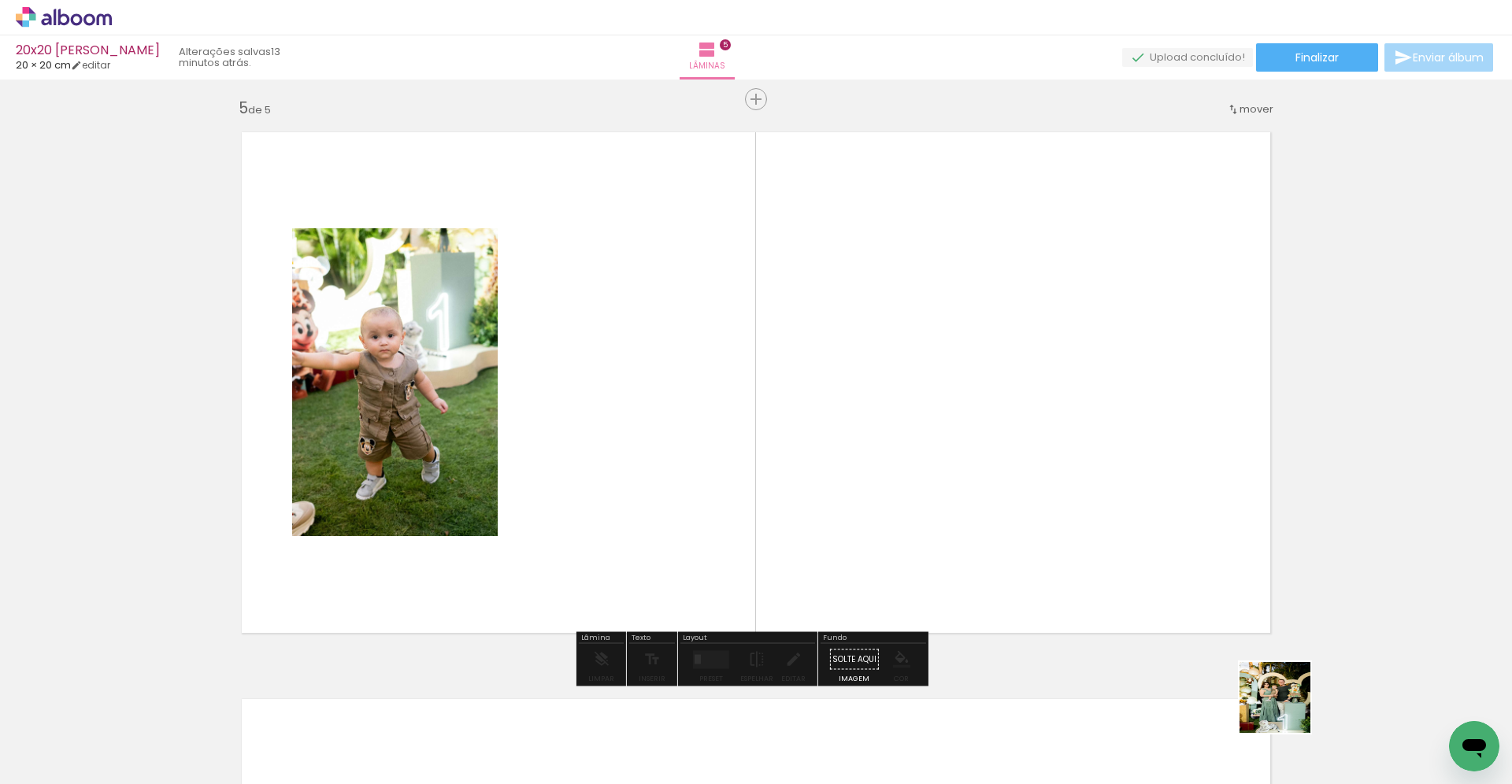
drag, startPoint x: 1287, startPoint y: 709, endPoint x: 952, endPoint y: 472, distance: 410.4
click at [896, 424] on quentale-workspace at bounding box center [756, 392] width 1512 height 784
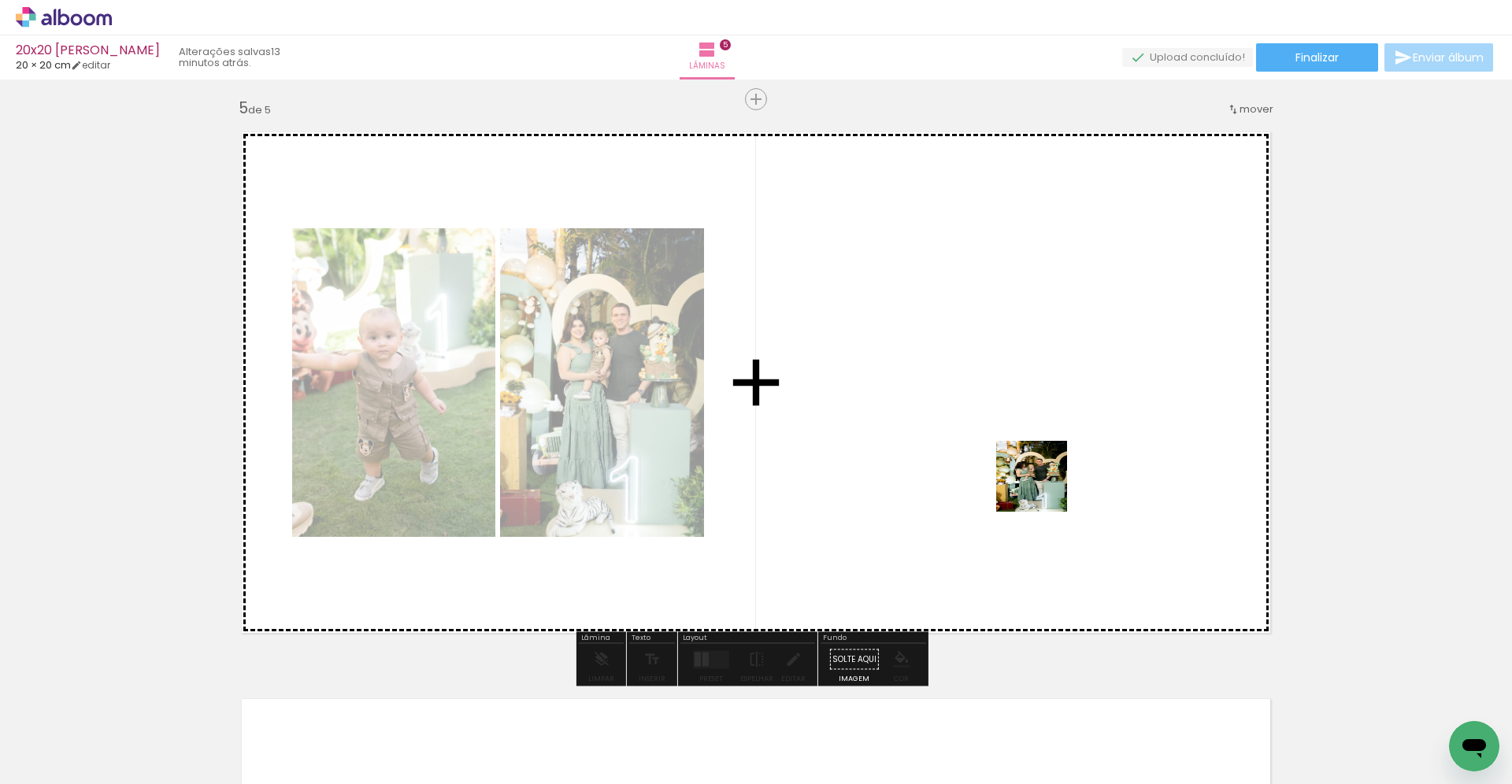
drag, startPoint x: 1387, startPoint y: 728, endPoint x: 996, endPoint y: 478, distance: 464.1
click at [991, 454] on quentale-workspace at bounding box center [756, 392] width 1512 height 784
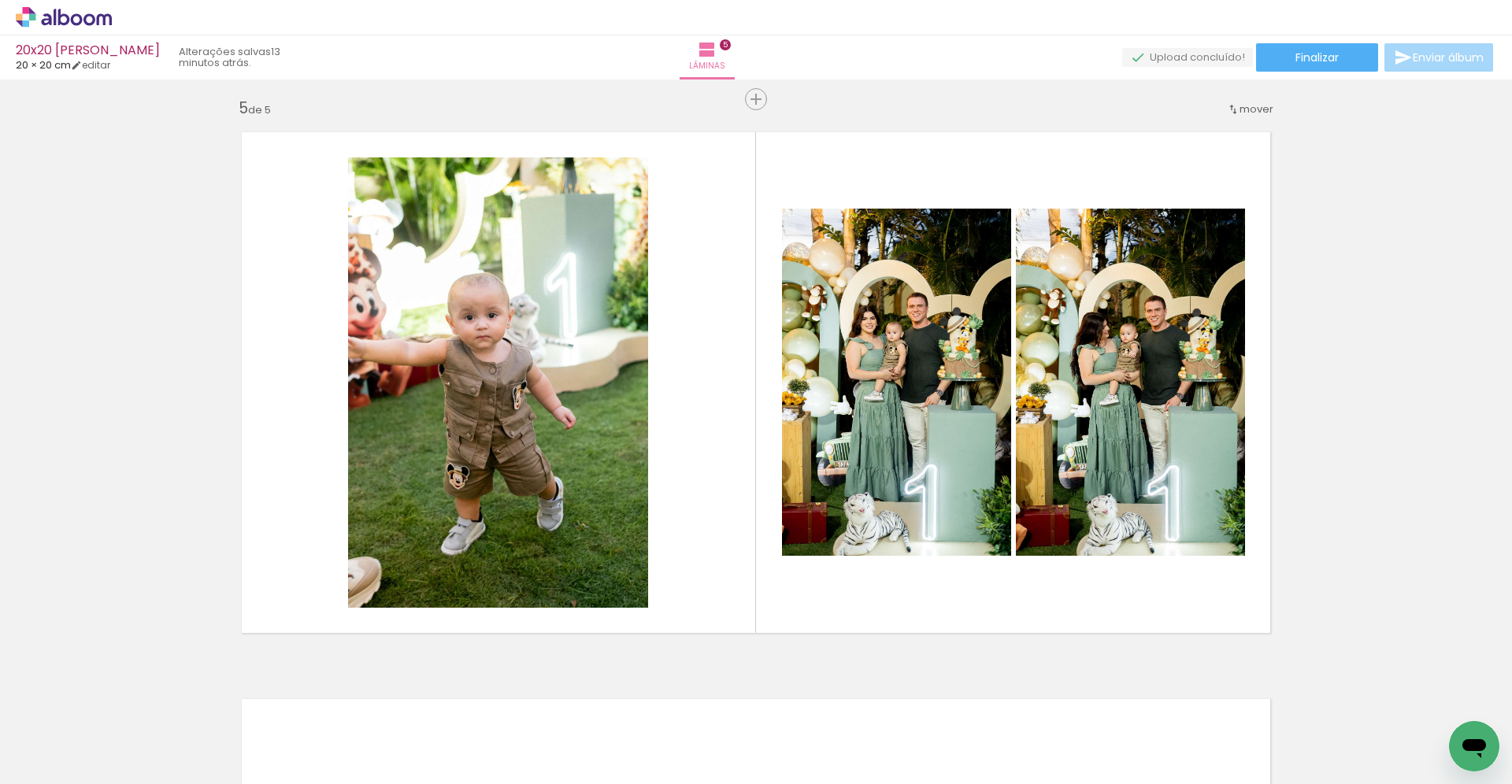
scroll to position [0, 346]
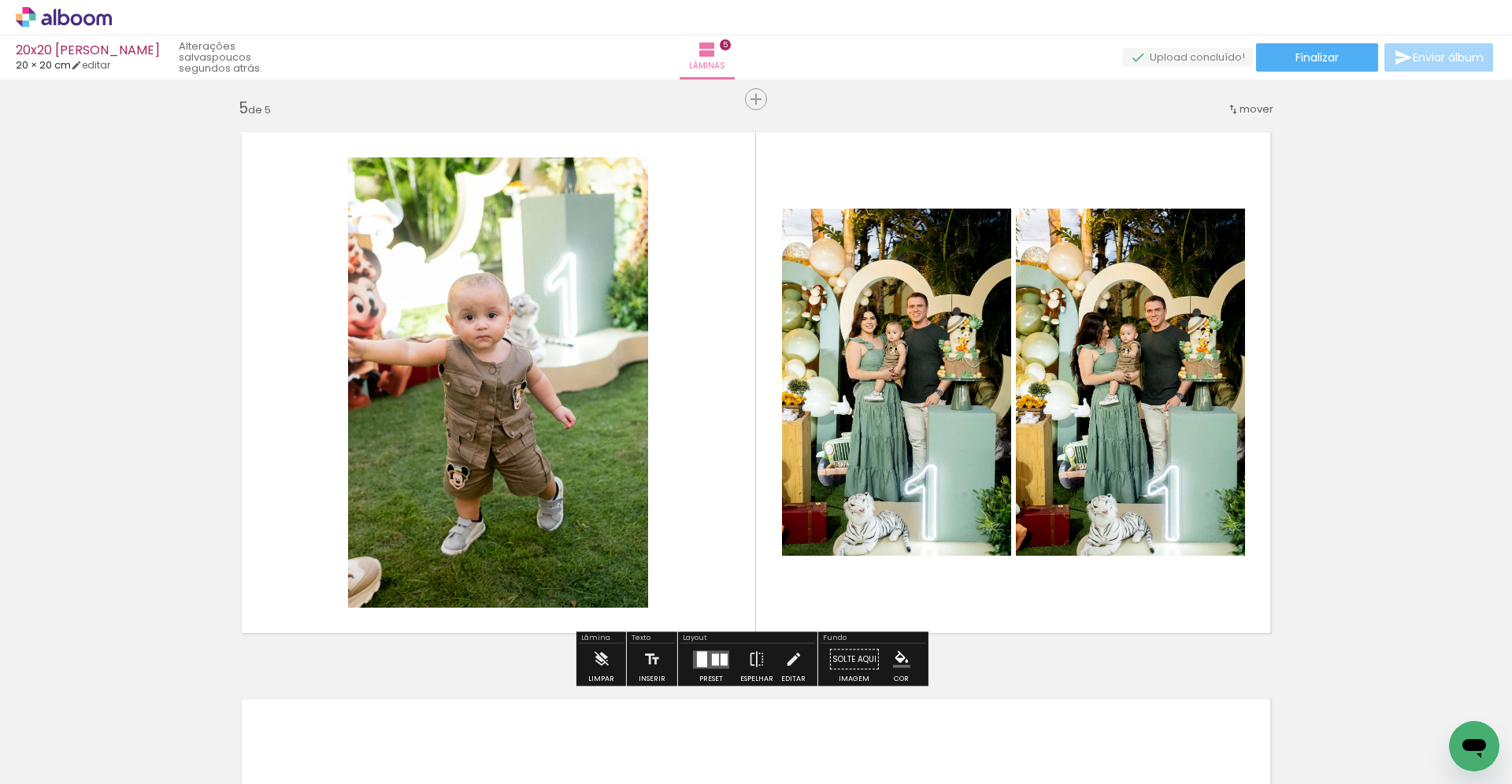
click at [712, 663] on div at bounding box center [715, 659] width 7 height 12
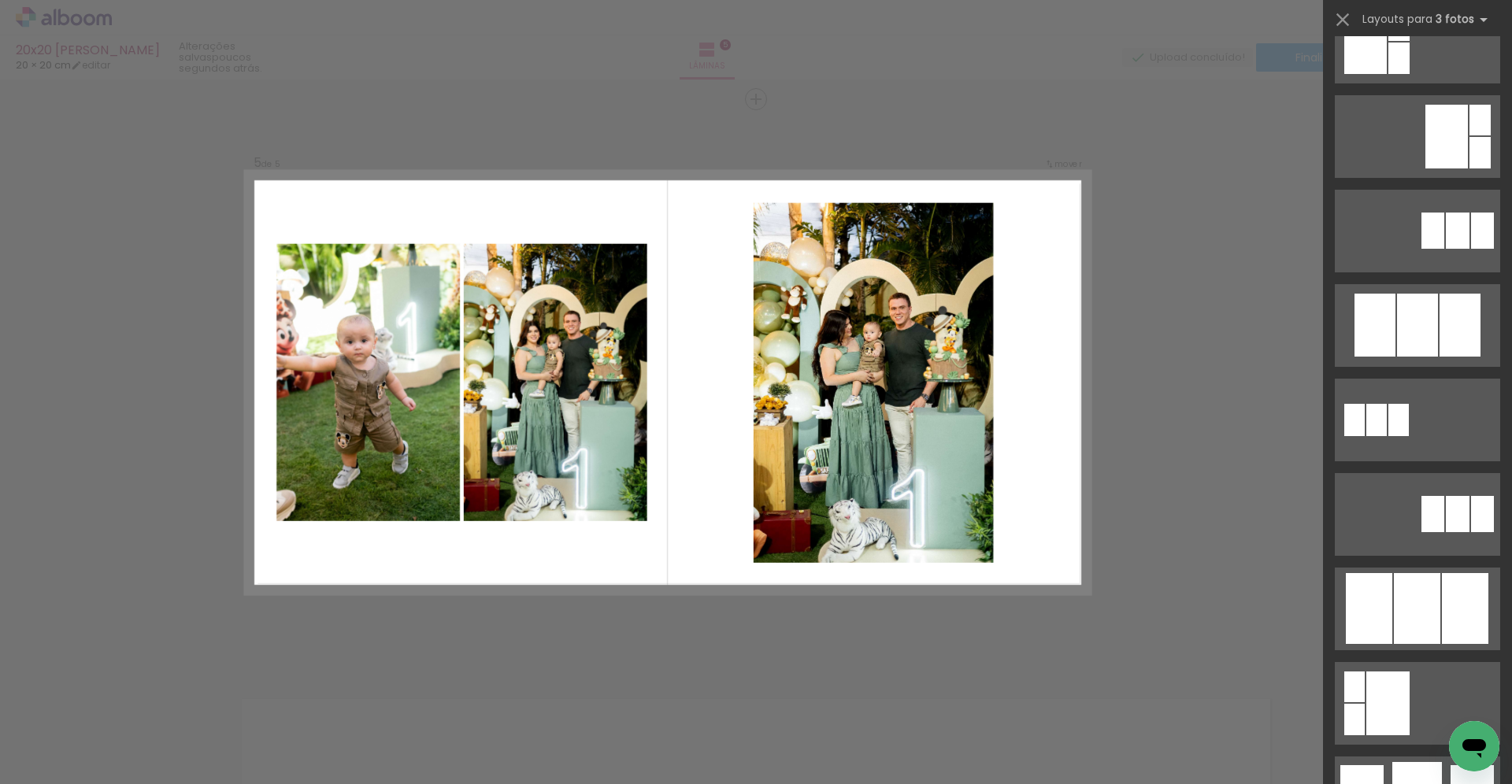
scroll to position [522, 0]
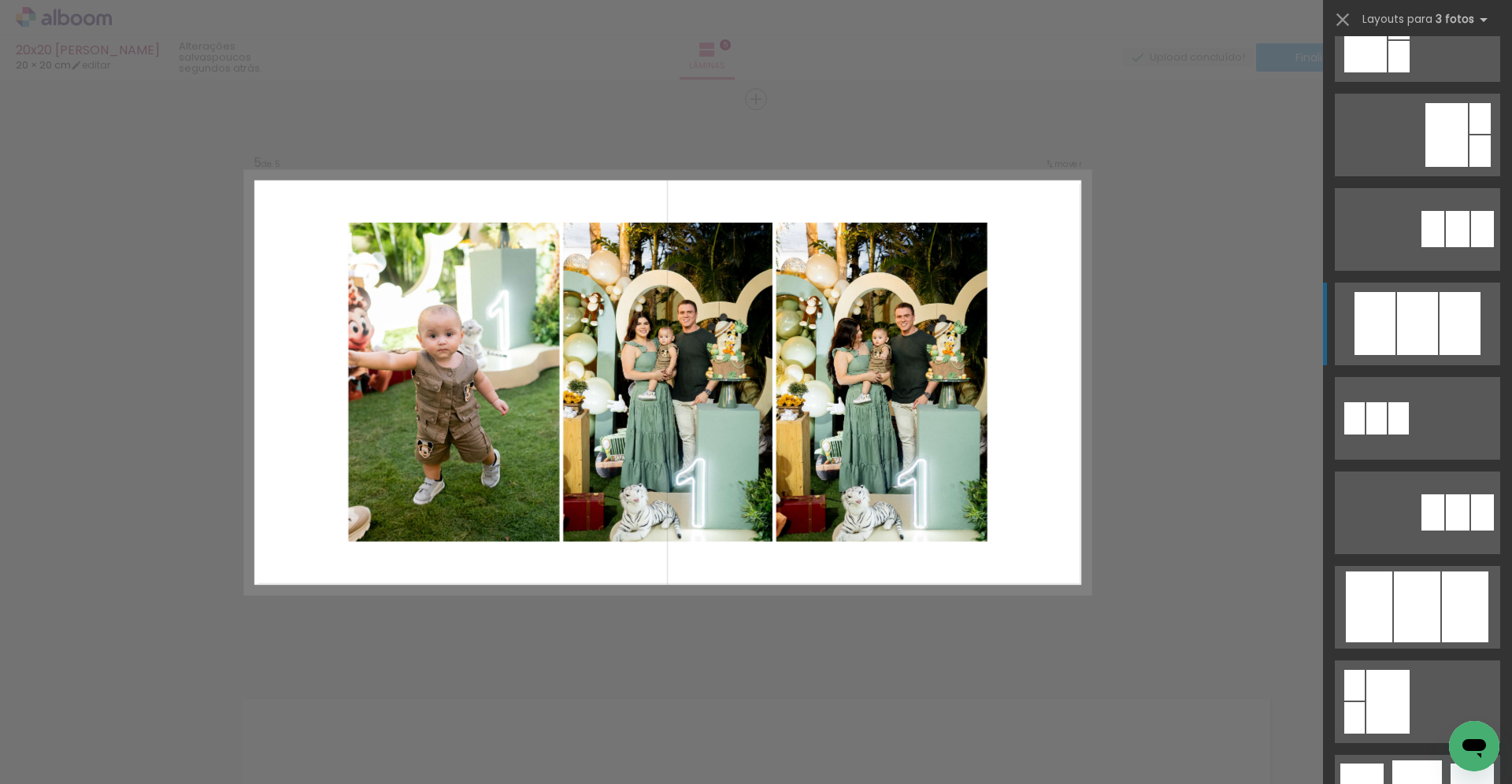
click at [1402, 332] on div at bounding box center [1417, 324] width 41 height 63
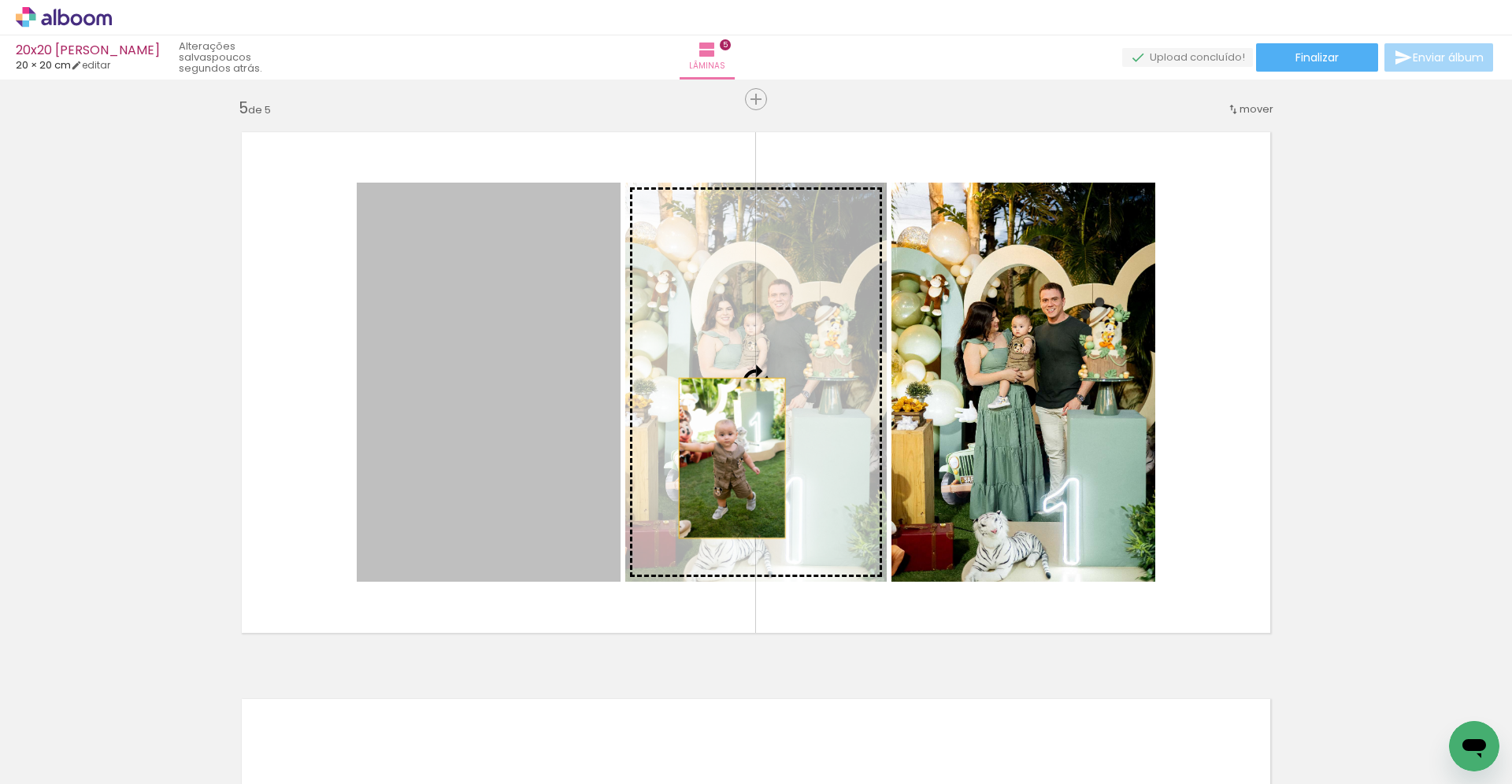
drag, startPoint x: 508, startPoint y: 477, endPoint x: 757, endPoint y: 462, distance: 249.5
click at [0, 0] on slot at bounding box center [0, 0] width 0 height 0
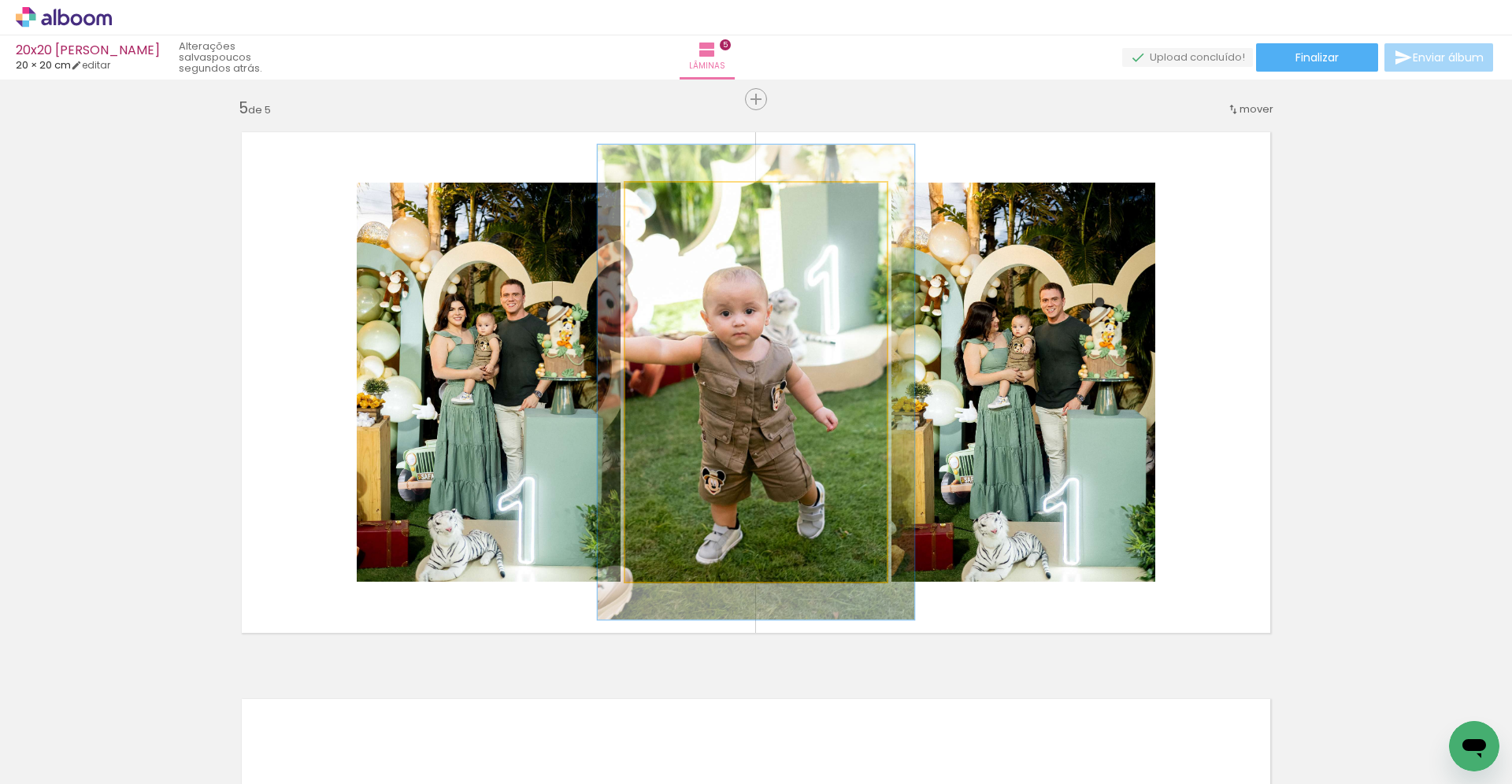
drag, startPoint x: 661, startPoint y: 203, endPoint x: 673, endPoint y: 202, distance: 12.0
click at [673, 202] on div at bounding box center [672, 199] width 25 height 25
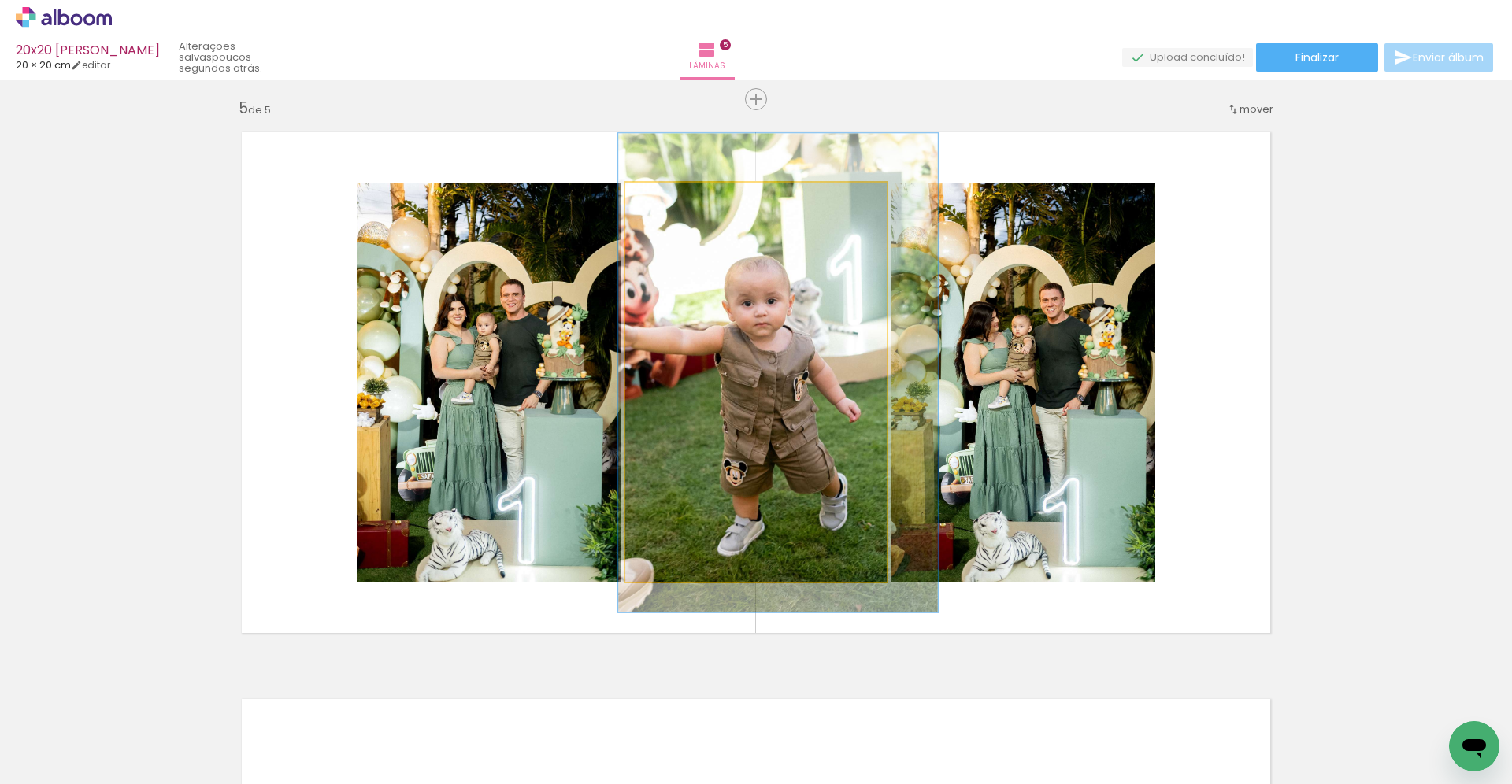
drag, startPoint x: 700, startPoint y: 280, endPoint x: 715, endPoint y: 271, distance: 17.5
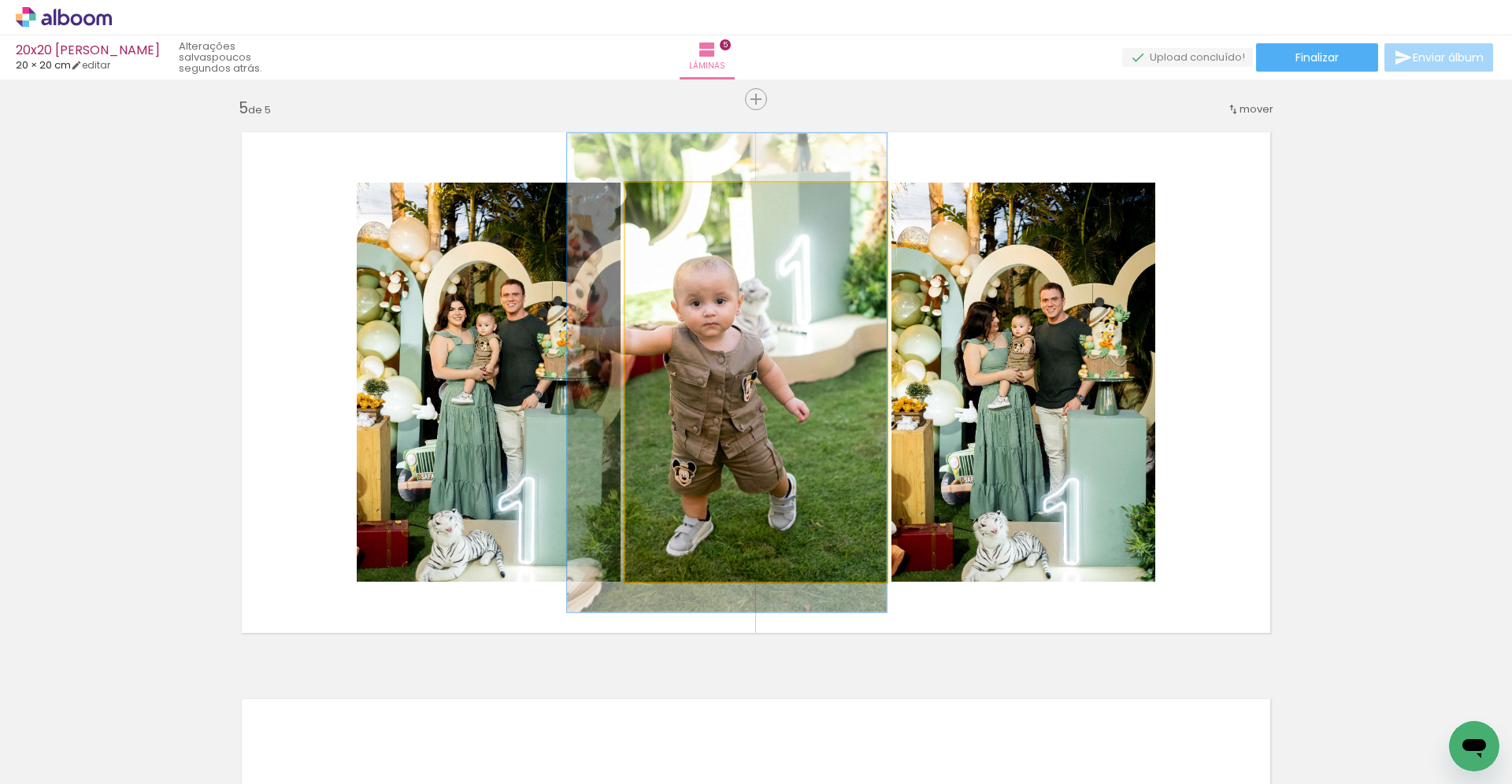
drag, startPoint x: 714, startPoint y: 276, endPoint x: 663, endPoint y: 276, distance: 51.0
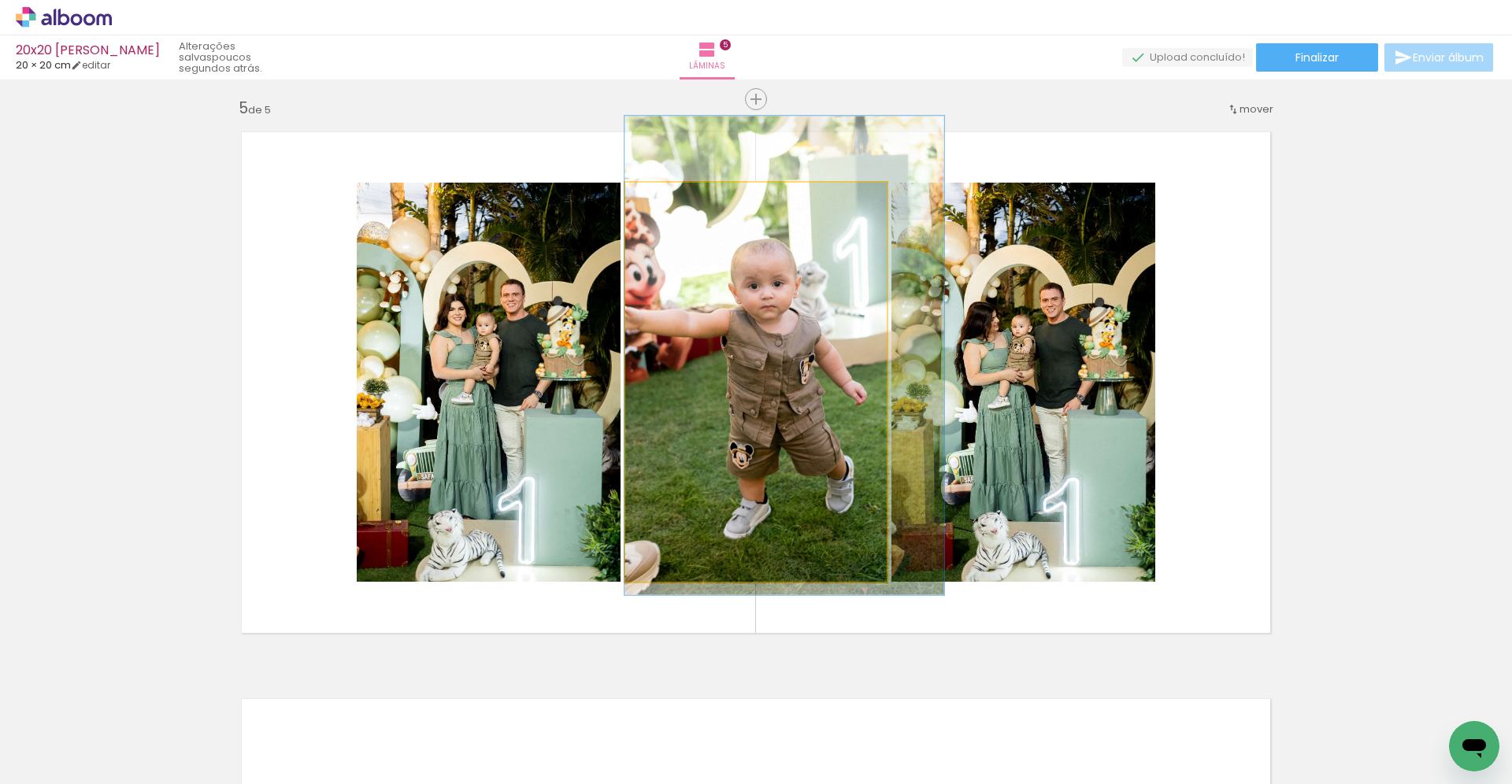
drag, startPoint x: 687, startPoint y: 289, endPoint x: 773, endPoint y: 274, distance: 87.3
drag, startPoint x: 669, startPoint y: 199, endPoint x: 614, endPoint y: 221, distance: 59.2
type paper-slider "100"
click at [615, 219] on quentale-layouter at bounding box center [756, 382] width 1055 height 527
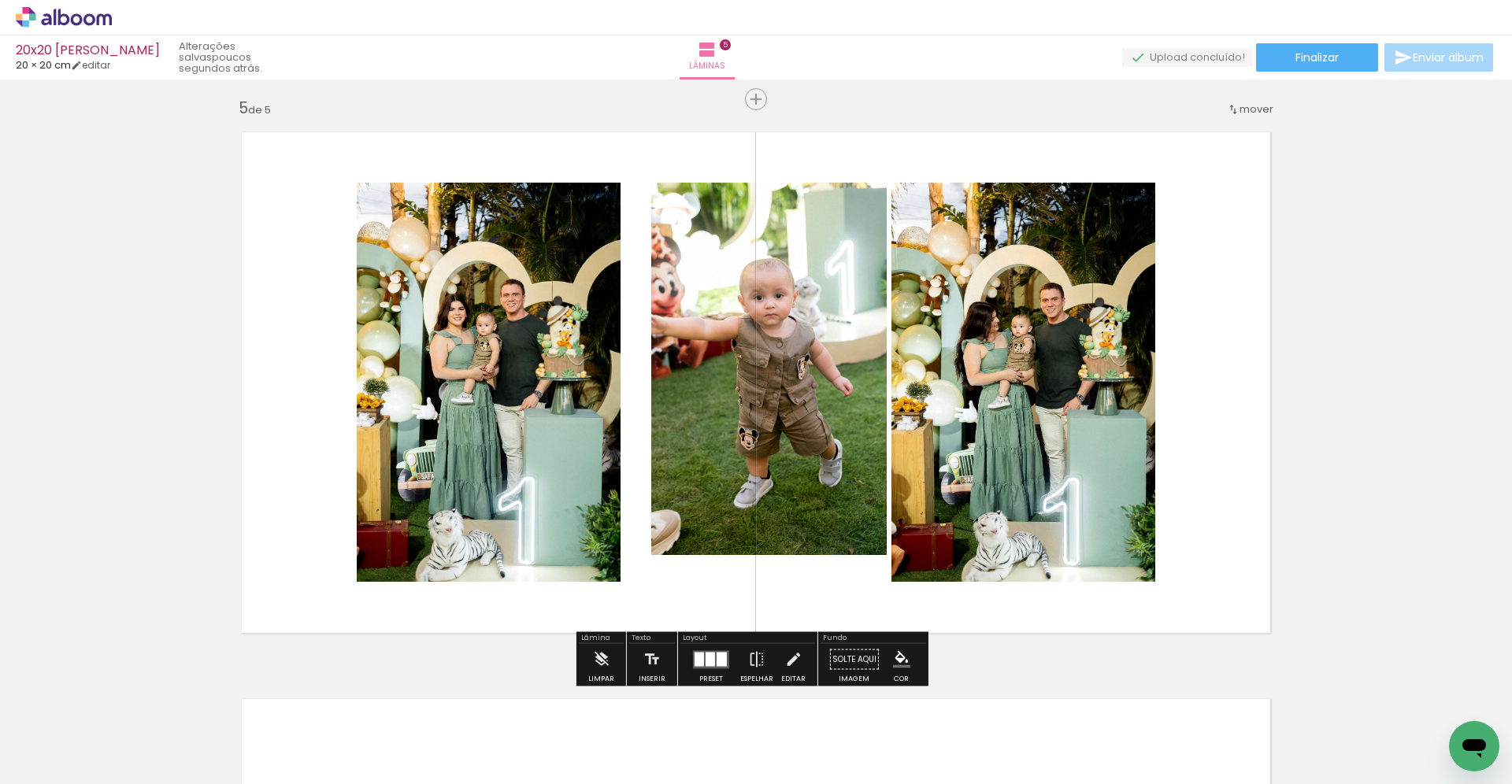
click at [705, 652] on div at bounding box center [709, 659] width 9 height 14
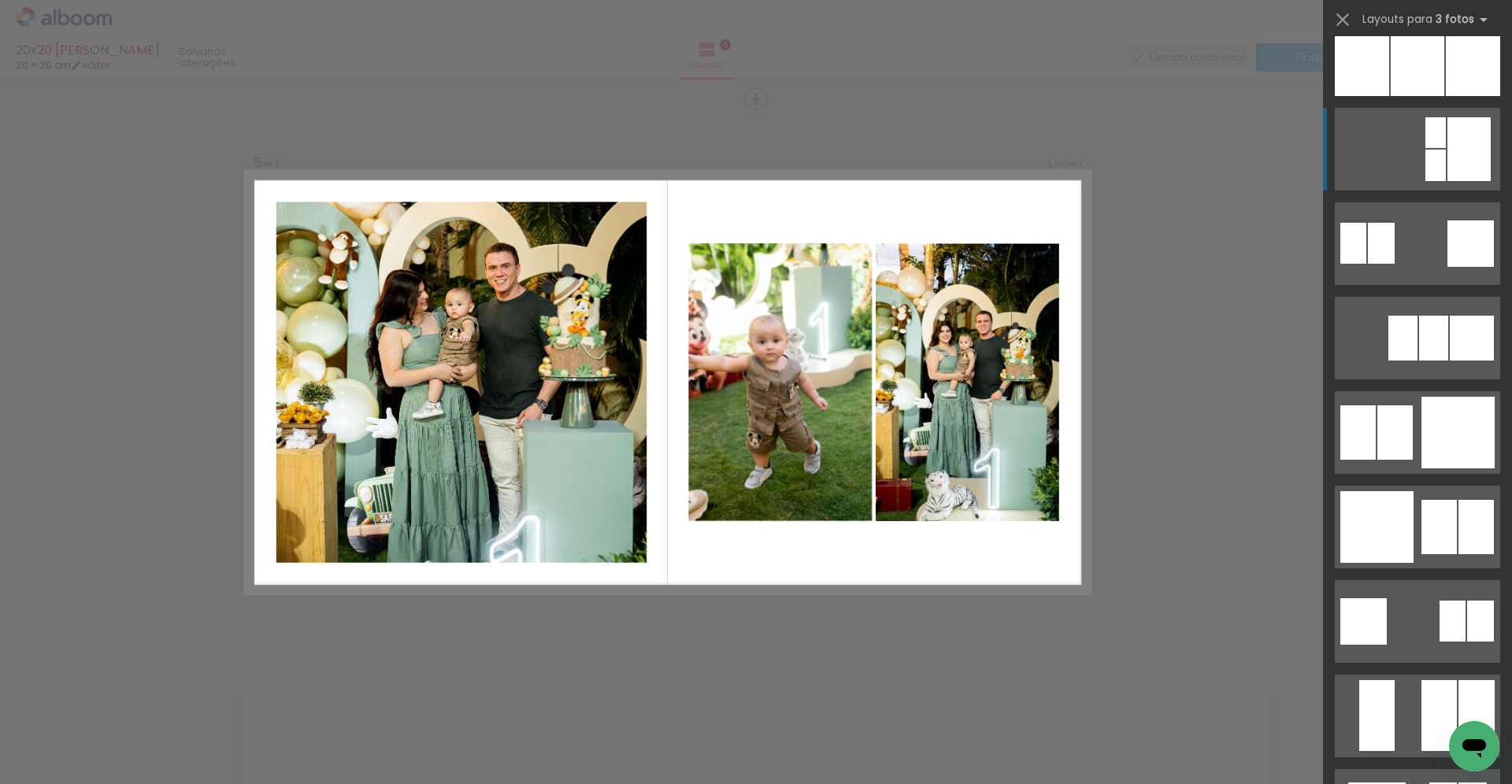
scroll to position [1570, 0]
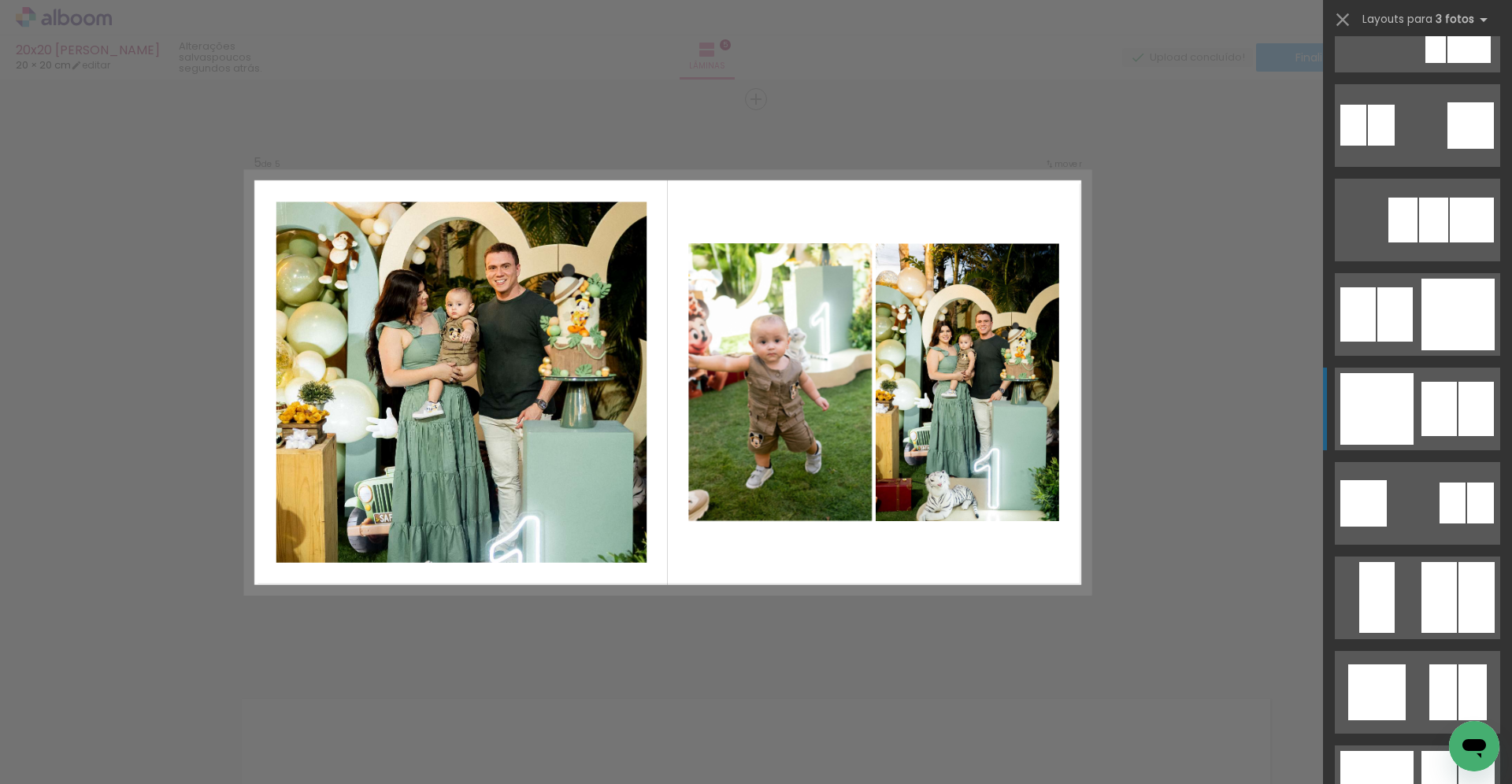
click at [1421, 424] on div at bounding box center [1439, 409] width 36 height 54
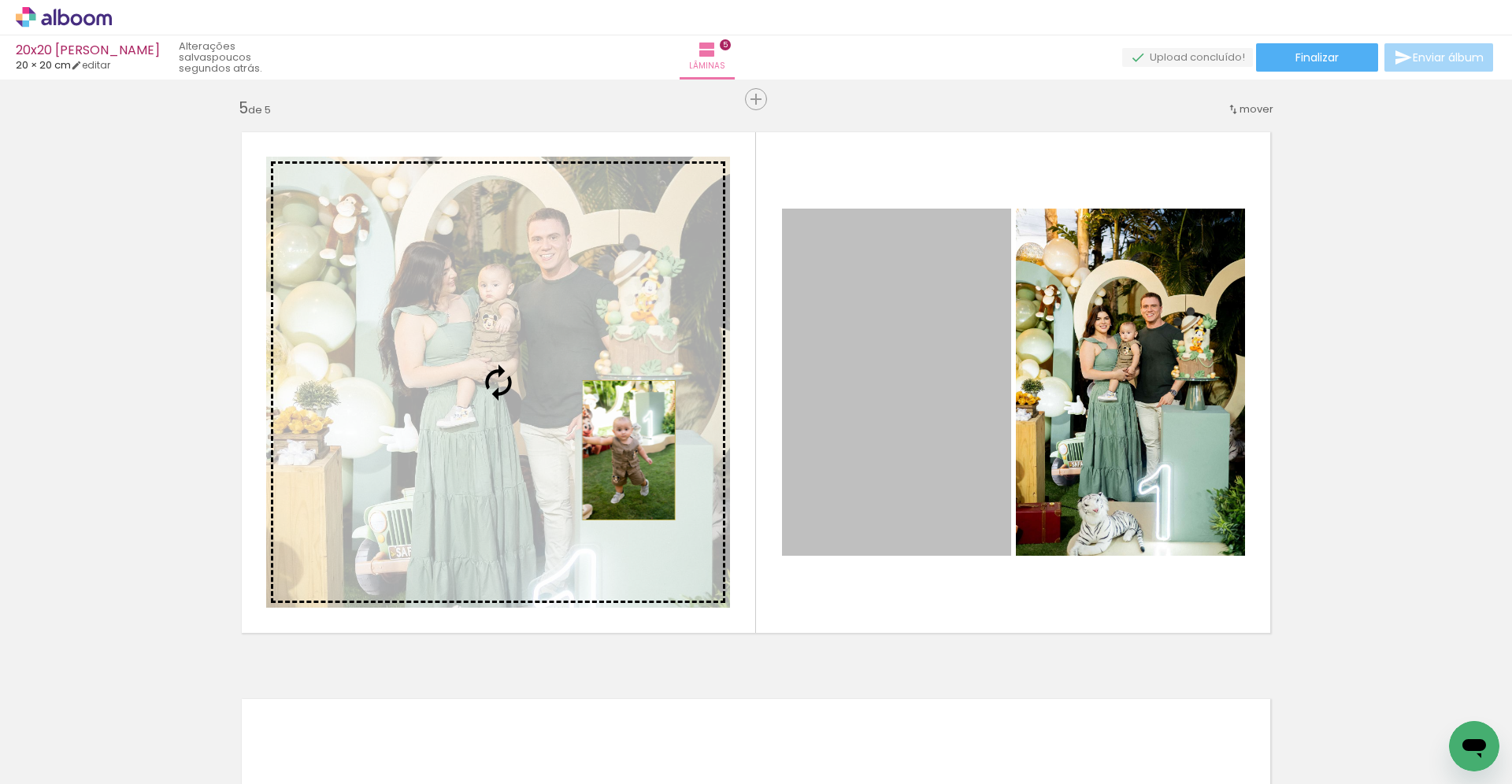
drag, startPoint x: 947, startPoint y: 453, endPoint x: 623, endPoint y: 450, distance: 324.0
click at [0, 0] on slot at bounding box center [0, 0] width 0 height 0
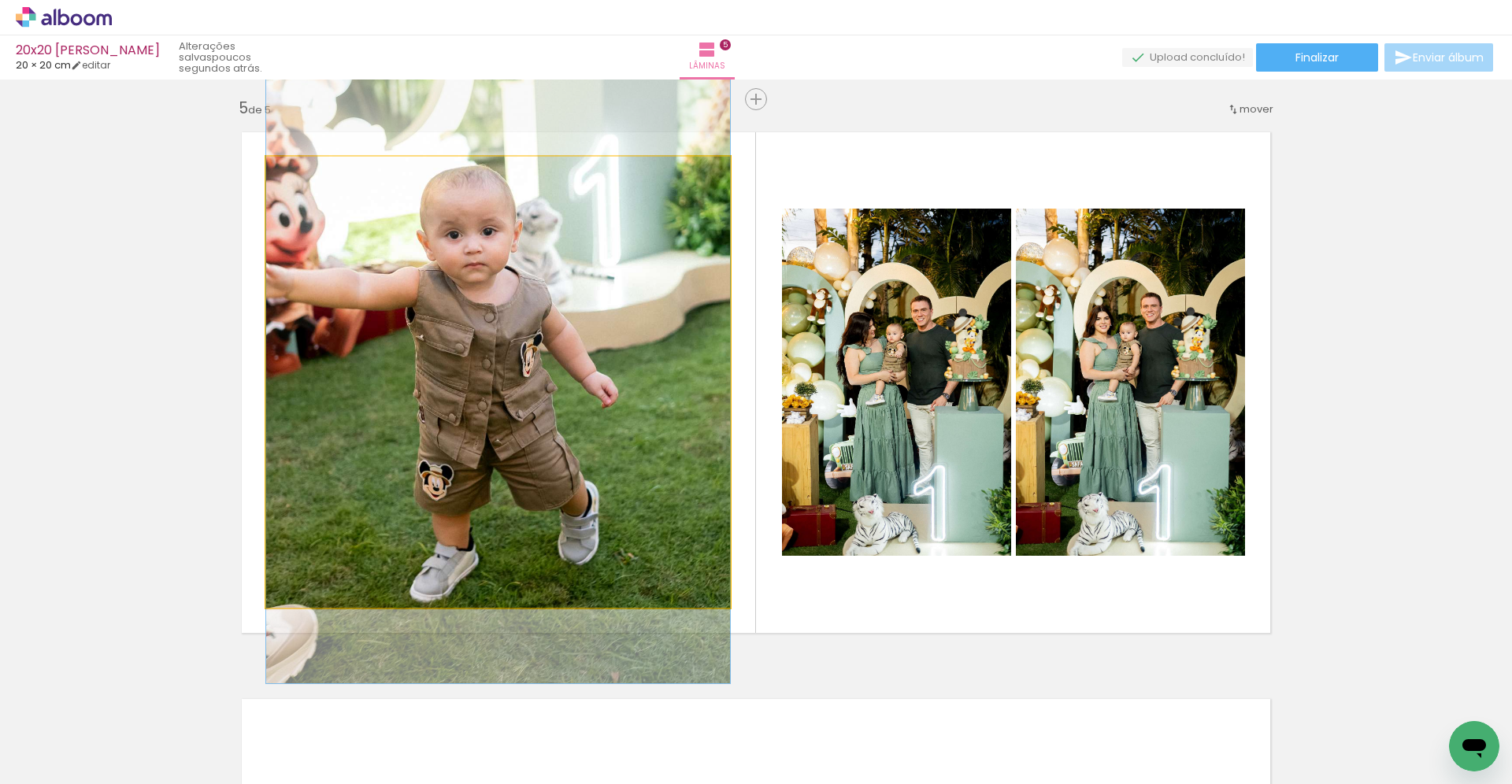
drag, startPoint x: 530, startPoint y: 440, endPoint x: 571, endPoint y: 394, distance: 61.6
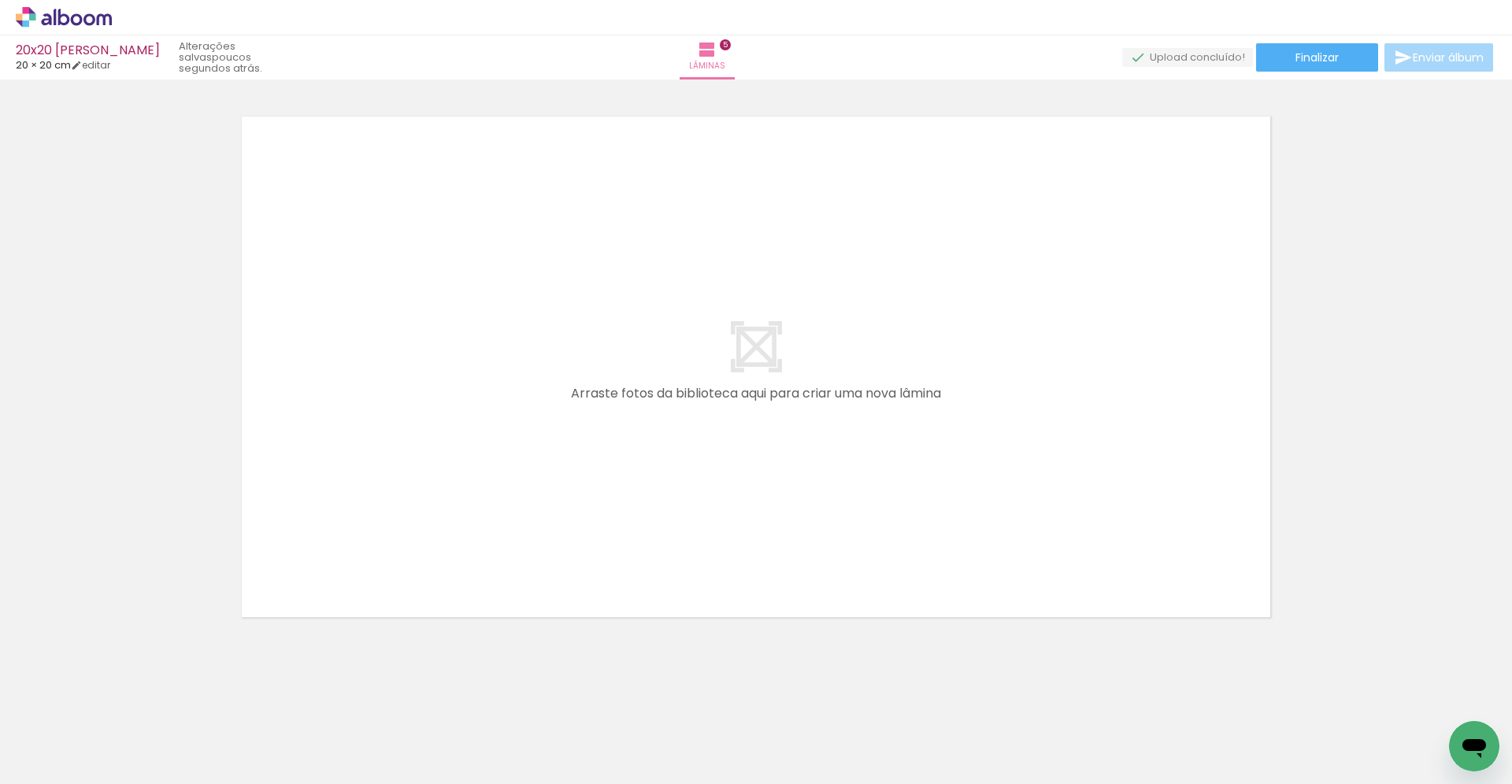
scroll to position [2869, 0]
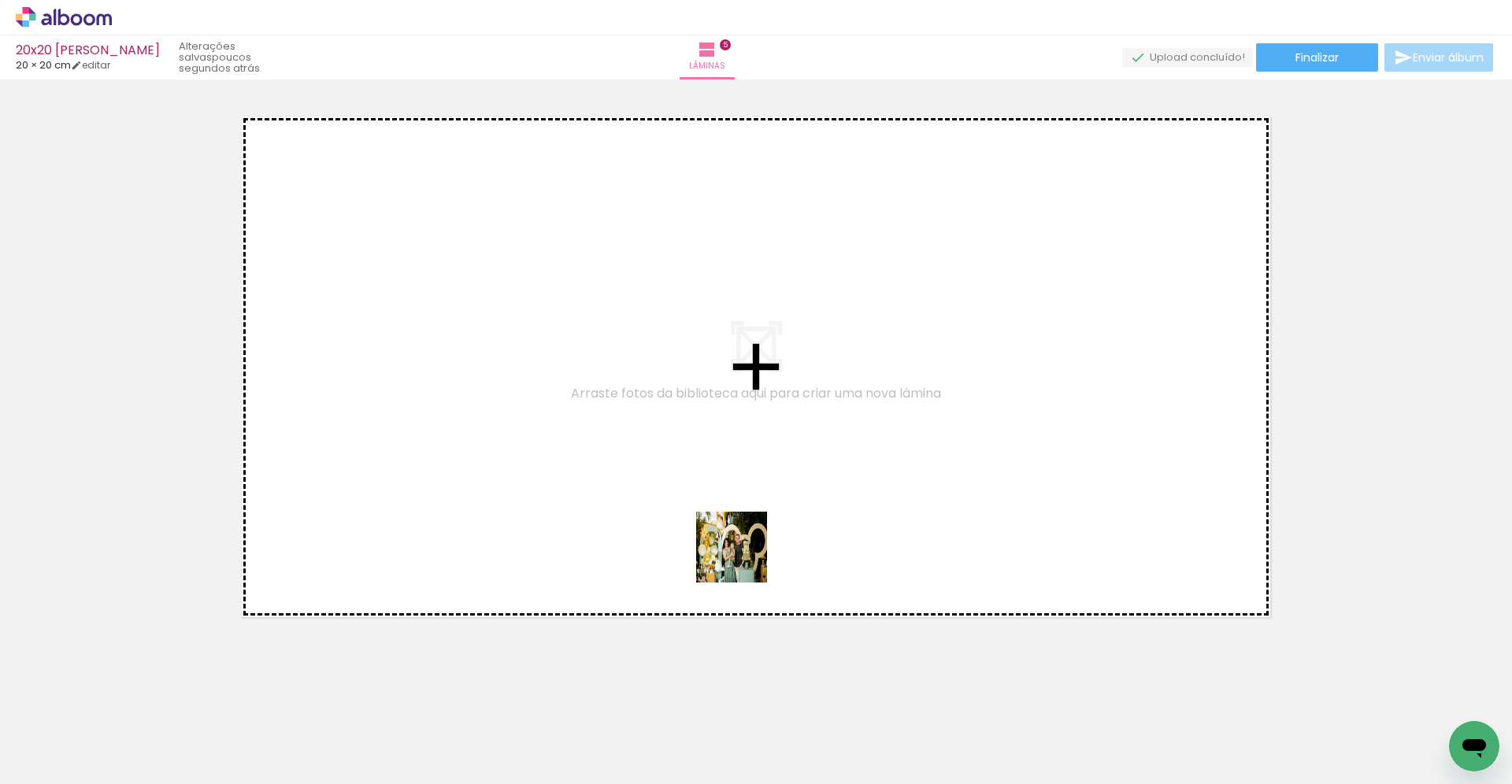
drag, startPoint x: 1143, startPoint y: 730, endPoint x: 527, endPoint y: 460, distance: 672.6
click at [527, 460] on quentale-workspace at bounding box center [756, 392] width 1512 height 784
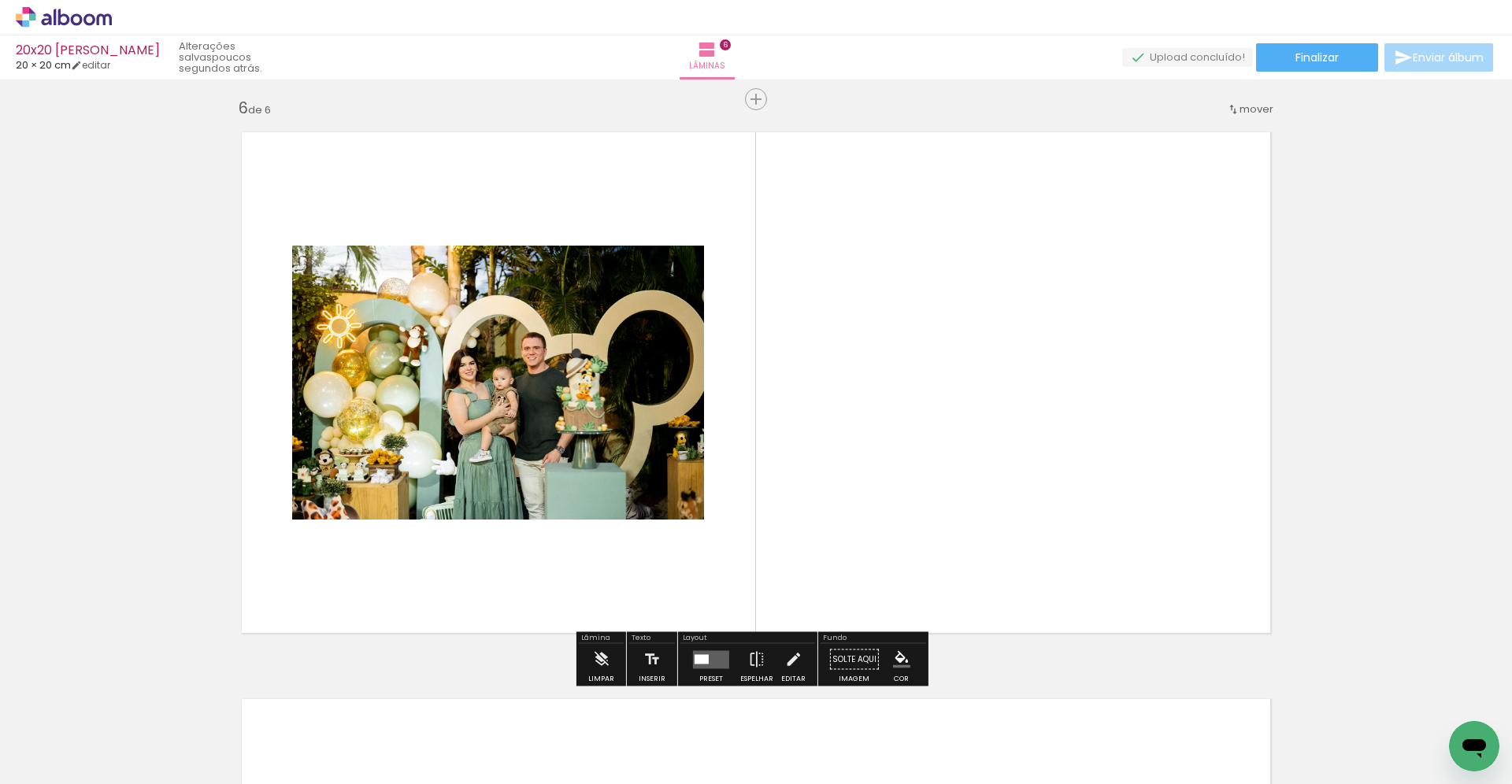
scroll to position [2840, 0]
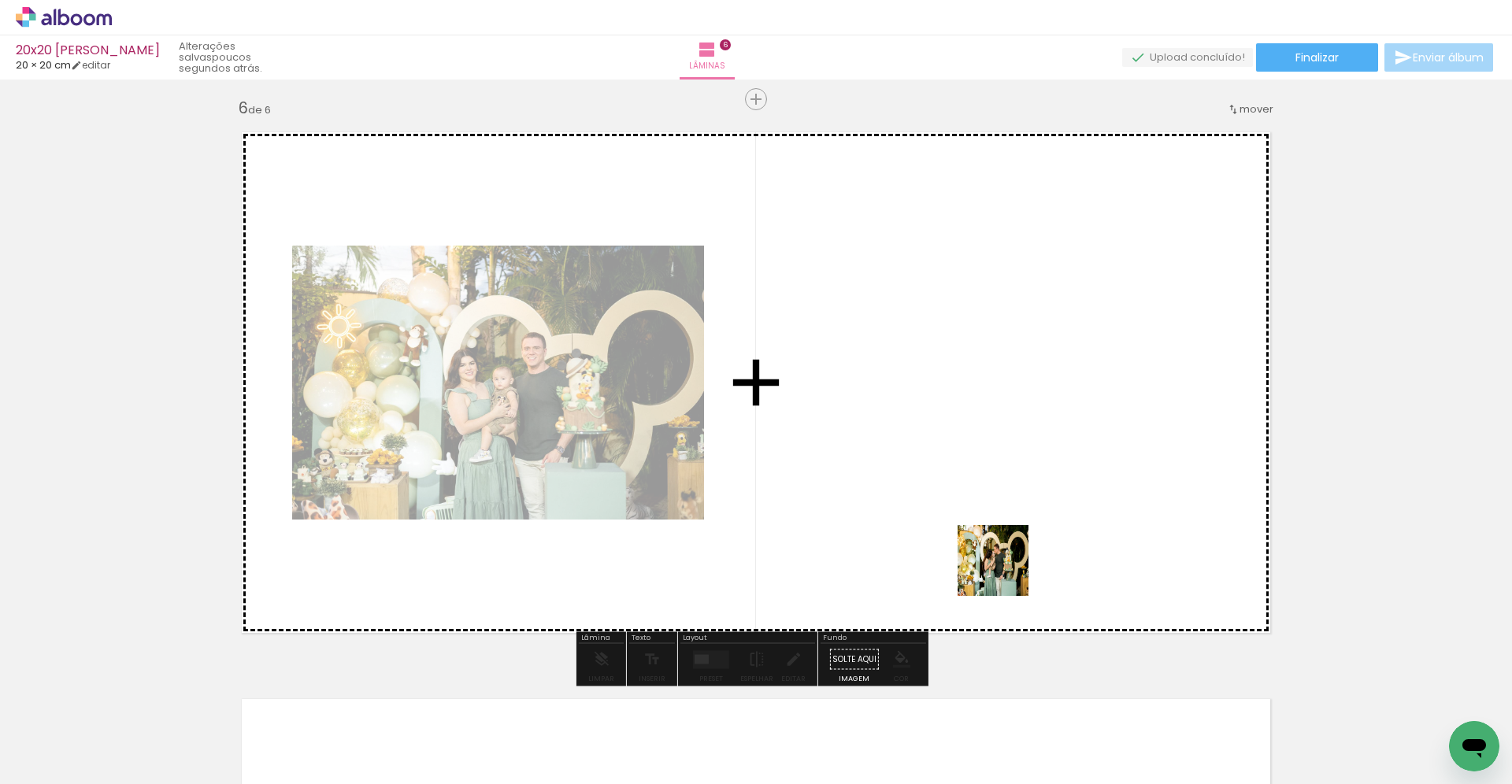
drag, startPoint x: 1215, startPoint y: 738, endPoint x: 850, endPoint y: 478, distance: 448.1
click at [850, 478] on quentale-workspace at bounding box center [756, 392] width 1512 height 784
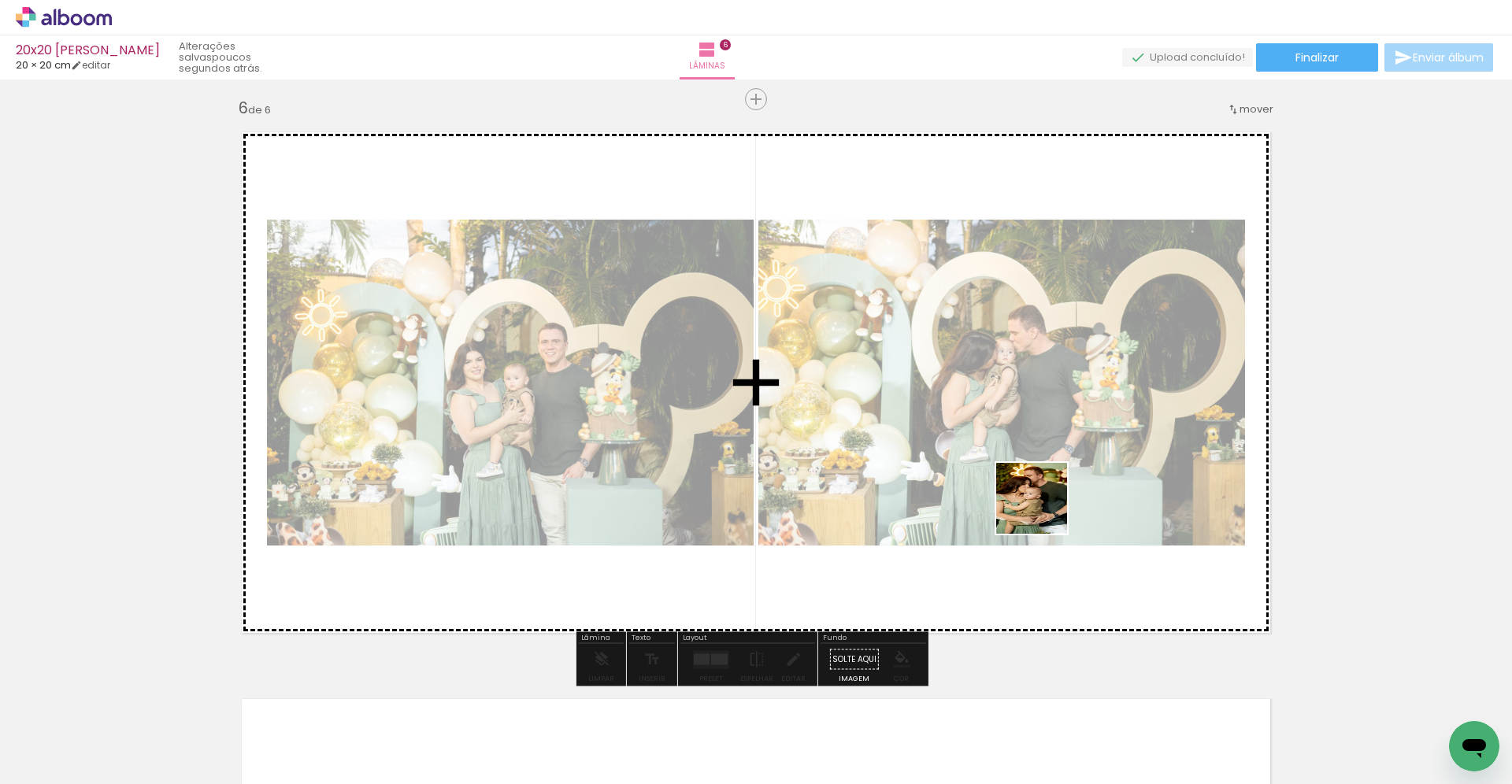
drag, startPoint x: 1283, startPoint y: 691, endPoint x: 970, endPoint y: 462, distance: 387.8
click at [956, 450] on quentale-workspace at bounding box center [756, 392] width 1512 height 784
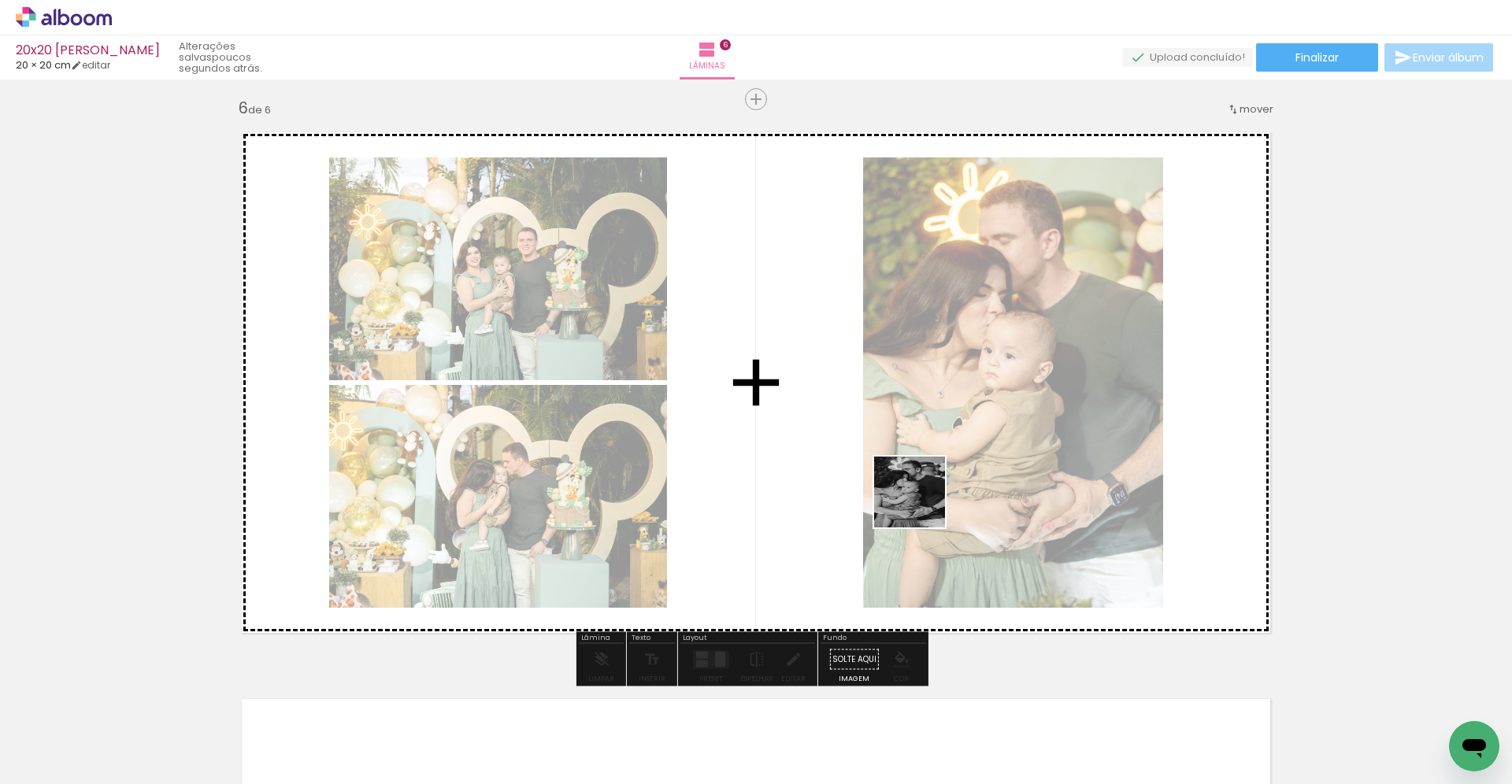
drag, startPoint x: 1397, startPoint y: 733, endPoint x: 911, endPoint y: 499, distance: 539.4
click at [911, 499] on quentale-workspace at bounding box center [756, 392] width 1512 height 784
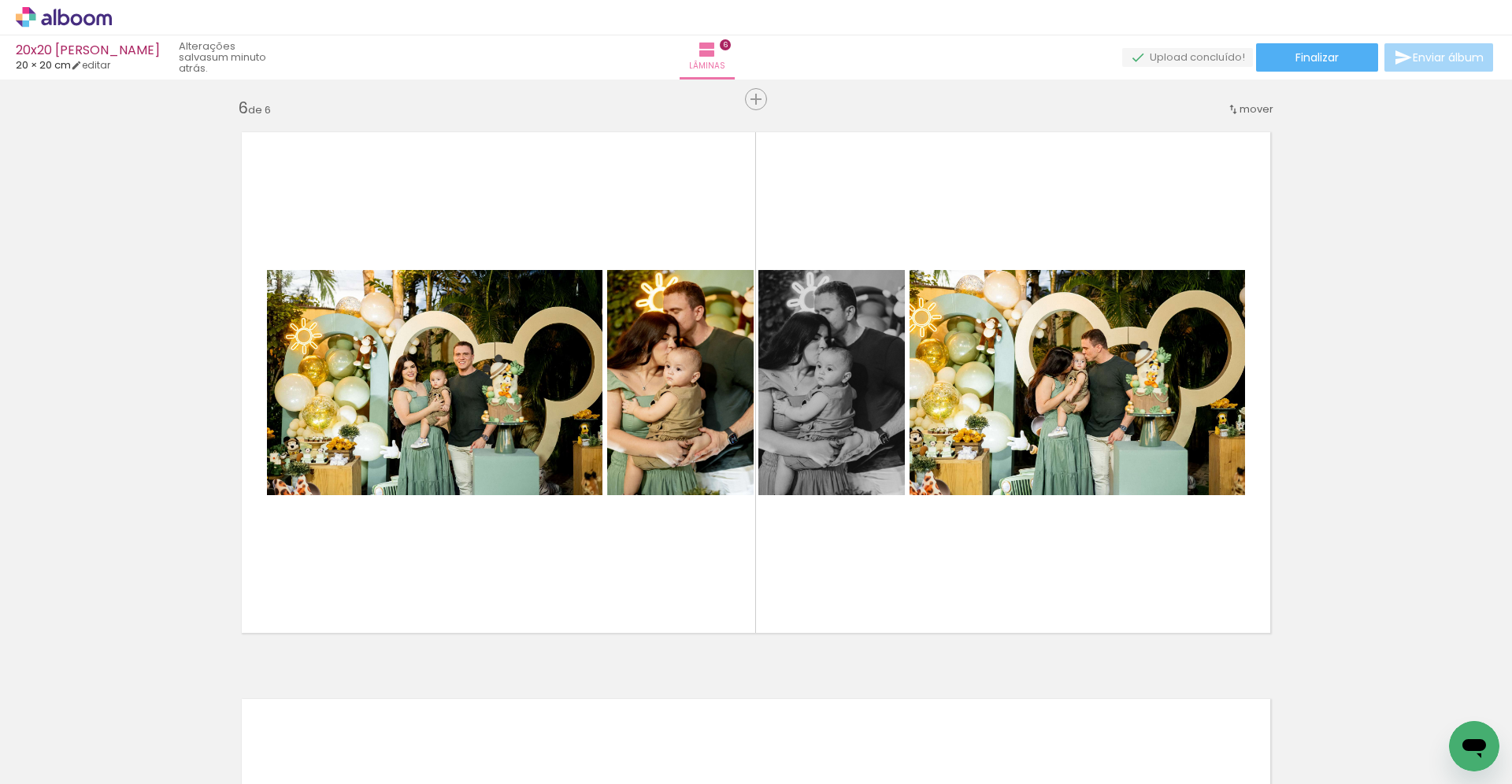
scroll to position [0, 889]
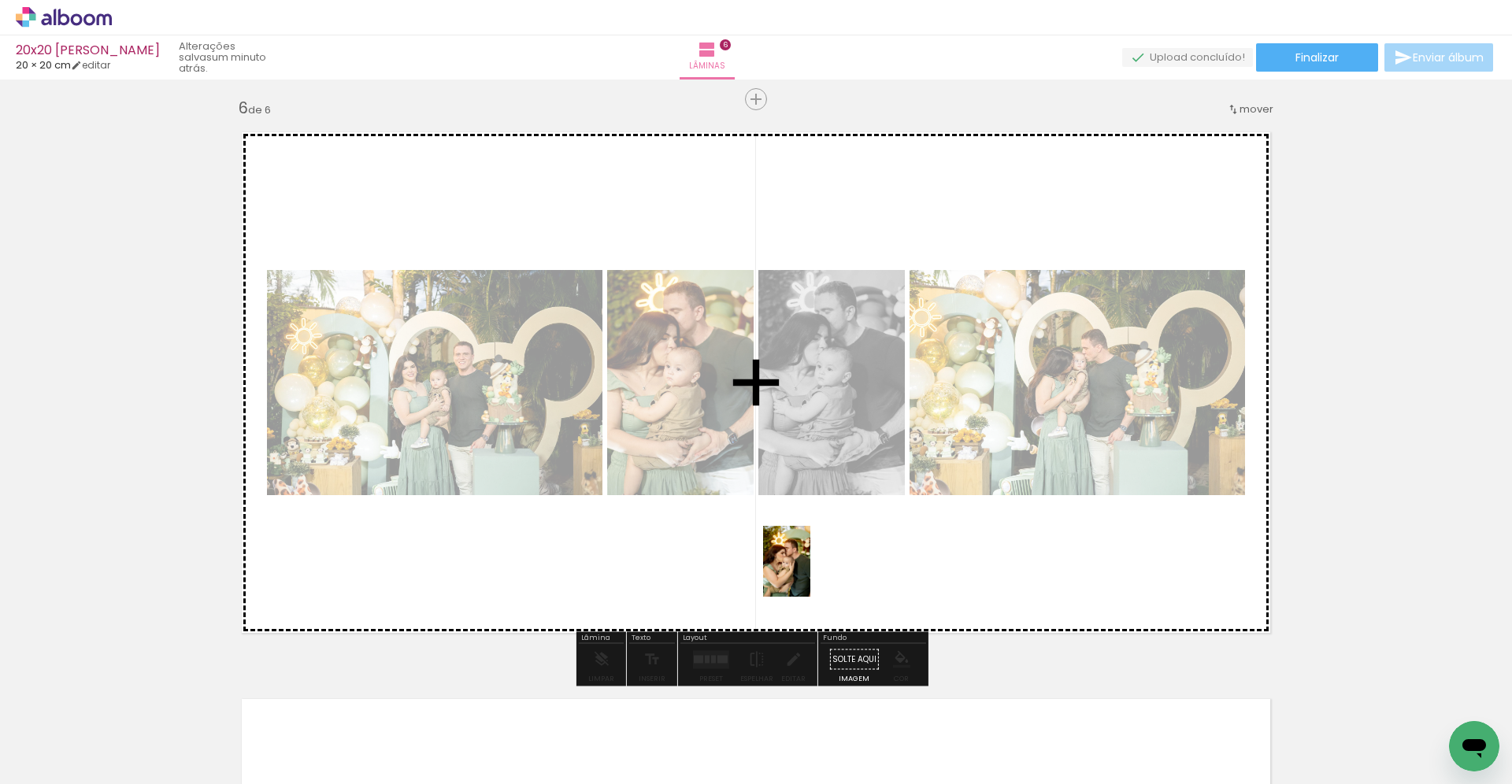
drag, startPoint x: 953, startPoint y: 737, endPoint x: 810, endPoint y: 573, distance: 217.6
click at [810, 573] on quentale-workspace at bounding box center [756, 392] width 1512 height 784
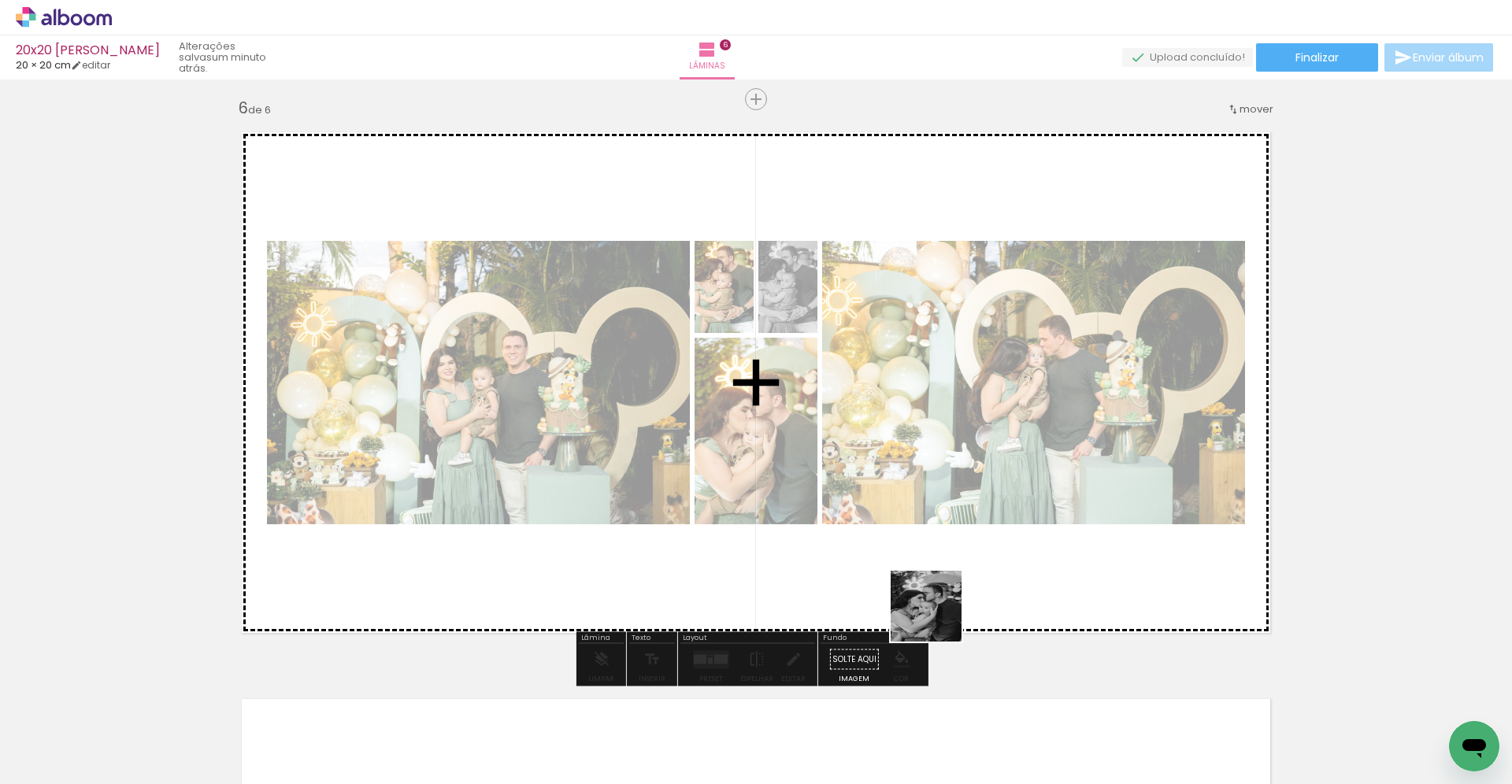
drag, startPoint x: 1019, startPoint y: 730, endPoint x: 871, endPoint y: 533, distance: 246.4
click at [871, 533] on quentale-workspace at bounding box center [756, 392] width 1512 height 784
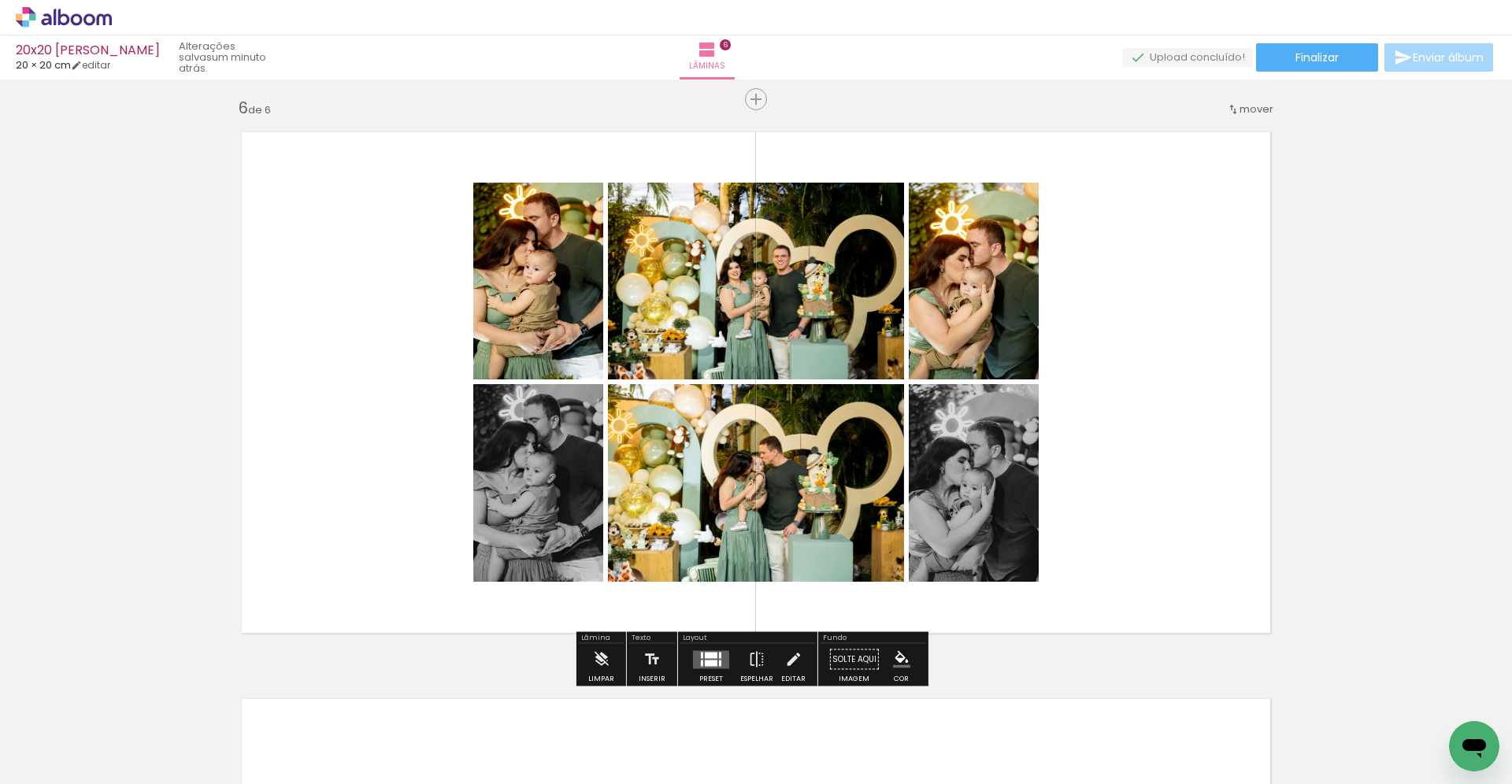
click at [707, 663] on div at bounding box center [710, 663] width 12 height 7
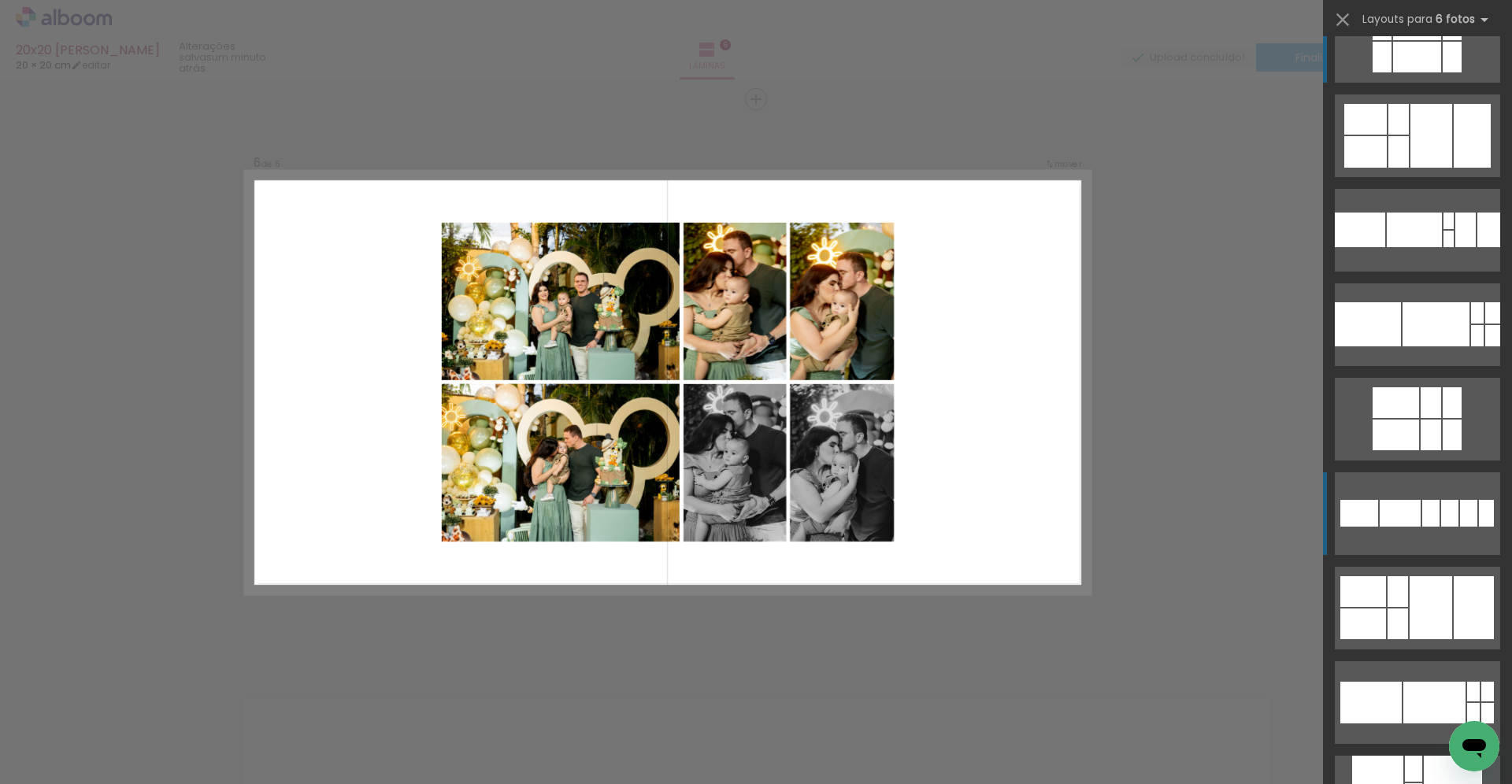
scroll to position [269, 0]
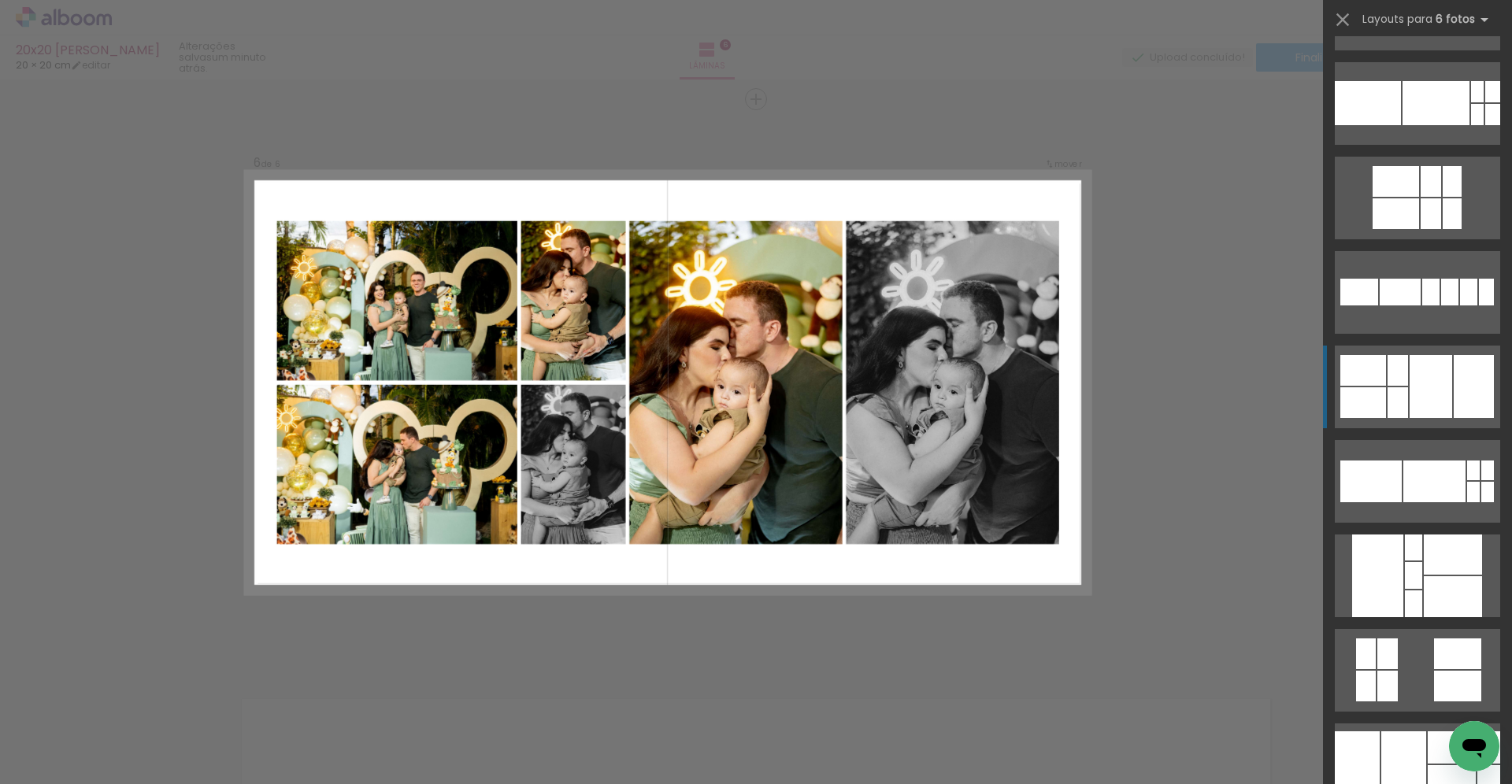
click at [1433, 390] on div at bounding box center [1431, 387] width 42 height 63
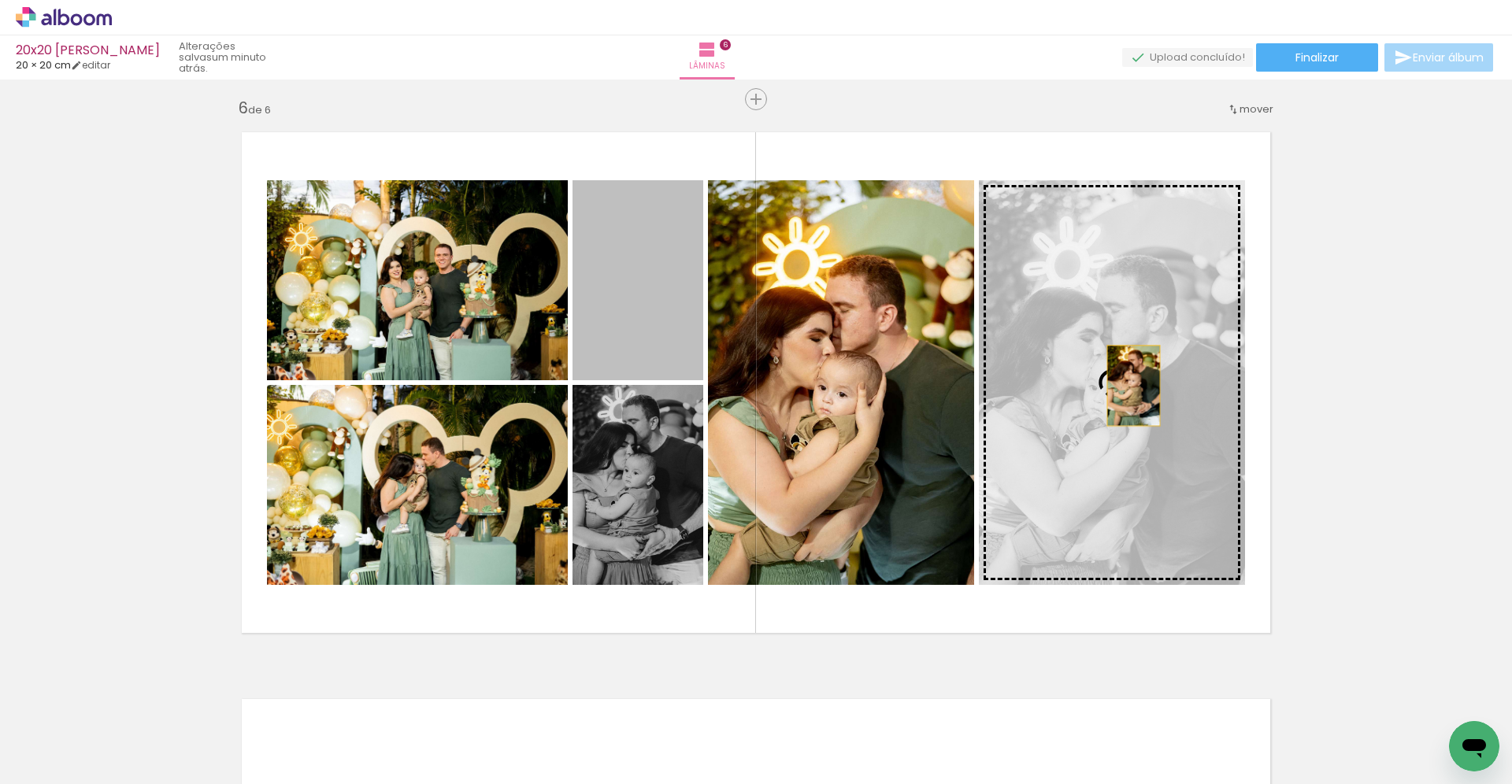
drag, startPoint x: 621, startPoint y: 322, endPoint x: 1128, endPoint y: 386, distance: 511.0
click at [0, 0] on slot at bounding box center [0, 0] width 0 height 0
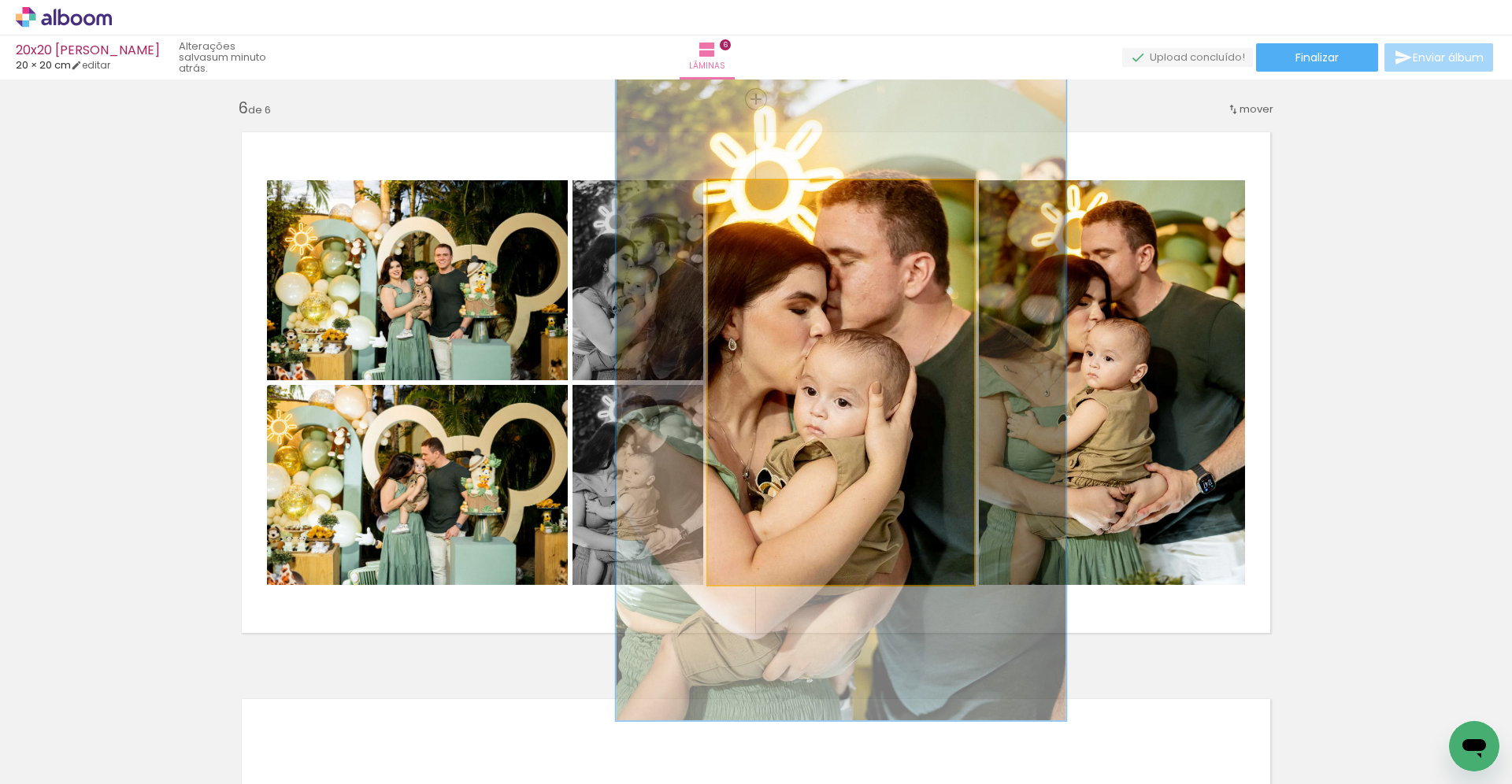
drag, startPoint x: 749, startPoint y: 196, endPoint x: 786, endPoint y: 196, distance: 37.0
click at [786, 196] on div at bounding box center [783, 196] width 14 height 14
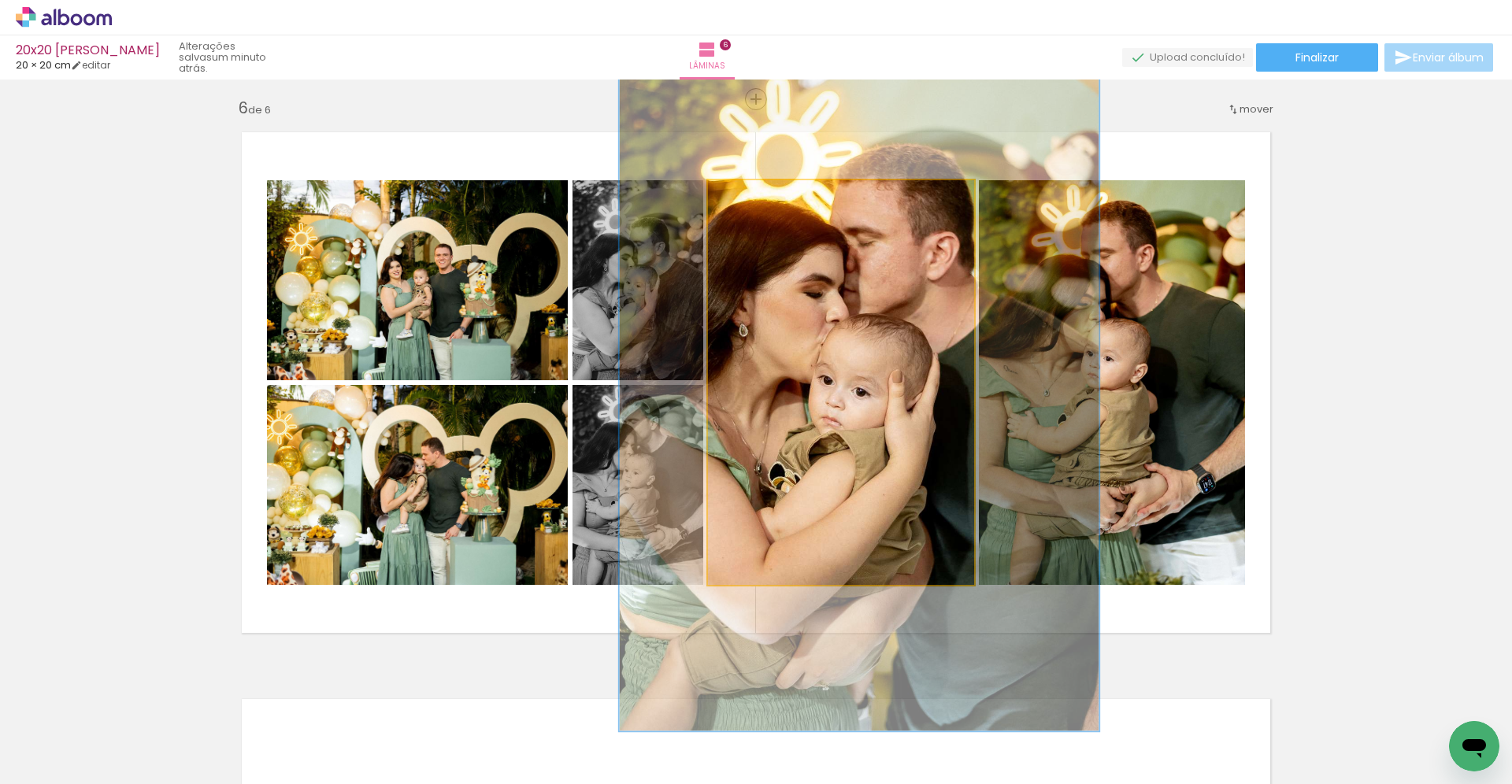
drag, startPoint x: 829, startPoint y: 318, endPoint x: 848, endPoint y: 306, distance: 22.5
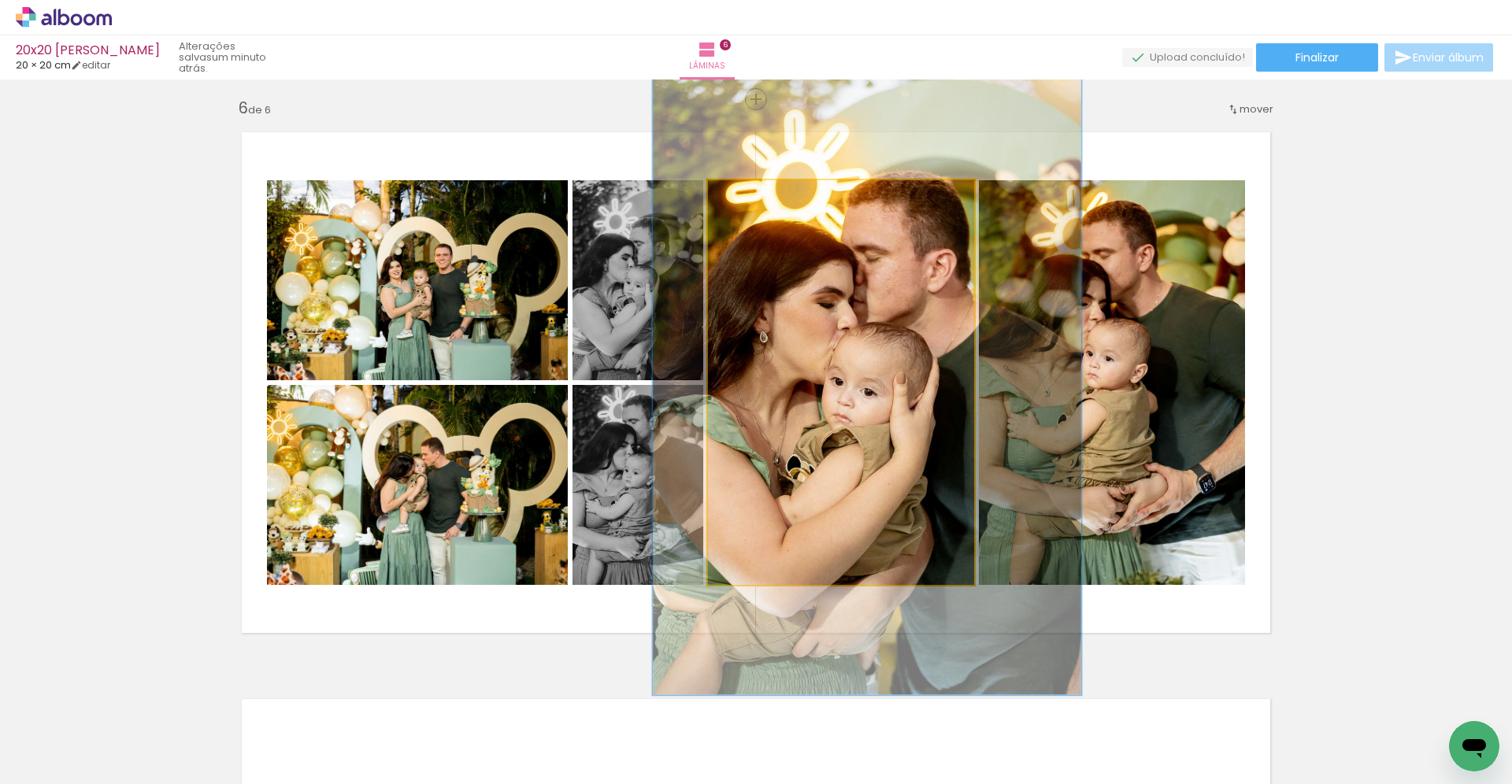
drag, startPoint x: 784, startPoint y: 199, endPoint x: 773, endPoint y: 202, distance: 11.4
type paper-slider "157"
click at [774, 202] on div at bounding box center [781, 196] width 14 height 14
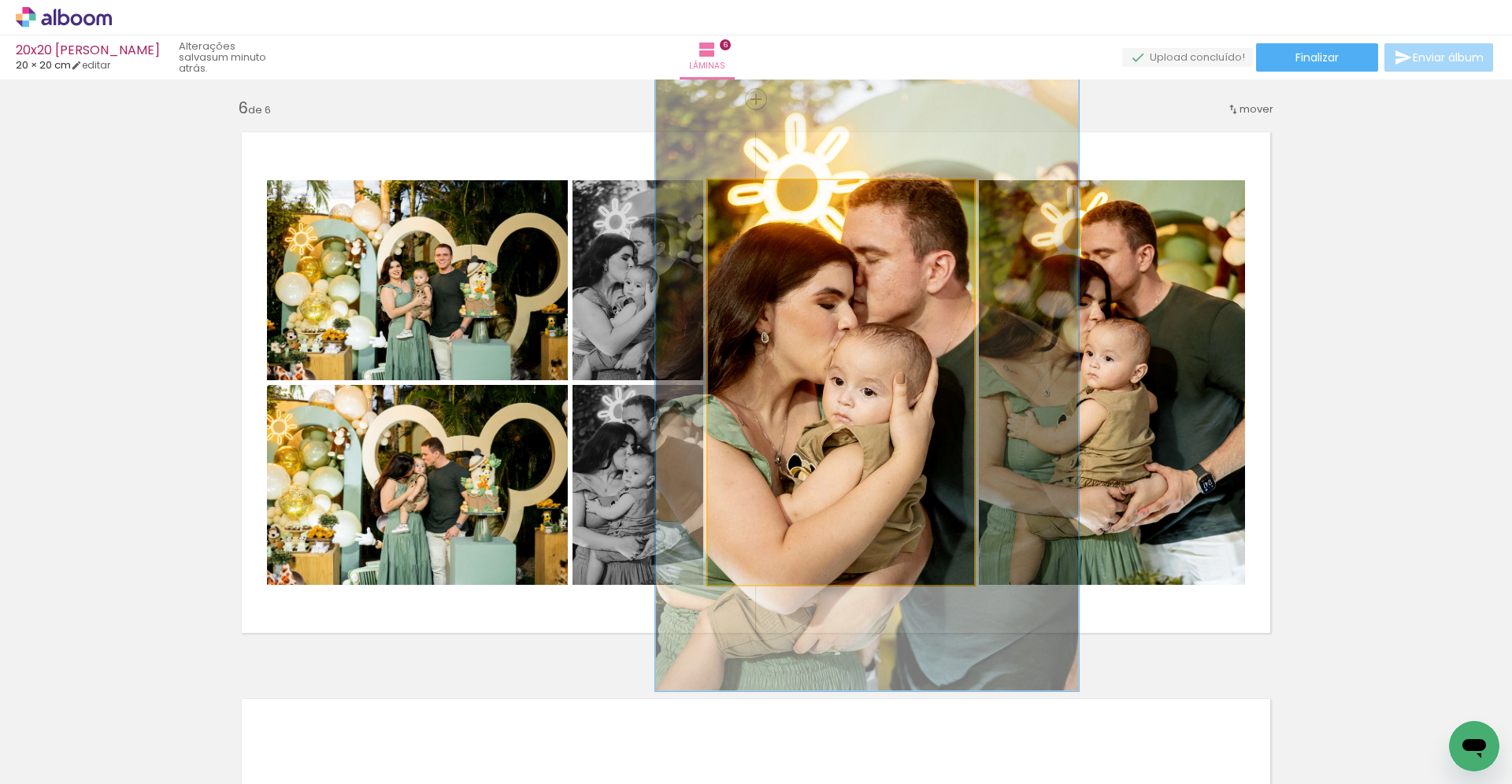
click at [855, 308] on quentale-photo at bounding box center [841, 382] width 266 height 404
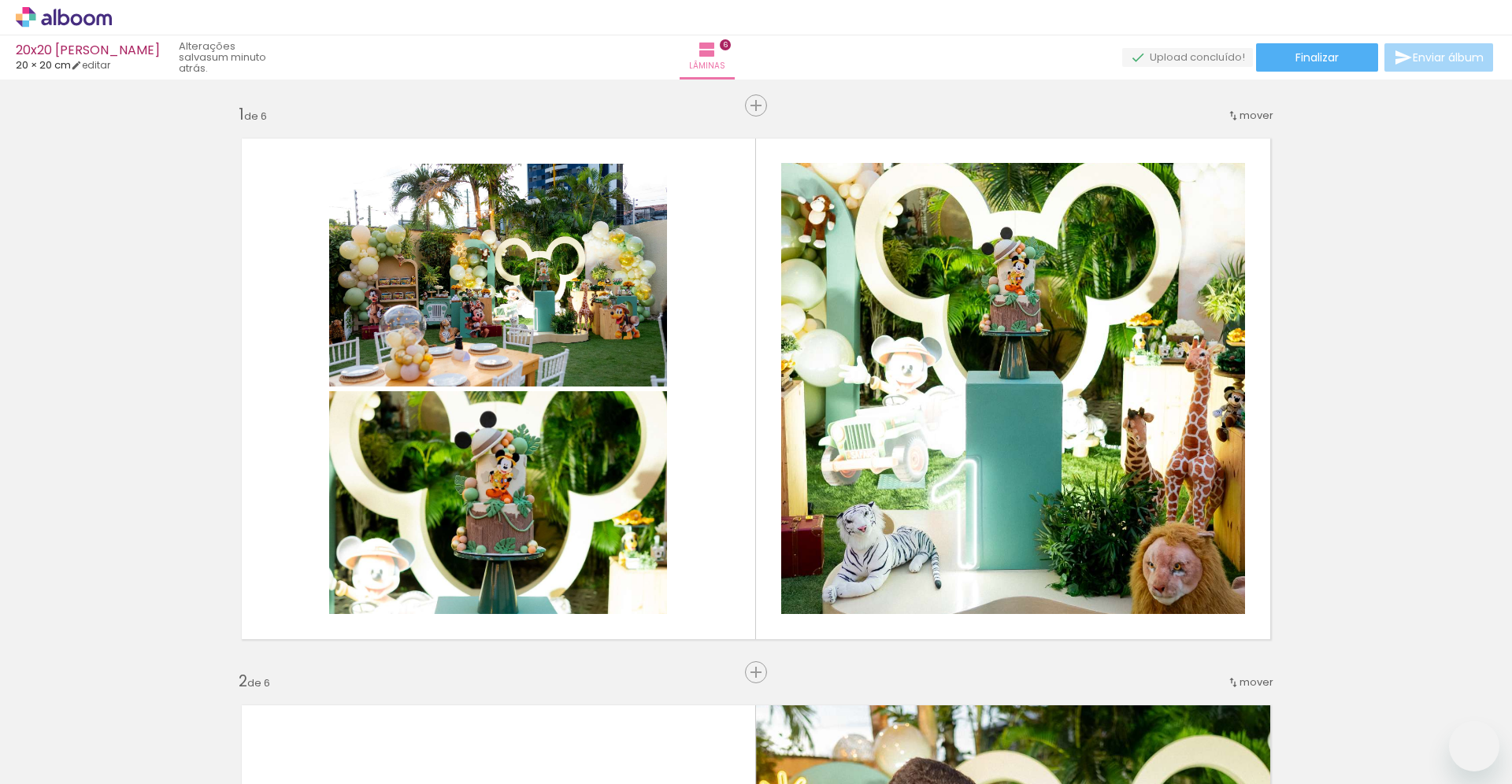
type paper-slider "116"
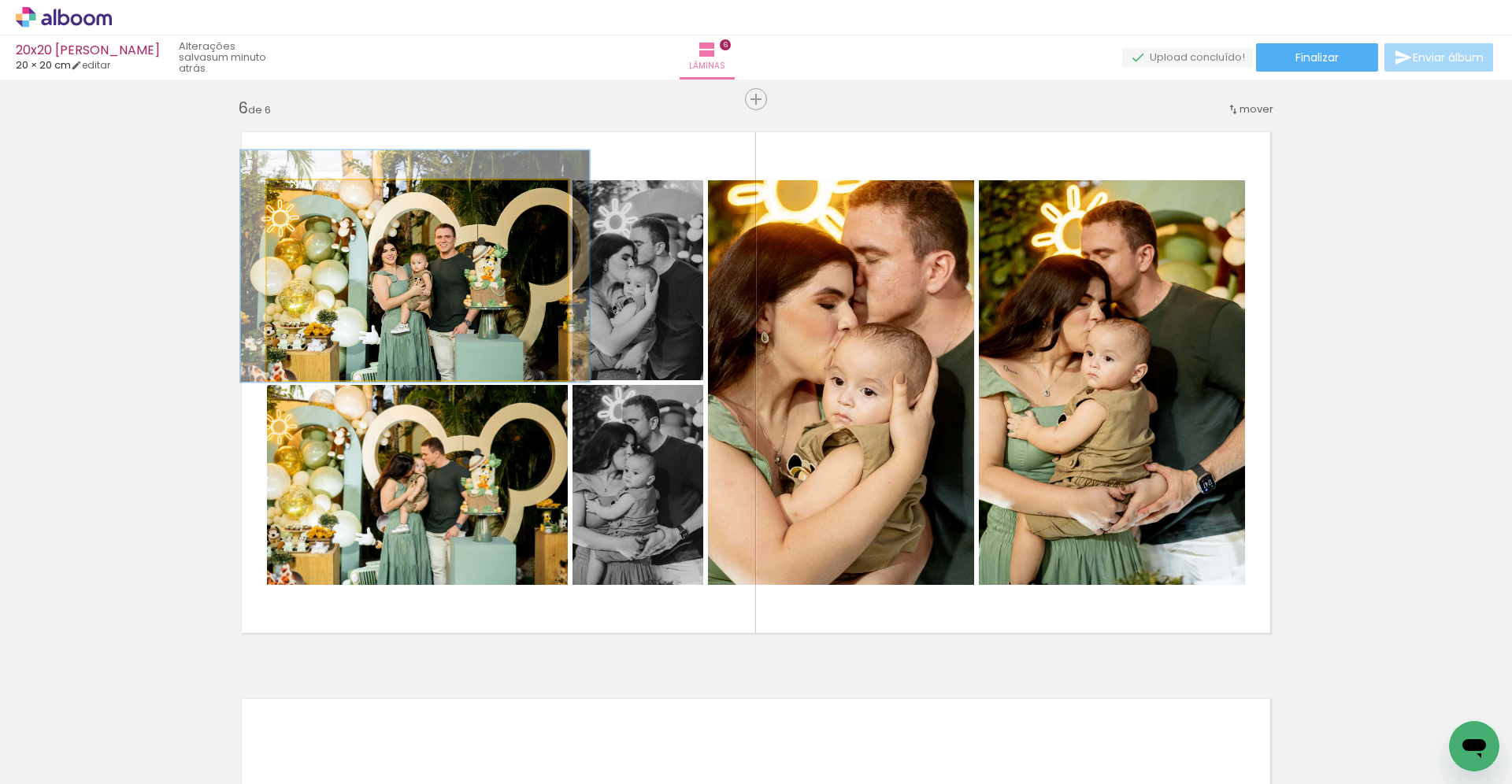
drag, startPoint x: 399, startPoint y: 256, endPoint x: 395, endPoint y: 242, distance: 14.6
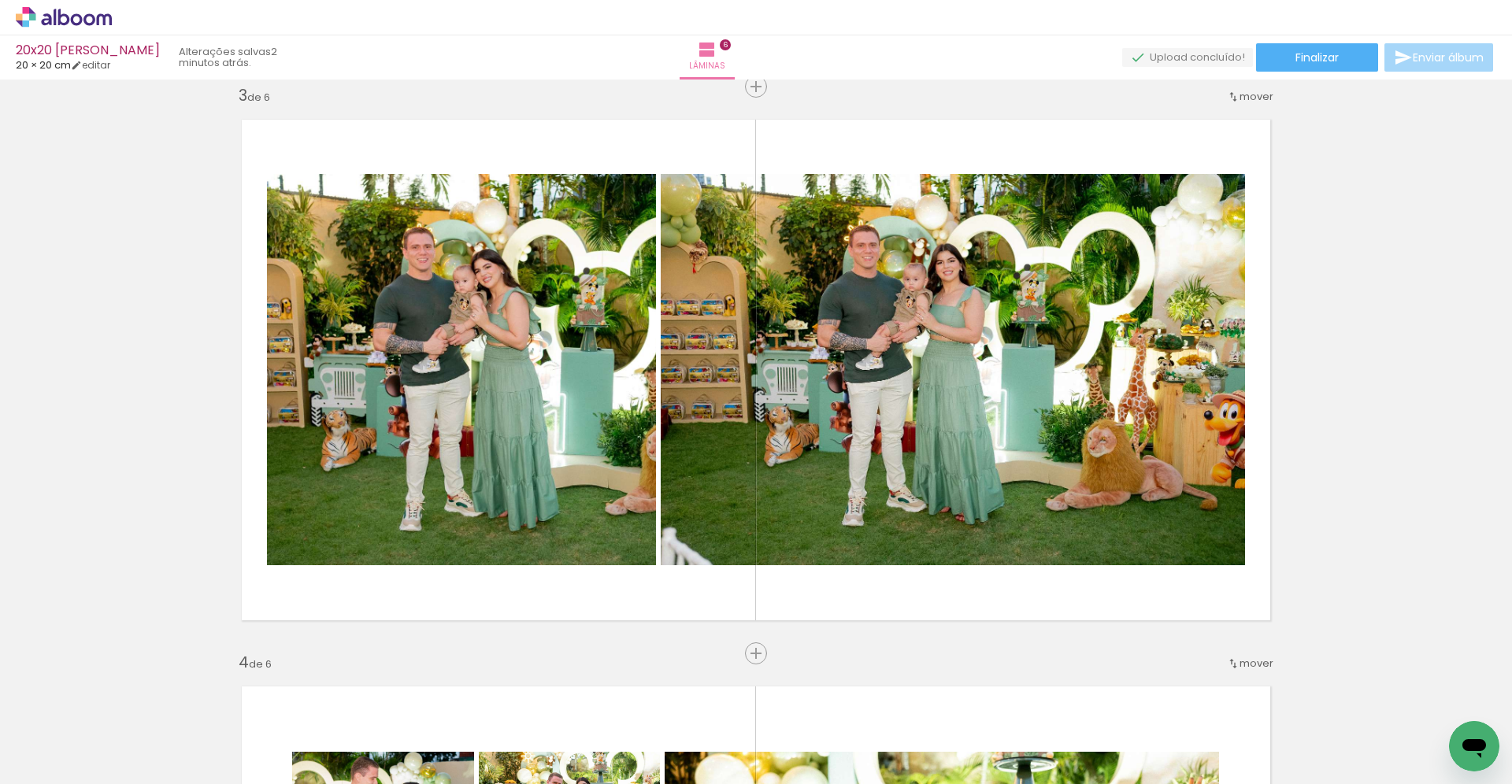
scroll to position [0, 0]
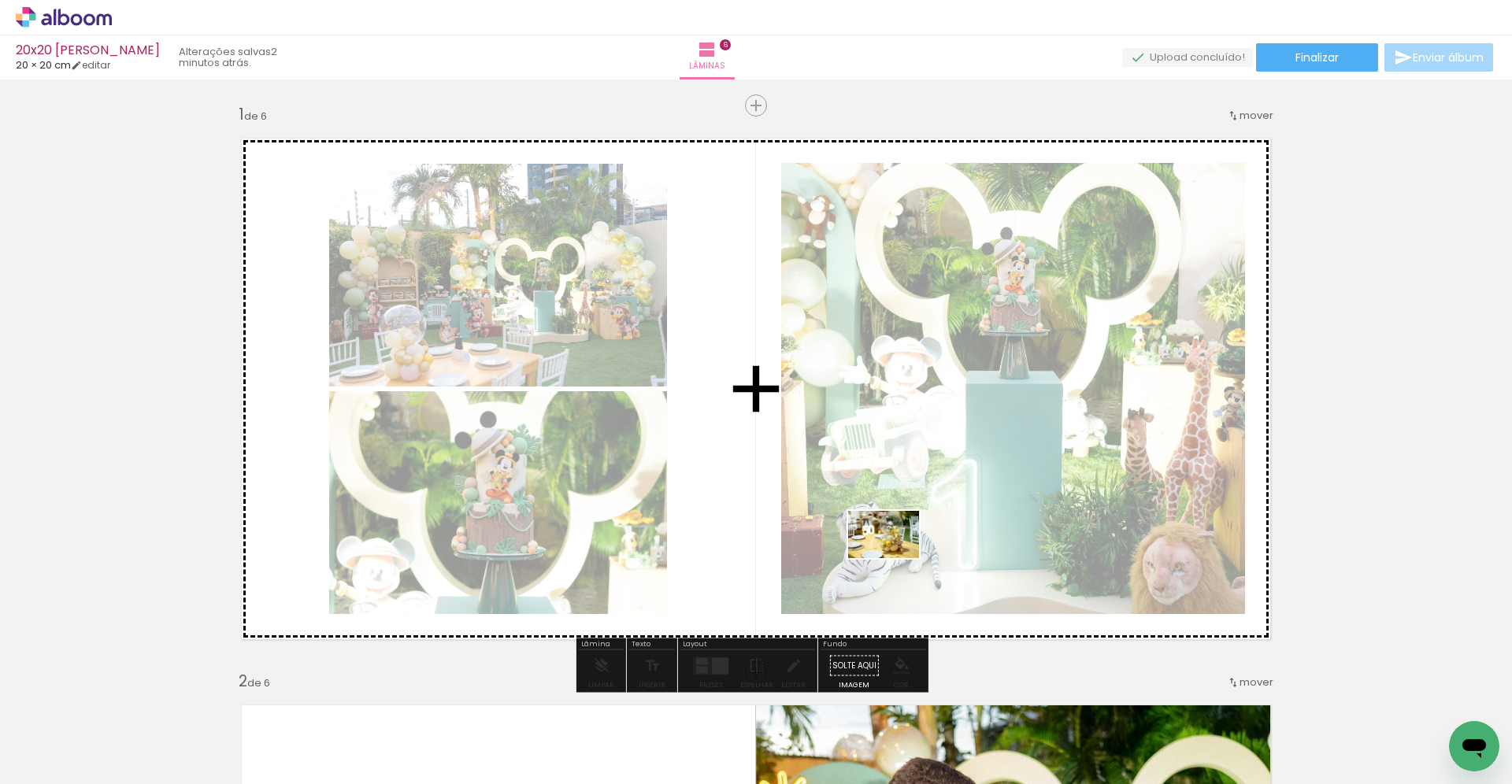
drag, startPoint x: 1043, startPoint y: 684, endPoint x: 803, endPoint y: 478, distance: 316.3
click at [803, 478] on quentale-workspace at bounding box center [756, 392] width 1512 height 784
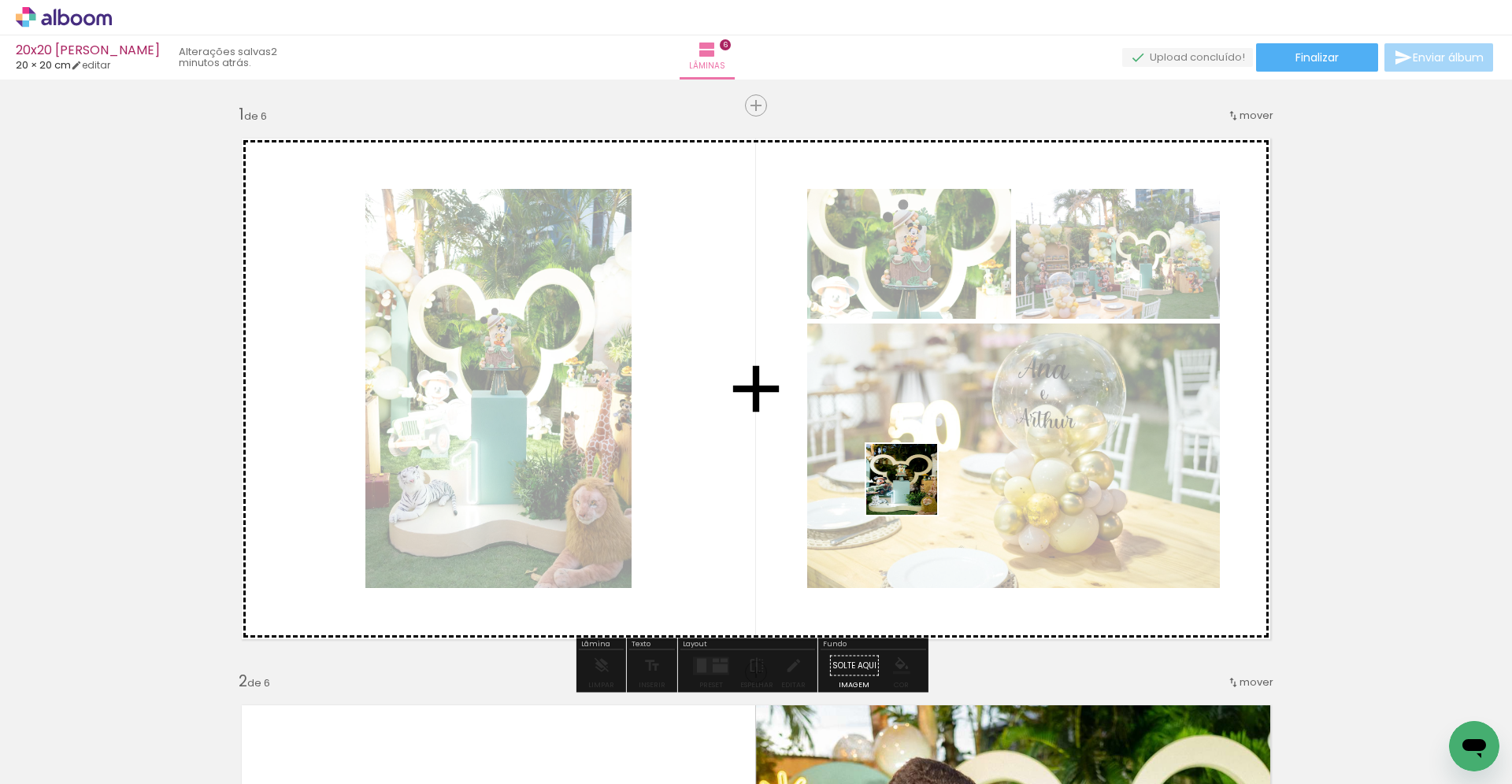
drag, startPoint x: 1217, startPoint y: 745, endPoint x: 910, endPoint y: 487, distance: 401.0
click at [910, 487] on quentale-workspace at bounding box center [756, 392] width 1512 height 784
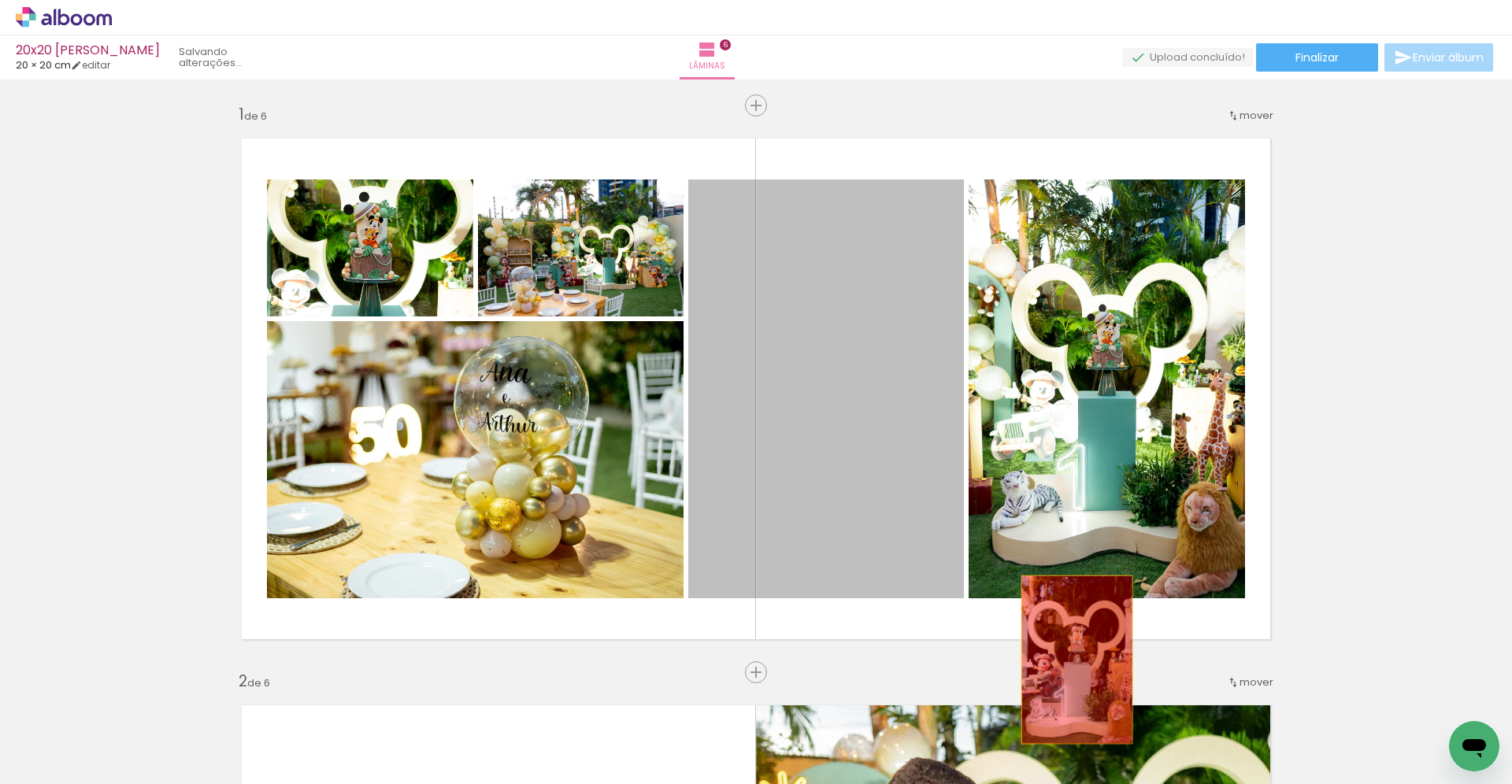
drag, startPoint x: 835, startPoint y: 436, endPoint x: 1108, endPoint y: 725, distance: 397.6
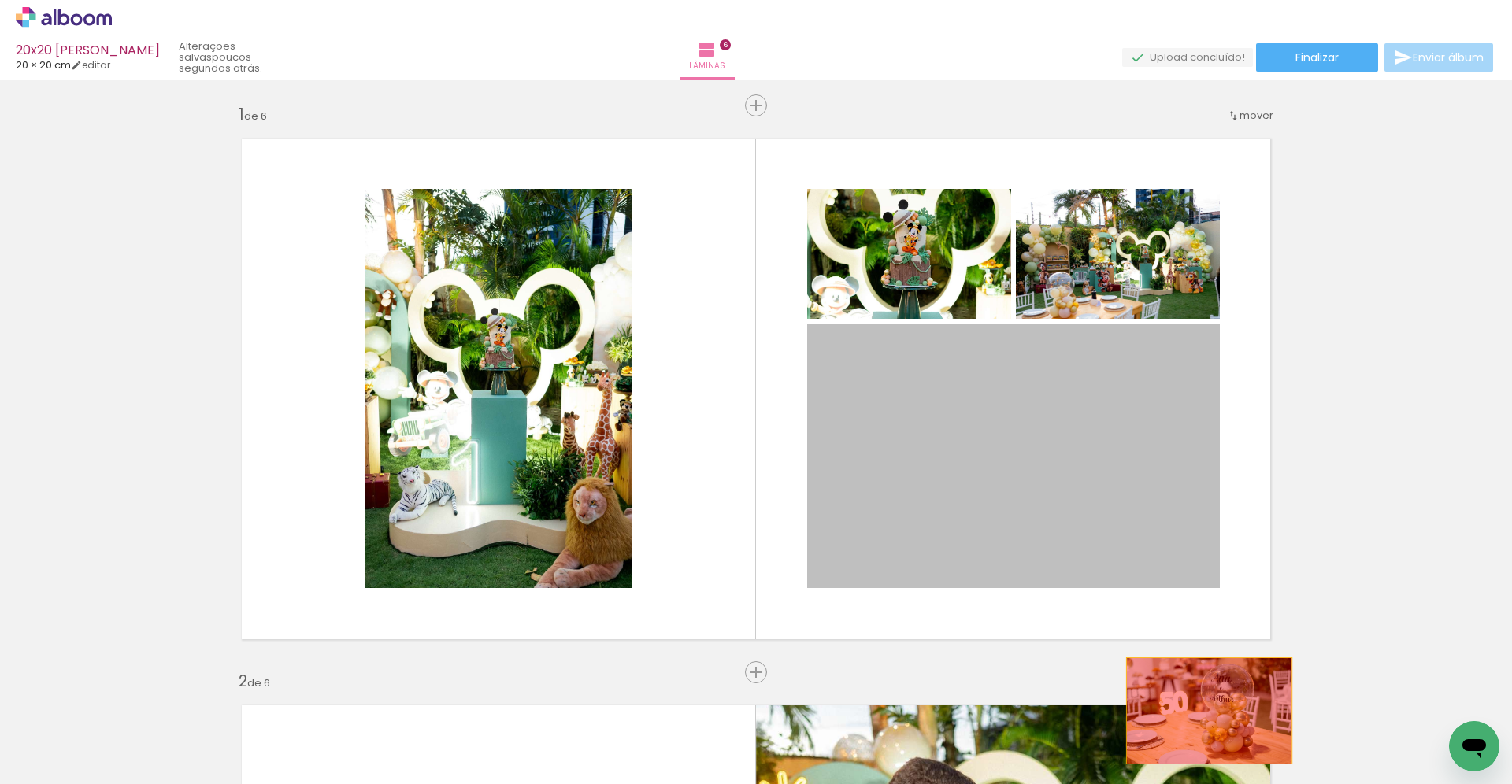
drag, startPoint x: 962, startPoint y: 415, endPoint x: 1222, endPoint y: 737, distance: 413.9
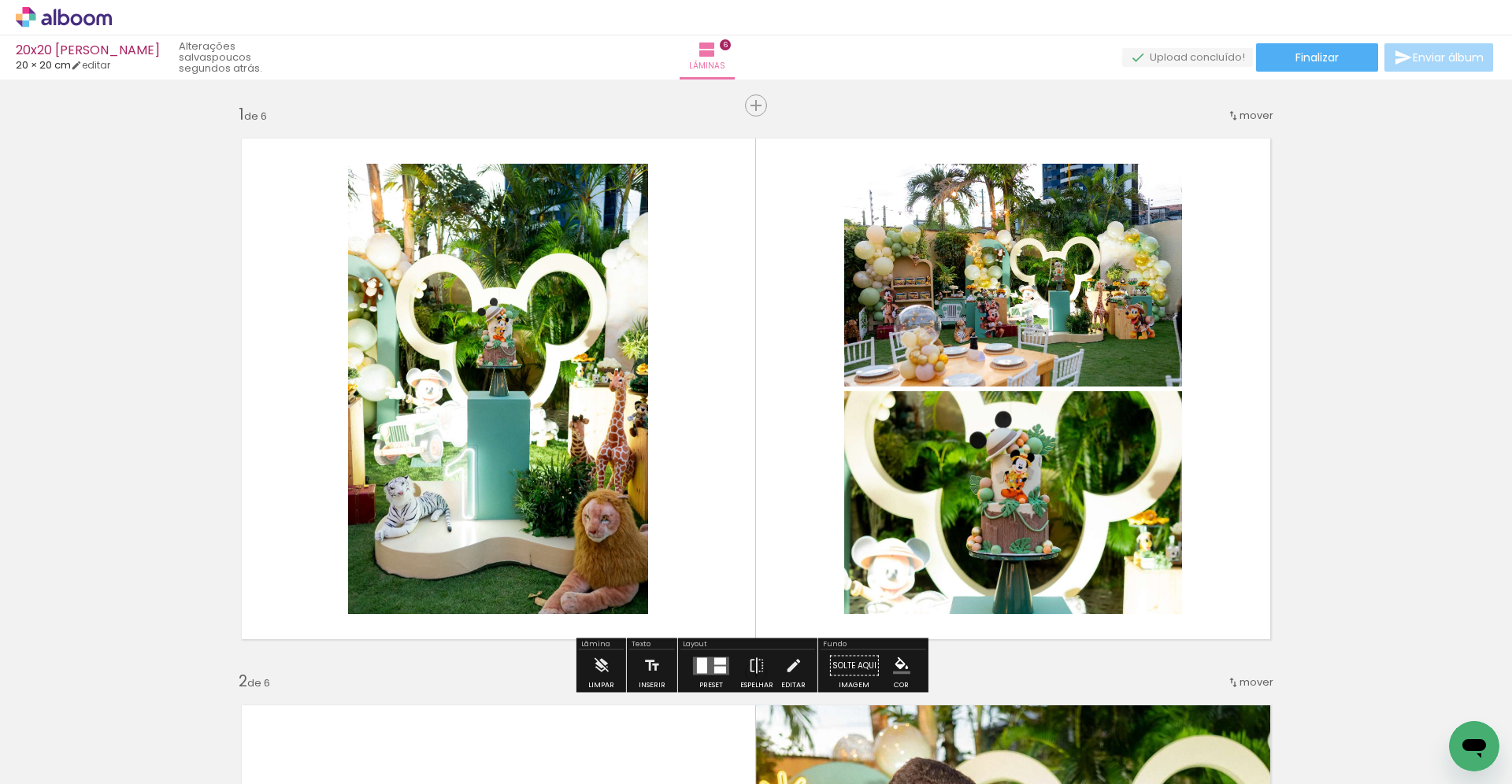
click at [714, 667] on div at bounding box center [720, 669] width 12 height 7
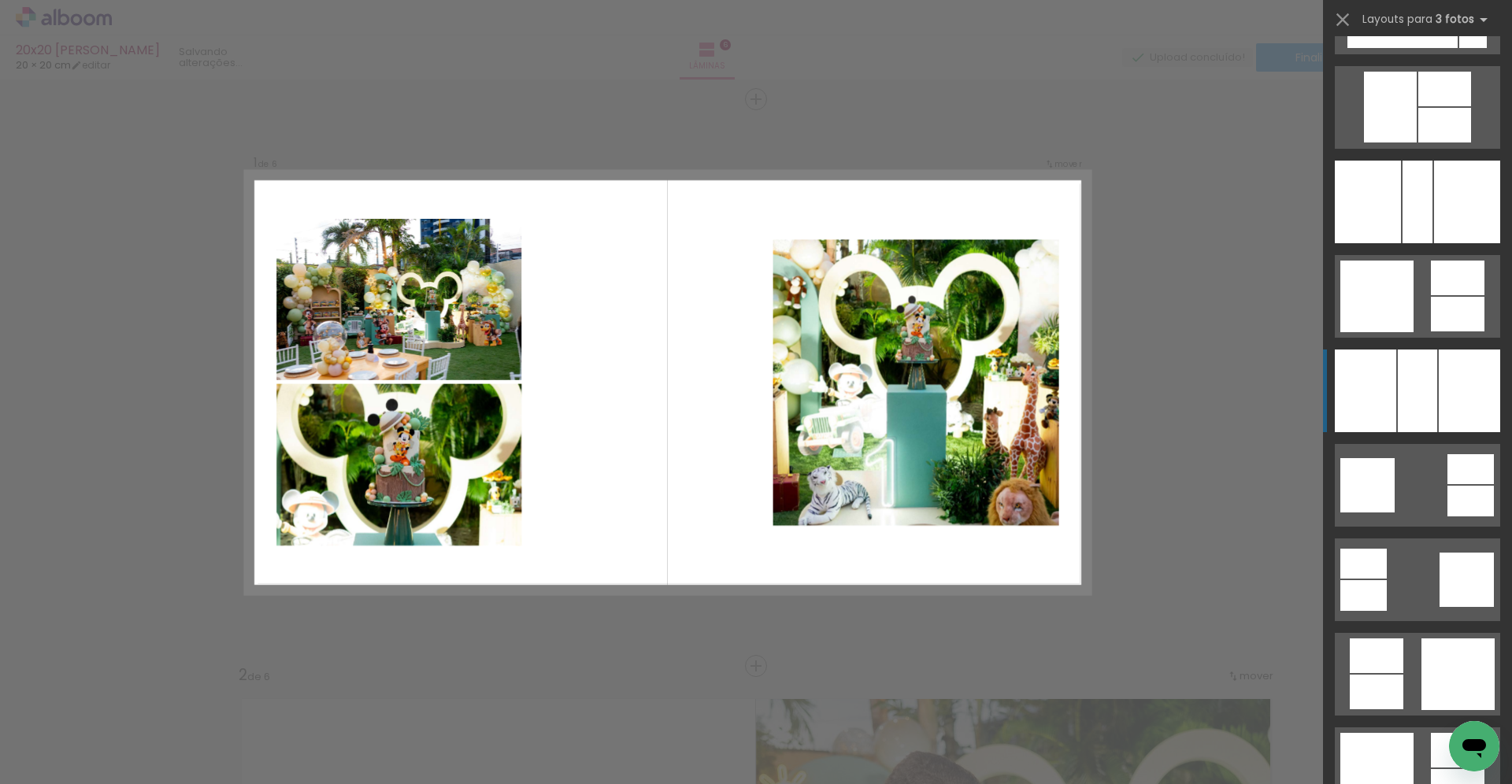
scroll to position [2531, 0]
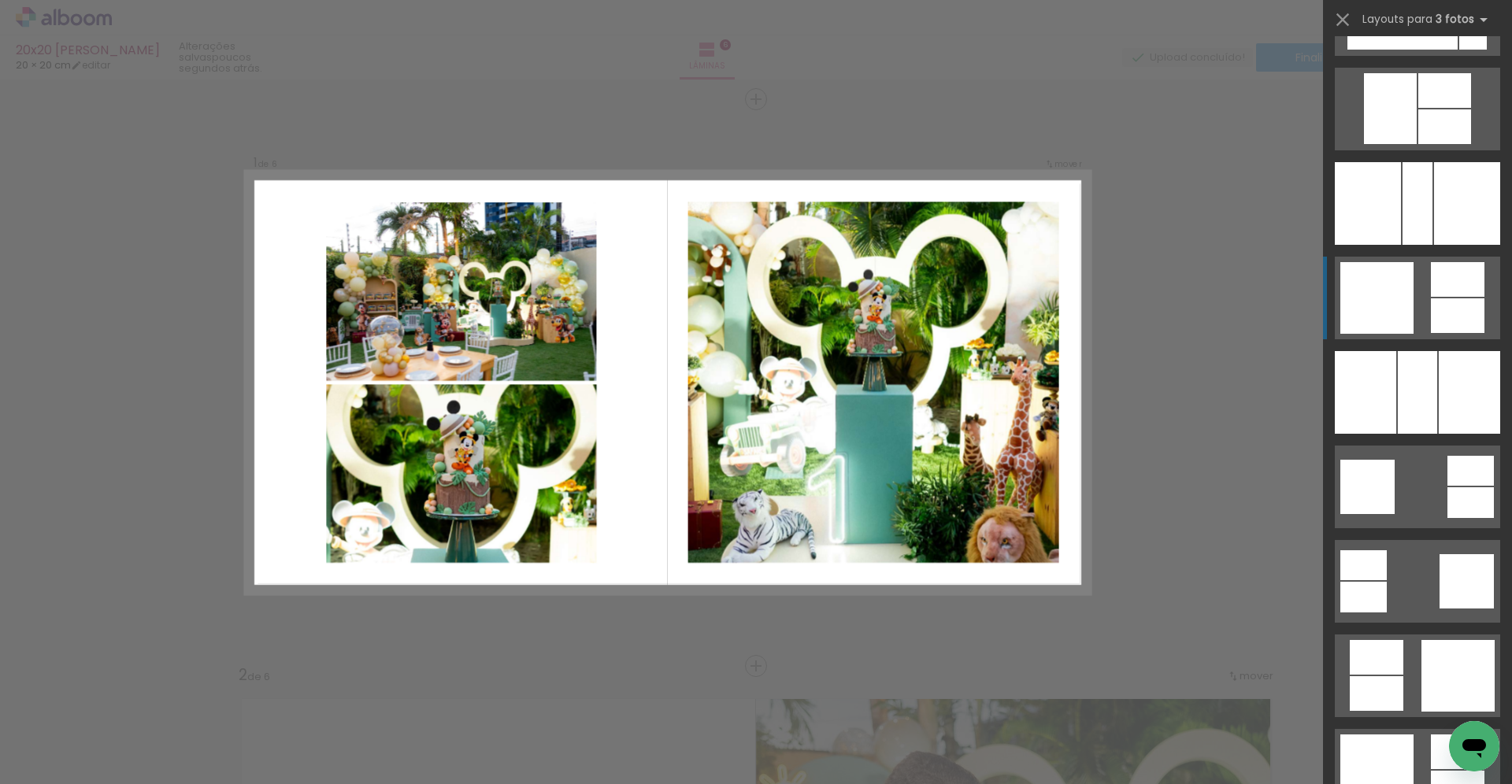
click at [1399, 300] on div at bounding box center [1377, 298] width 73 height 71
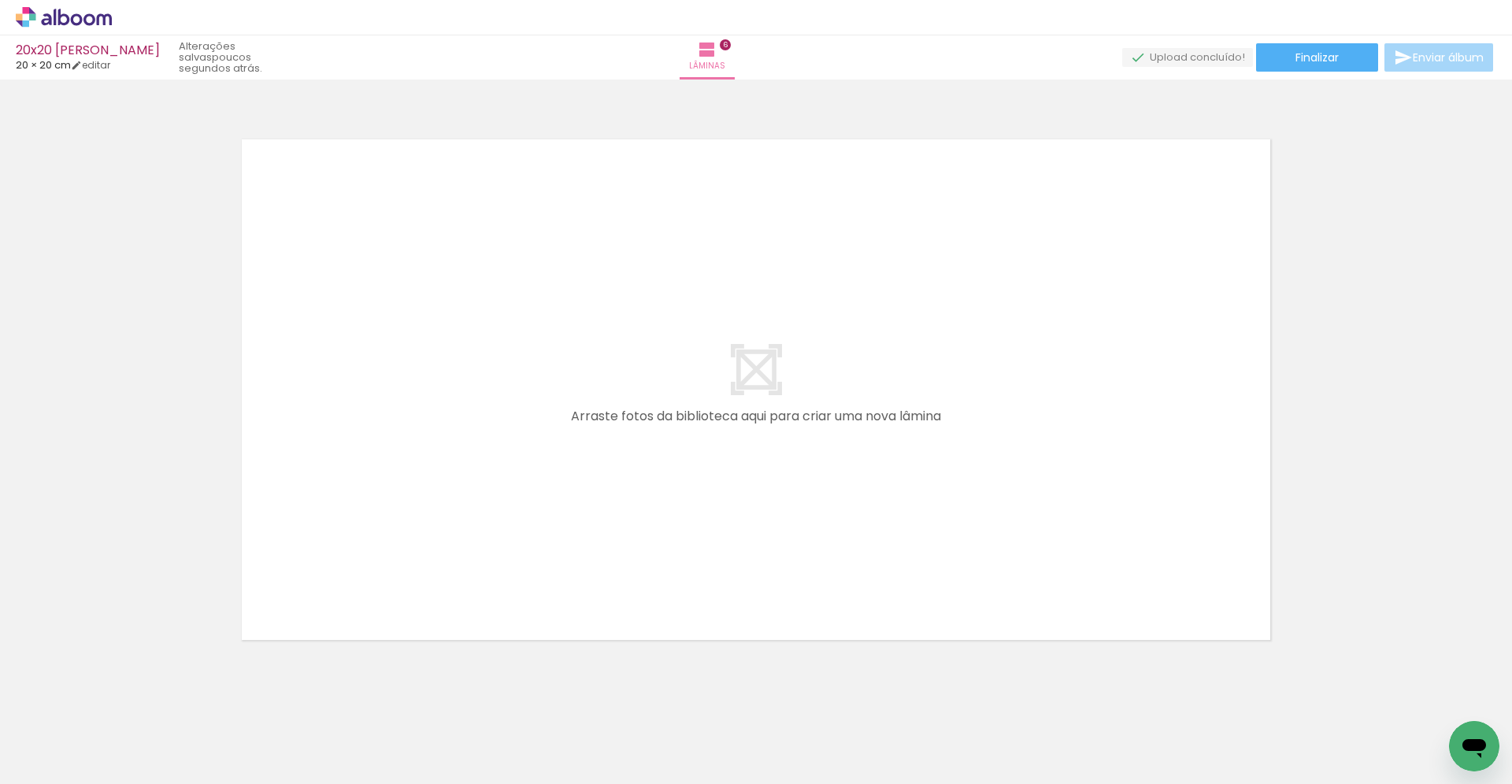
scroll to position [0, 1627]
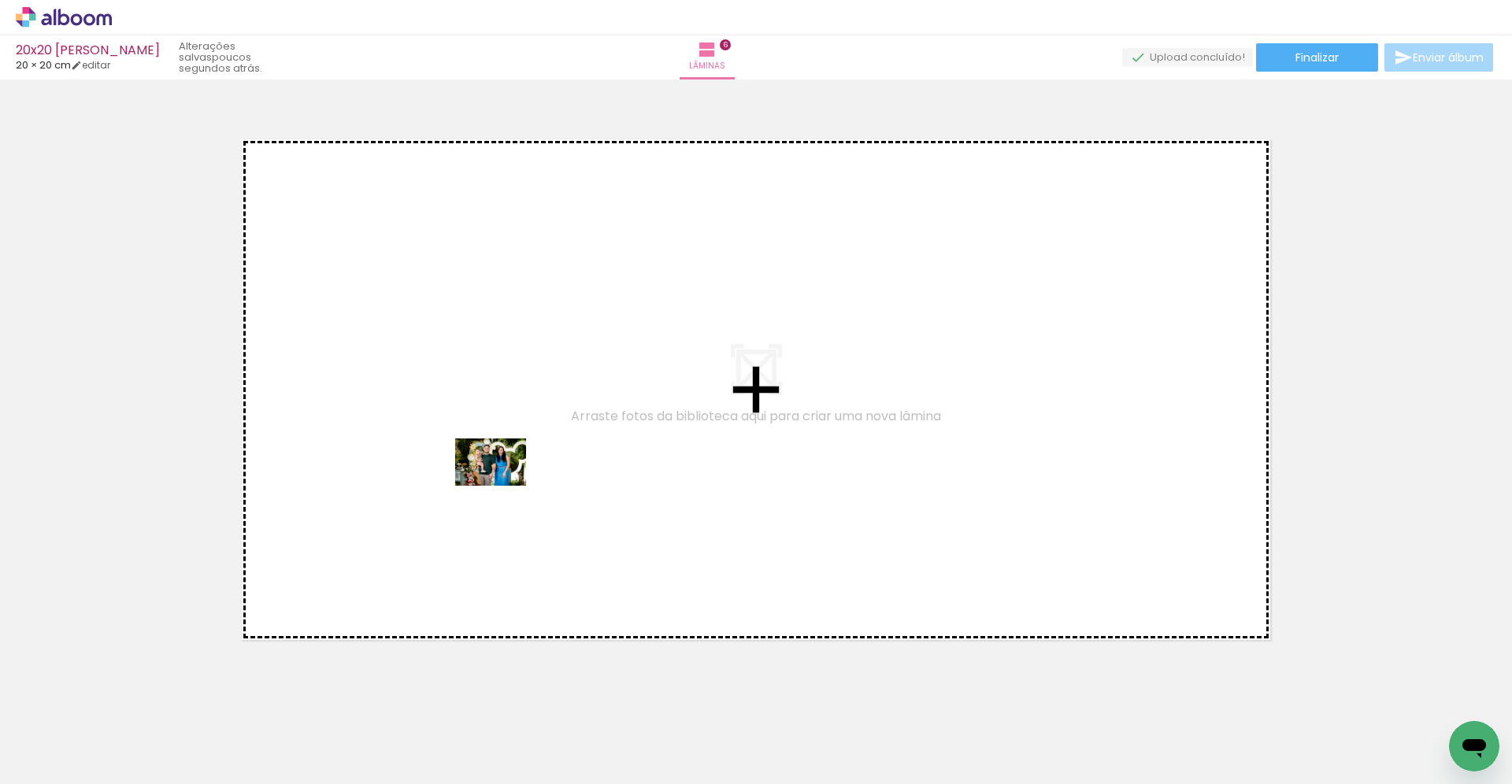
drag, startPoint x: 826, startPoint y: 737, endPoint x: 502, endPoint y: 486, distance: 409.8
click at [502, 486] on quentale-workspace at bounding box center [756, 392] width 1512 height 784
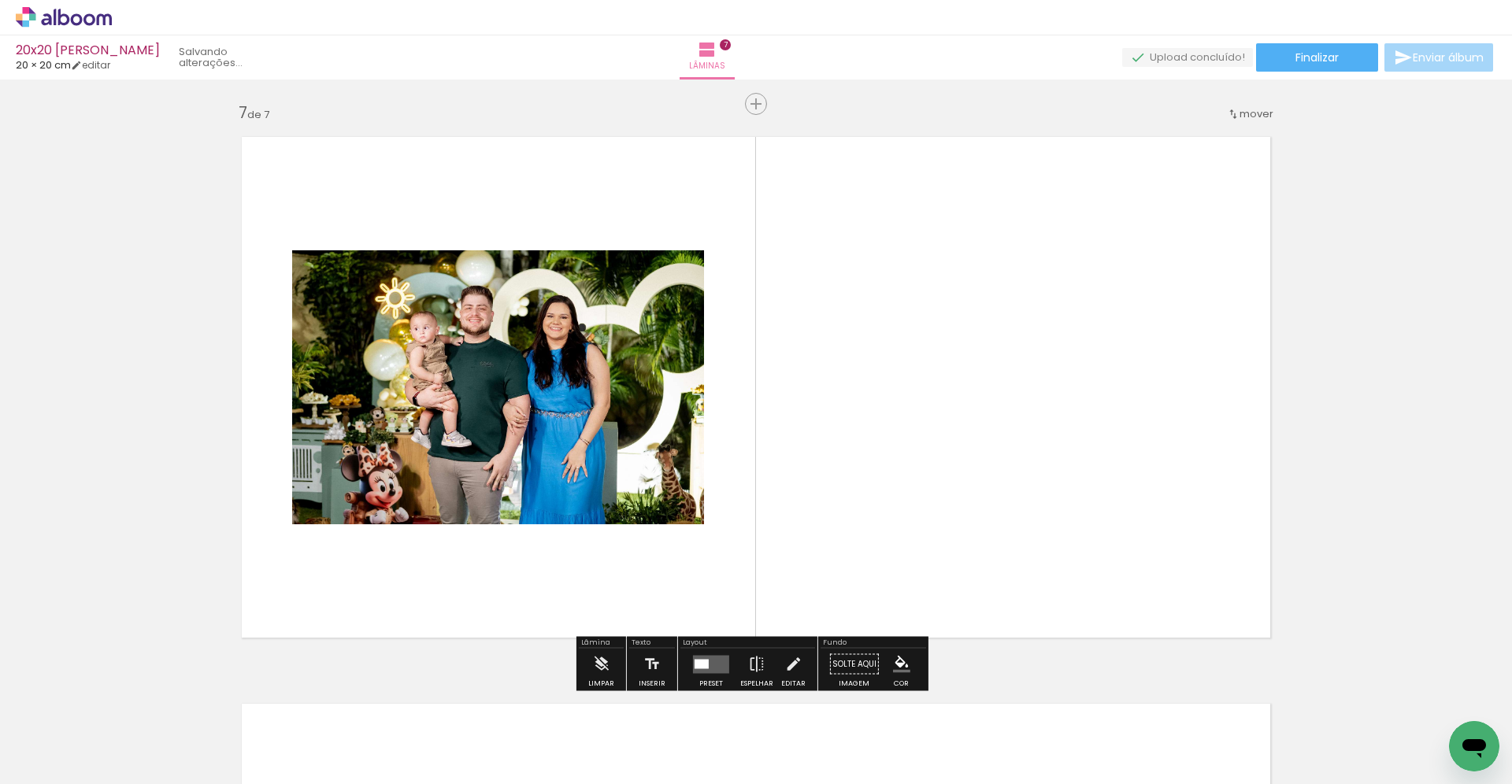
scroll to position [3408, 0]
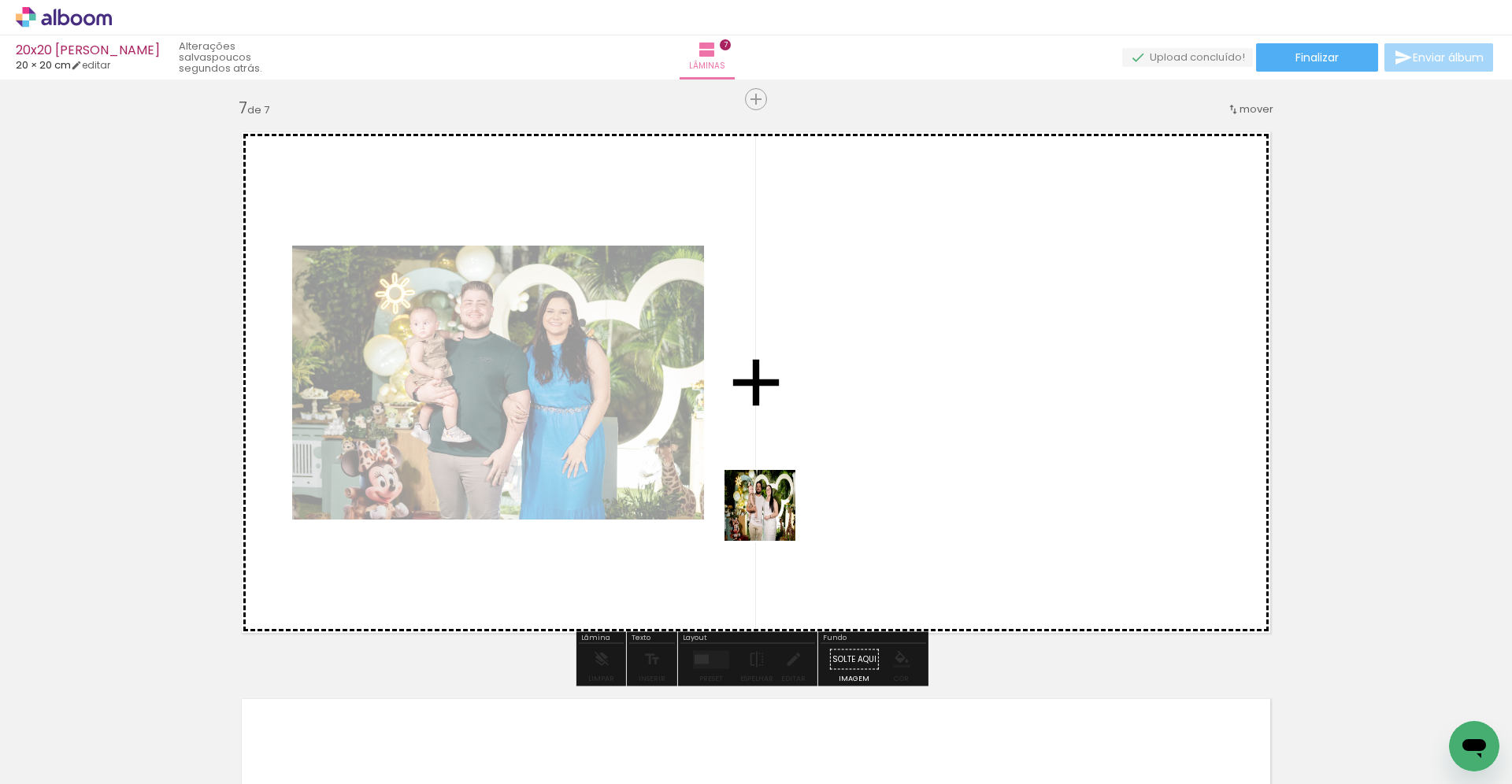
drag, startPoint x: 940, startPoint y: 728, endPoint x: 750, endPoint y: 482, distance: 310.8
click at [750, 482] on quentale-workspace at bounding box center [756, 392] width 1512 height 784
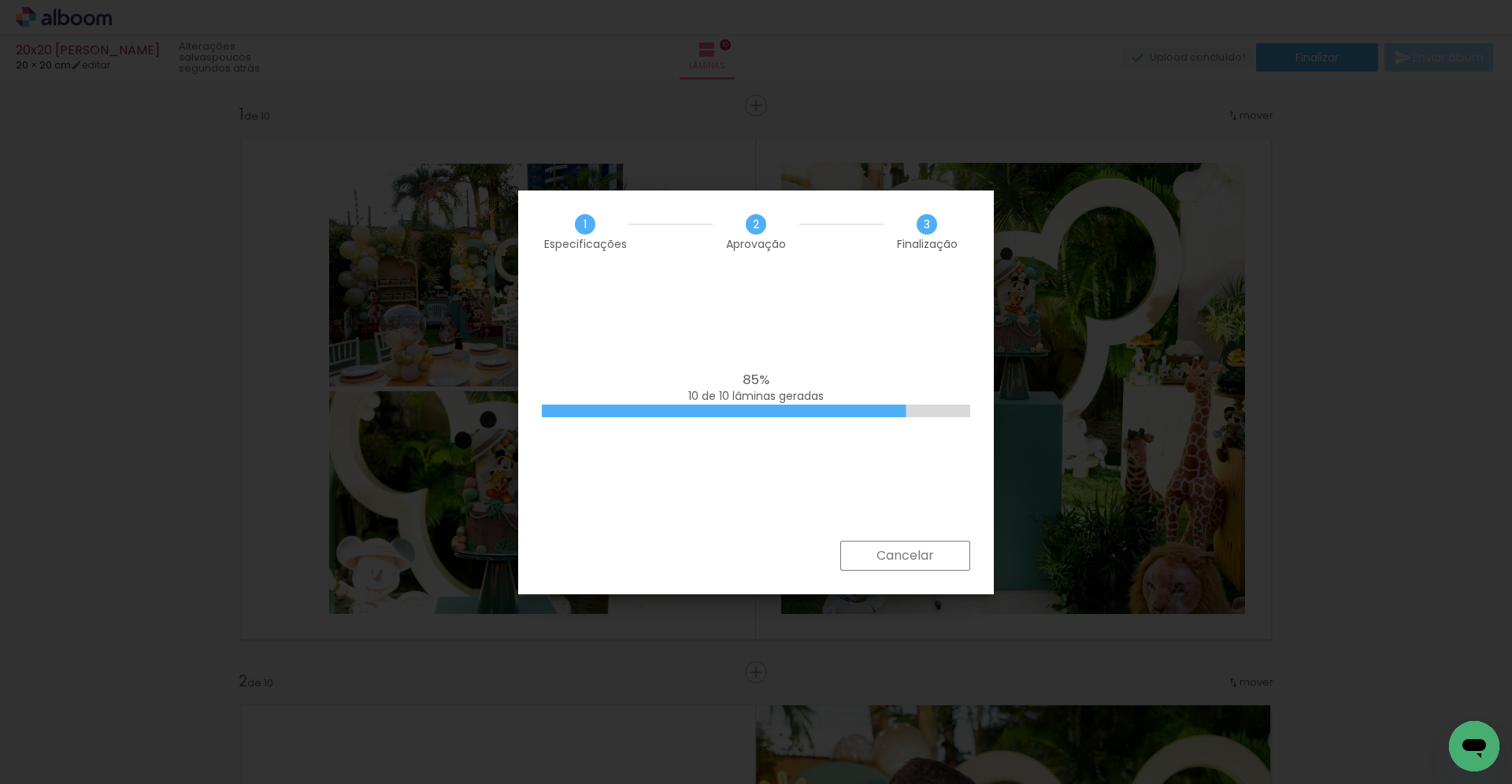
scroll to position [0, 3032]
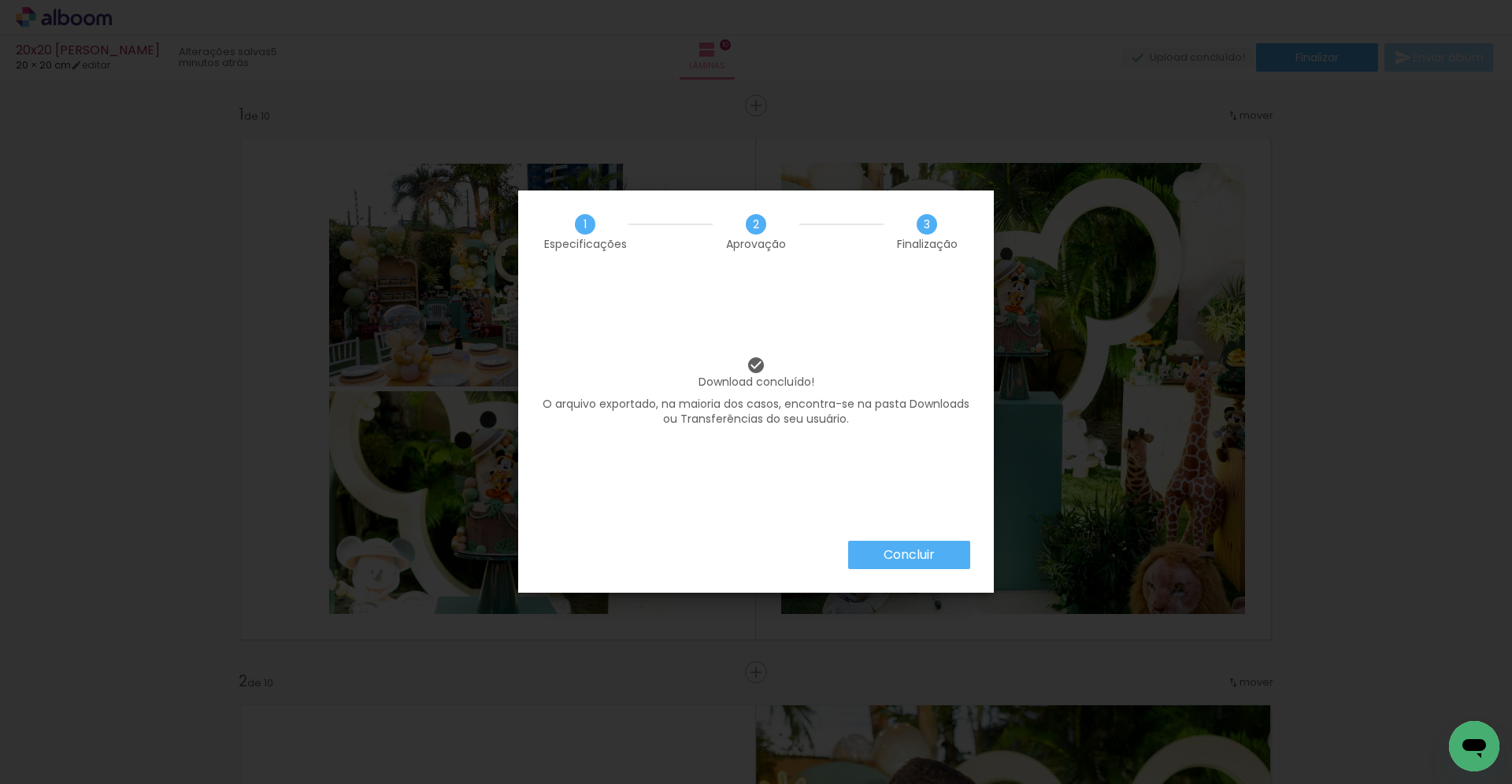
scroll to position [0, 3032]
click at [0, 0] on slot "Concluir" at bounding box center [0, 0] width 0 height 0
